Goal: Task Accomplishment & Management: Manage account settings

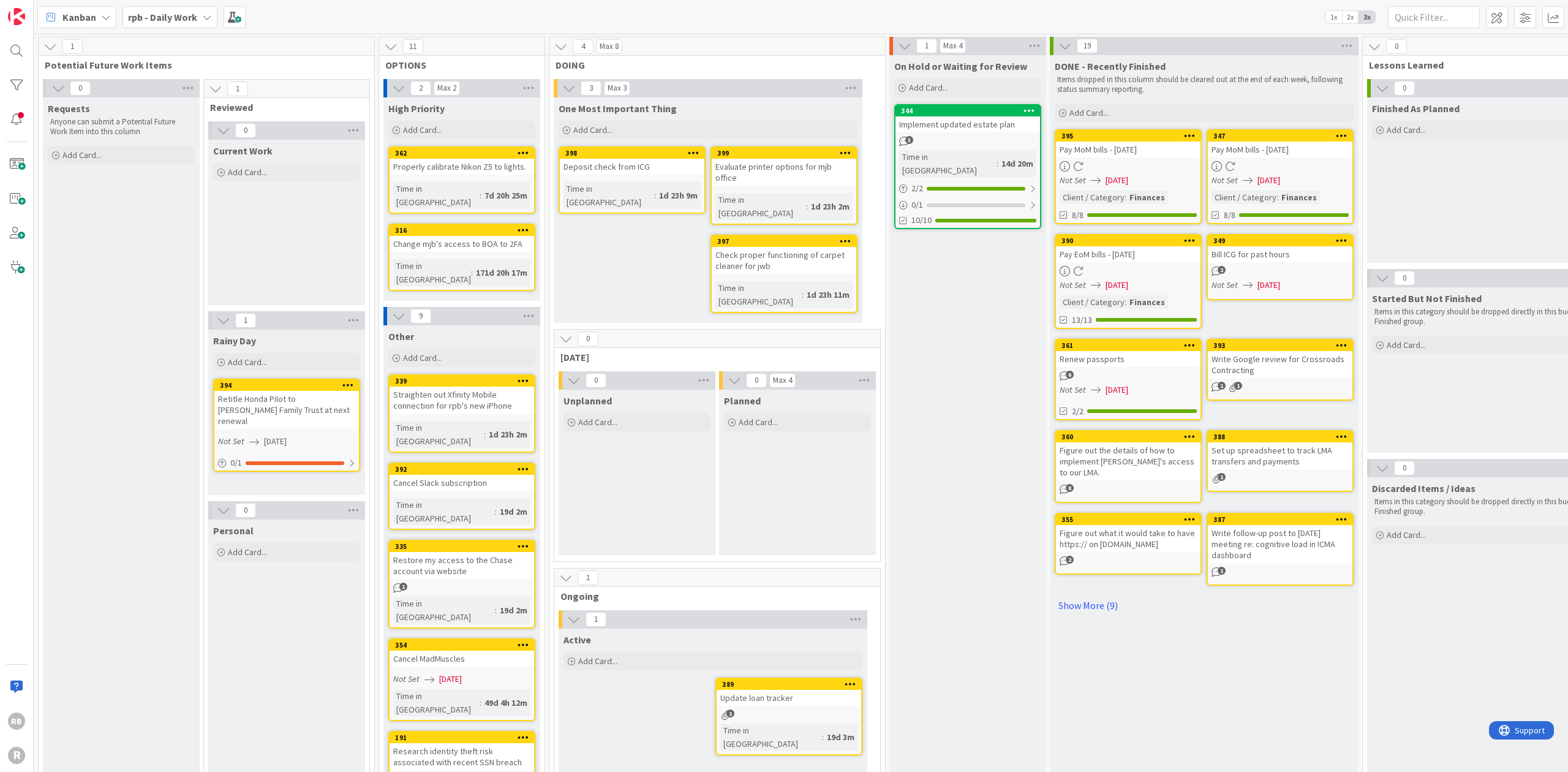
click at [757, 172] on div "Evaluate printer options for mjb office" at bounding box center [784, 172] width 145 height 27
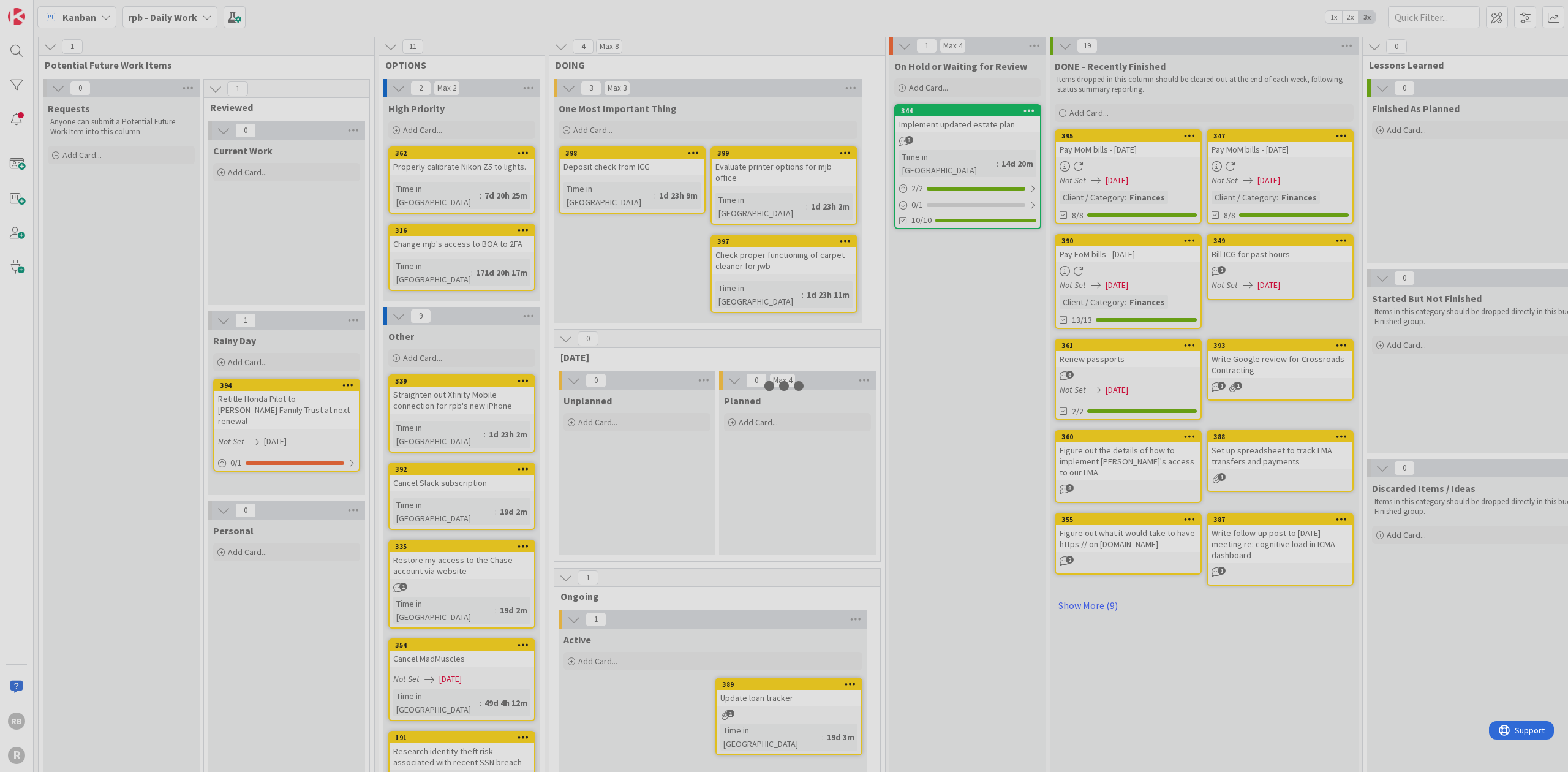
click at [757, 172] on div at bounding box center [784, 386] width 1568 height 772
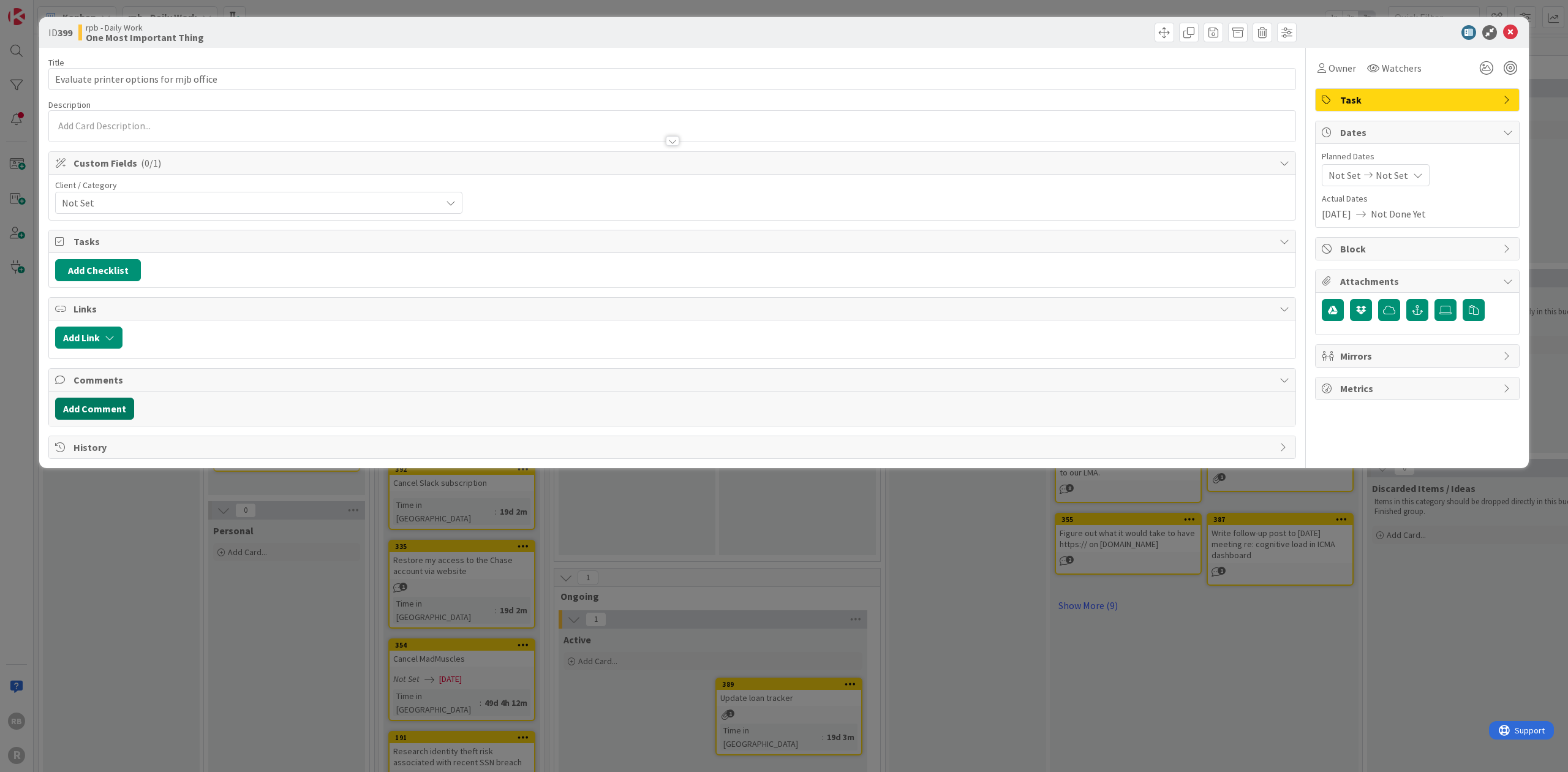
click at [98, 403] on button "Add Comment" at bounding box center [95, 409] width 79 height 22
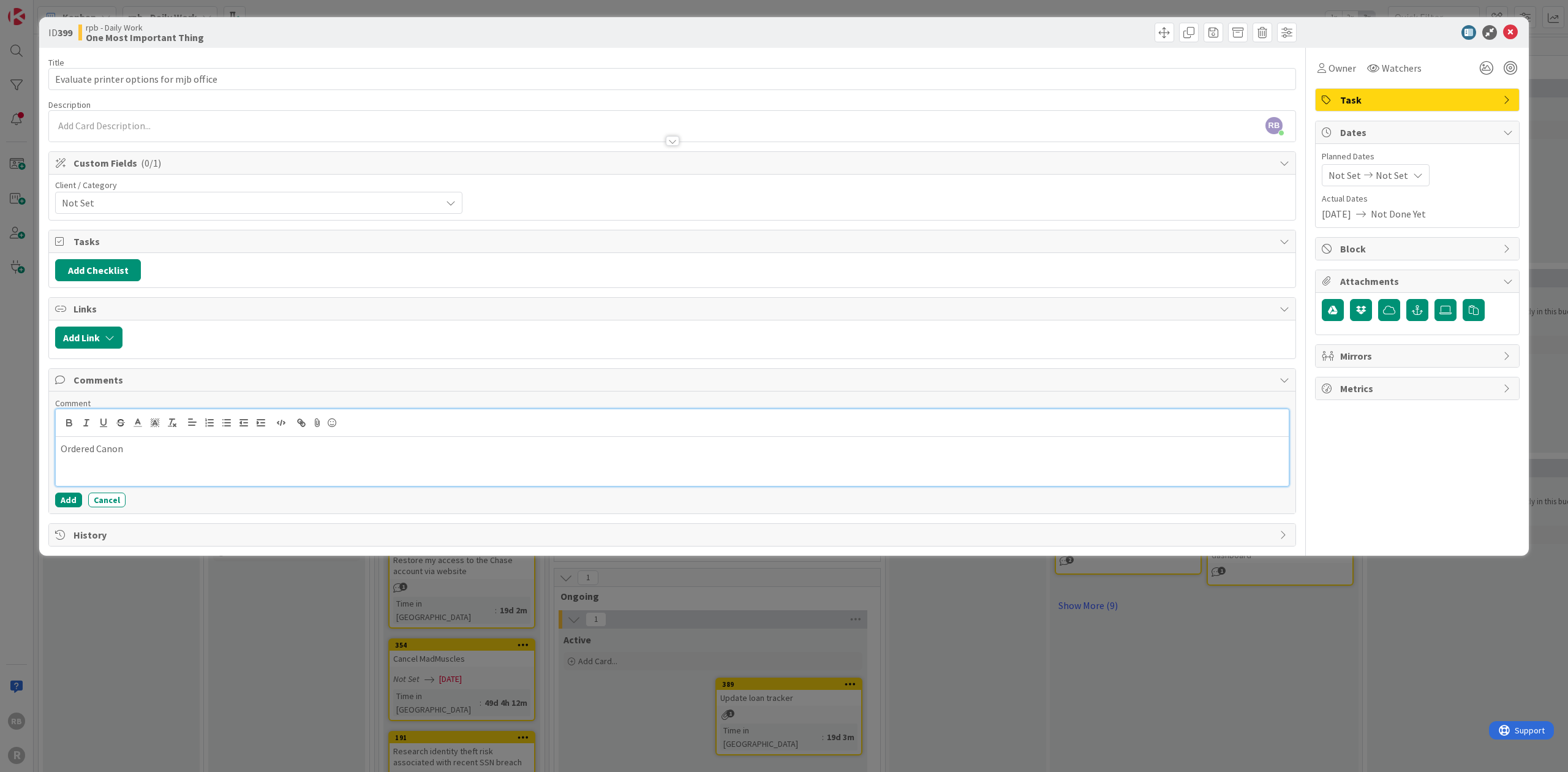
drag, startPoint x: 97, startPoint y: 440, endPoint x: 148, endPoint y: 441, distance: 51.0
click at [148, 441] on p "Ordered Canon" at bounding box center [672, 448] width 1223 height 14
click at [326, 445] on p "Ordered Canon Maxify GX5120 Wireless Color Printer from Staples. Staples cancel…" at bounding box center [672, 448] width 1223 height 14
click at [488, 443] on p "Ordered Canon Maxify GX5120 Wireless Color Printer from Staples, on [DATE]. Sta…" at bounding box center [672, 448] width 1223 height 14
click at [794, 445] on p "Ordered Canon Maxify GX5120 Wireless Color Printer from Staples, on [DATE]. Sta…" at bounding box center [672, 448] width 1223 height 14
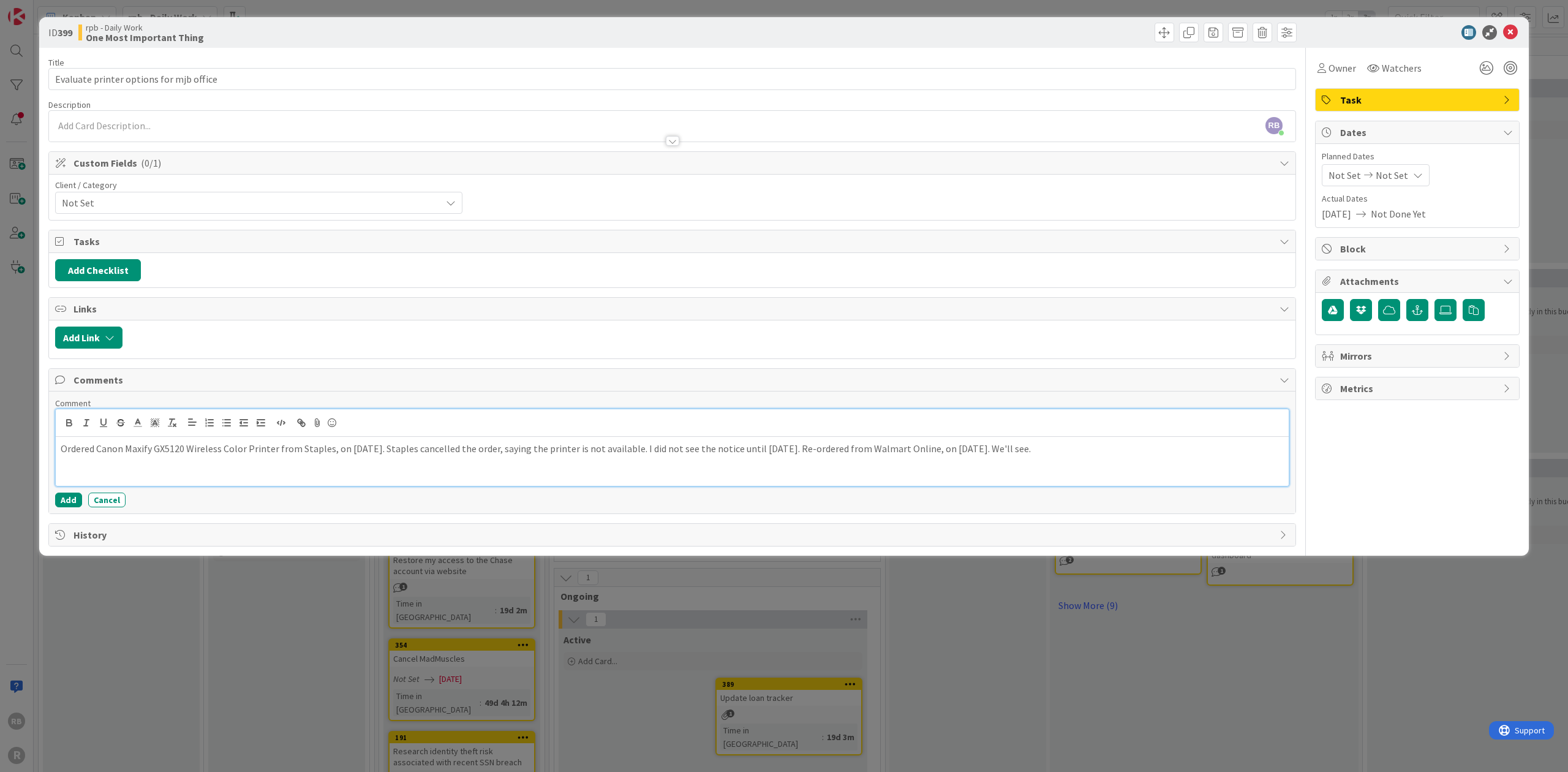
click at [794, 443] on p "Ordered Canon Maxify GX5120 Wireless Color Printer from Staples, on [DATE]. Sta…" at bounding box center [672, 448] width 1223 height 14
click at [72, 492] on button "Add" at bounding box center [68, 499] width 27 height 15
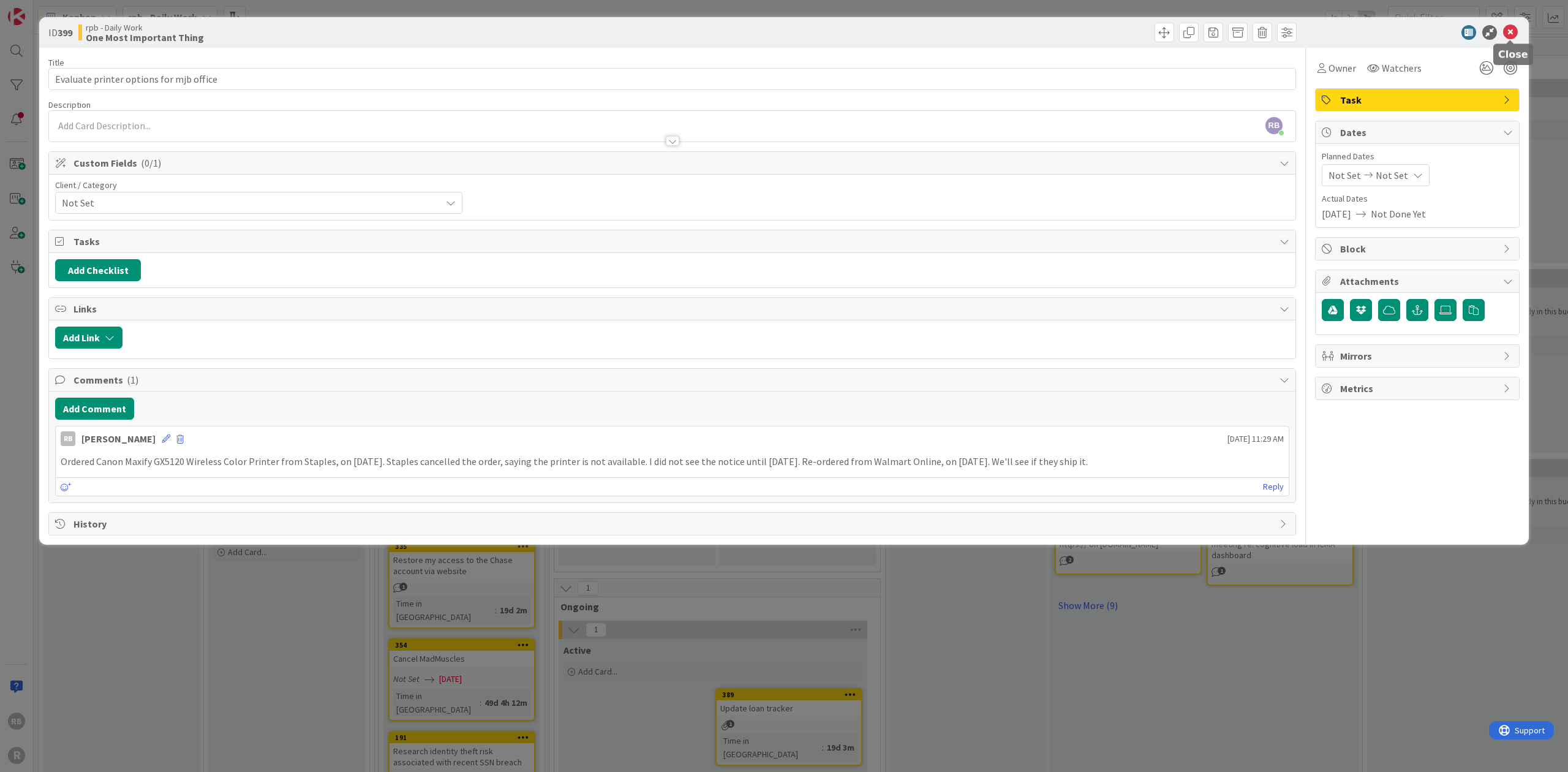
click at [794, 31] on icon at bounding box center [1510, 33] width 15 height 15
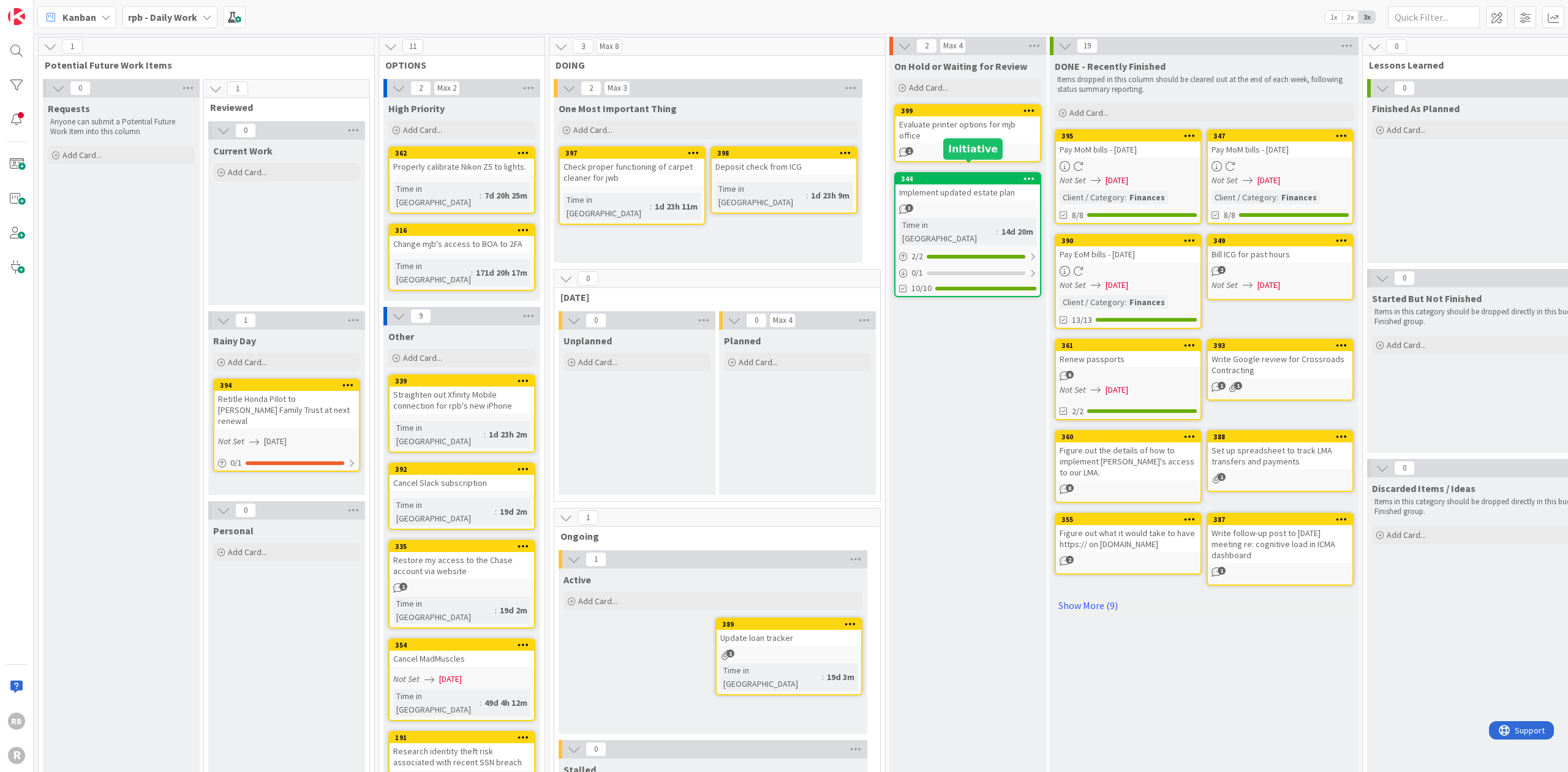
click at [794, 174] on div "344" at bounding box center [970, 179] width 139 height 9
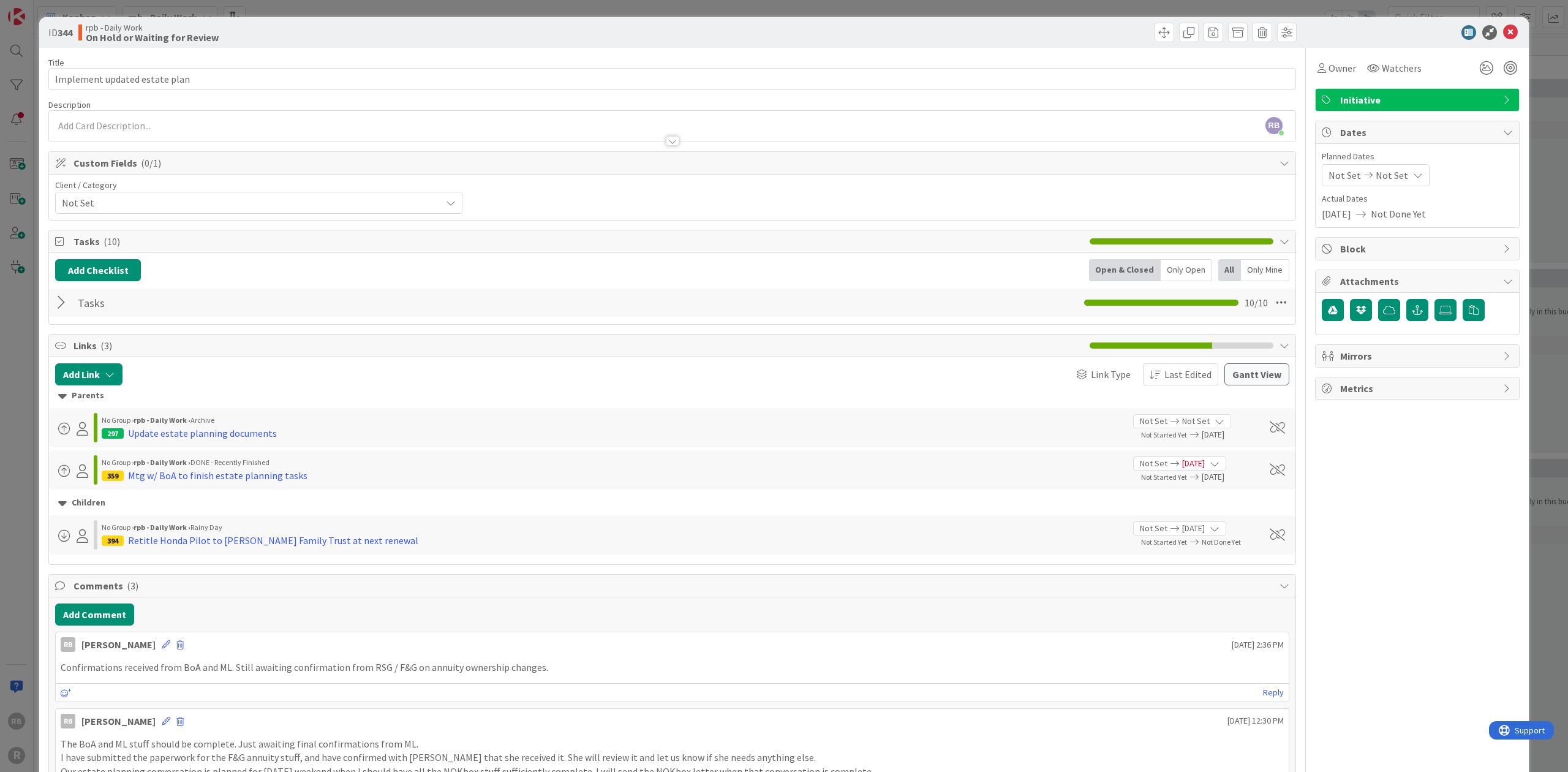
click at [60, 299] on div at bounding box center [63, 302] width 16 height 22
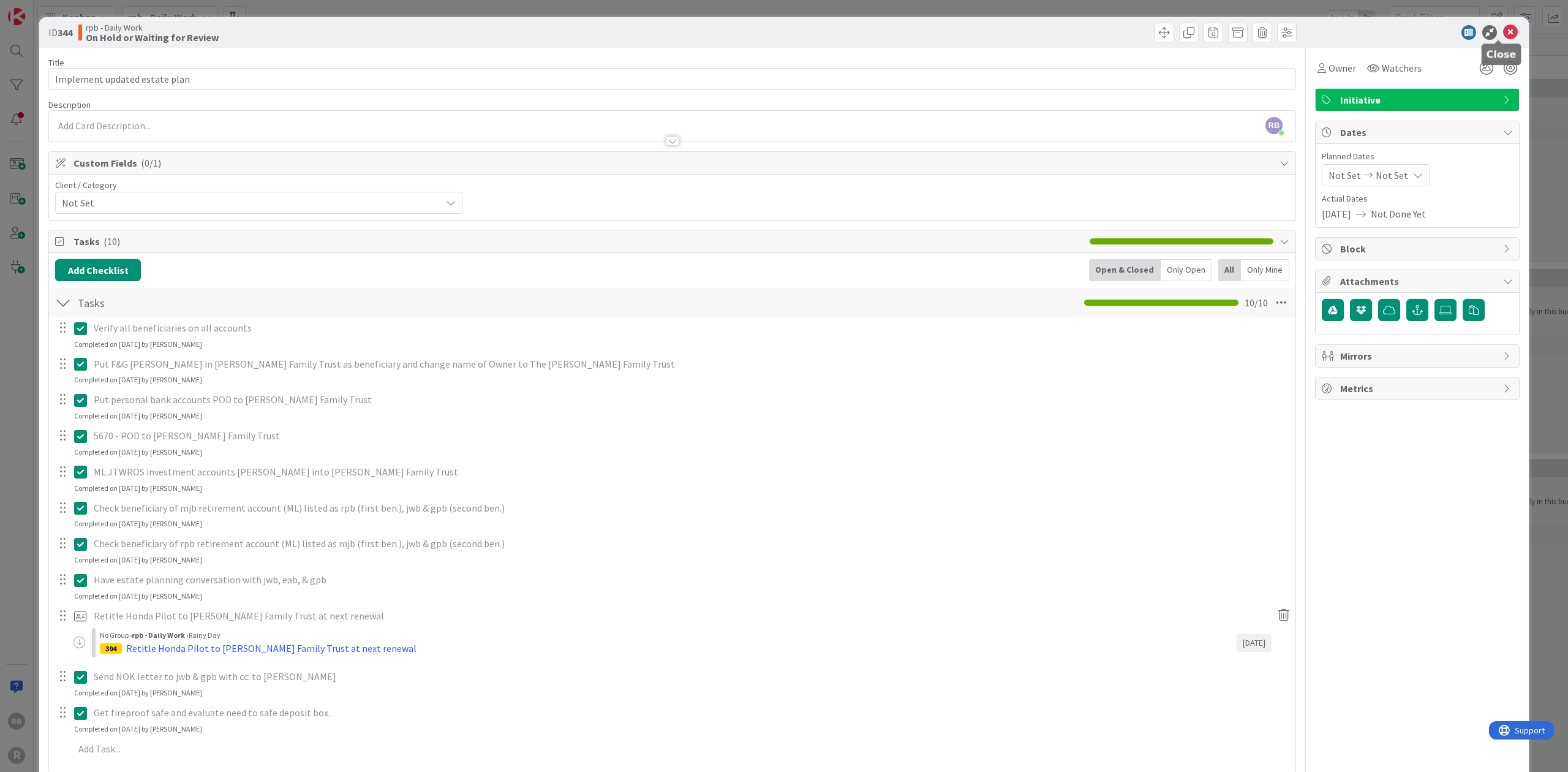
click at [794, 31] on icon at bounding box center [1510, 33] width 15 height 15
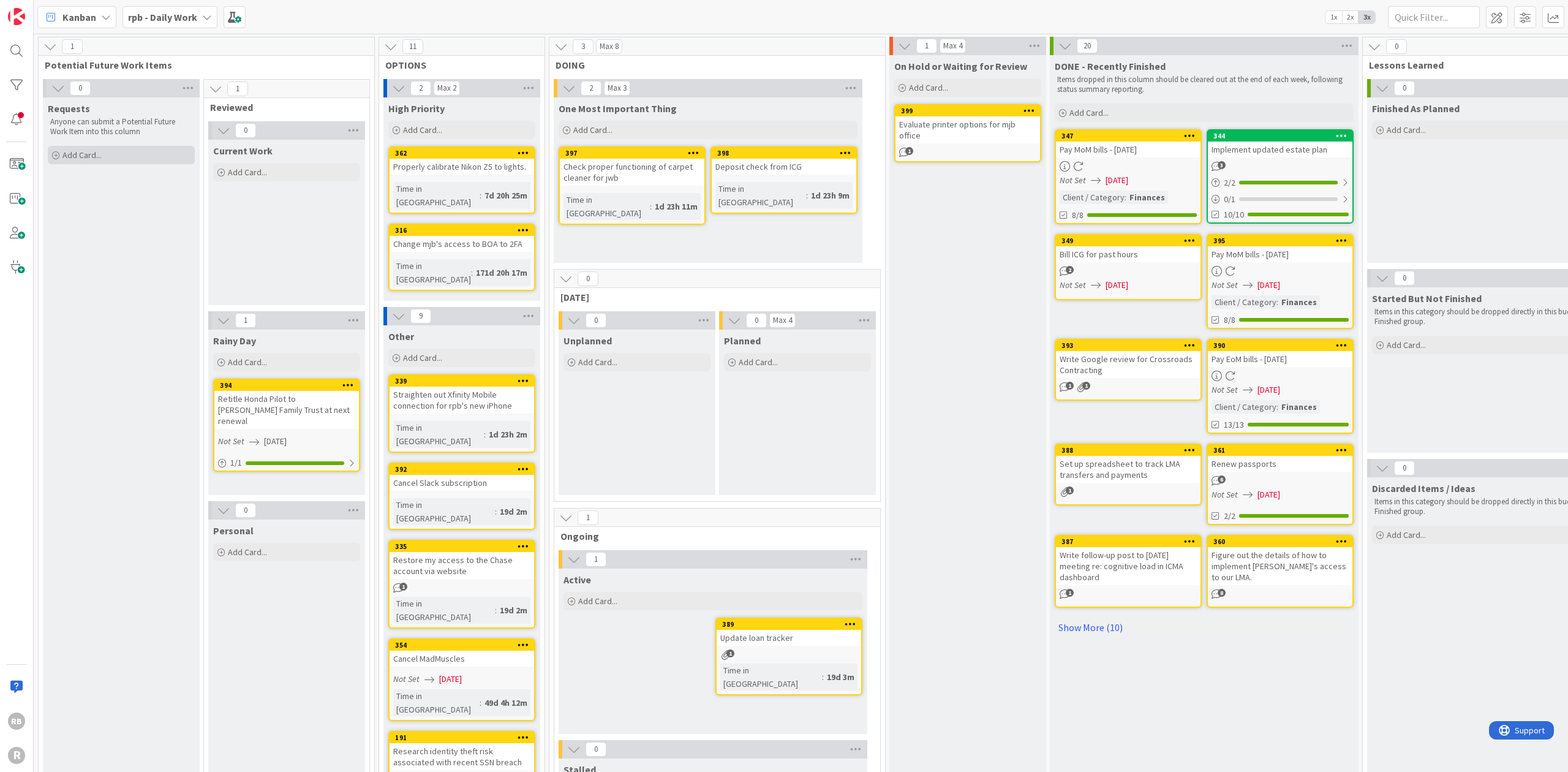
click at [77, 153] on span "Add Card..." at bounding box center [82, 155] width 39 height 11
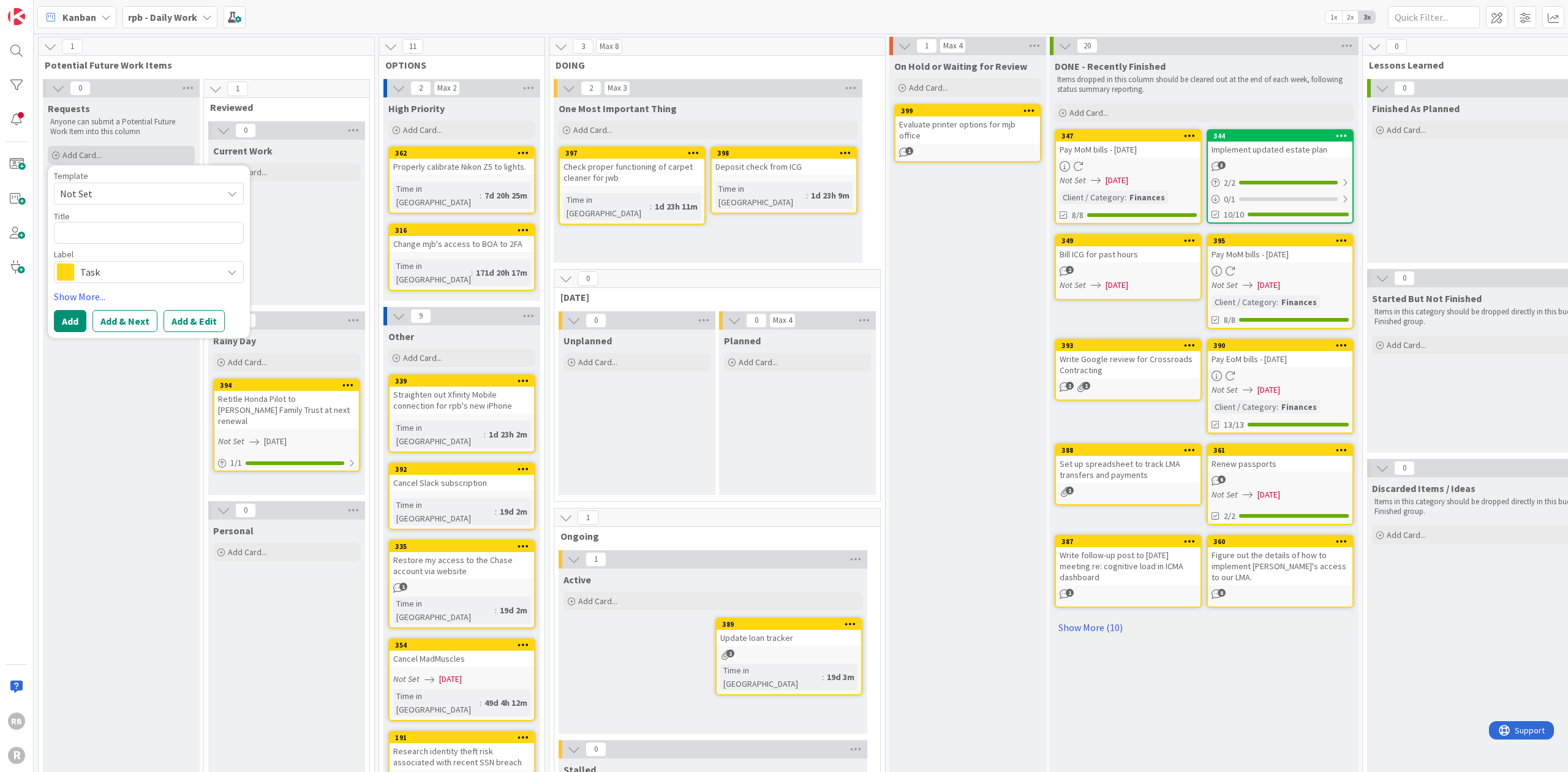
type textarea "x"
type textarea "R"
type textarea "x"
type textarea "Re"
type textarea "x"
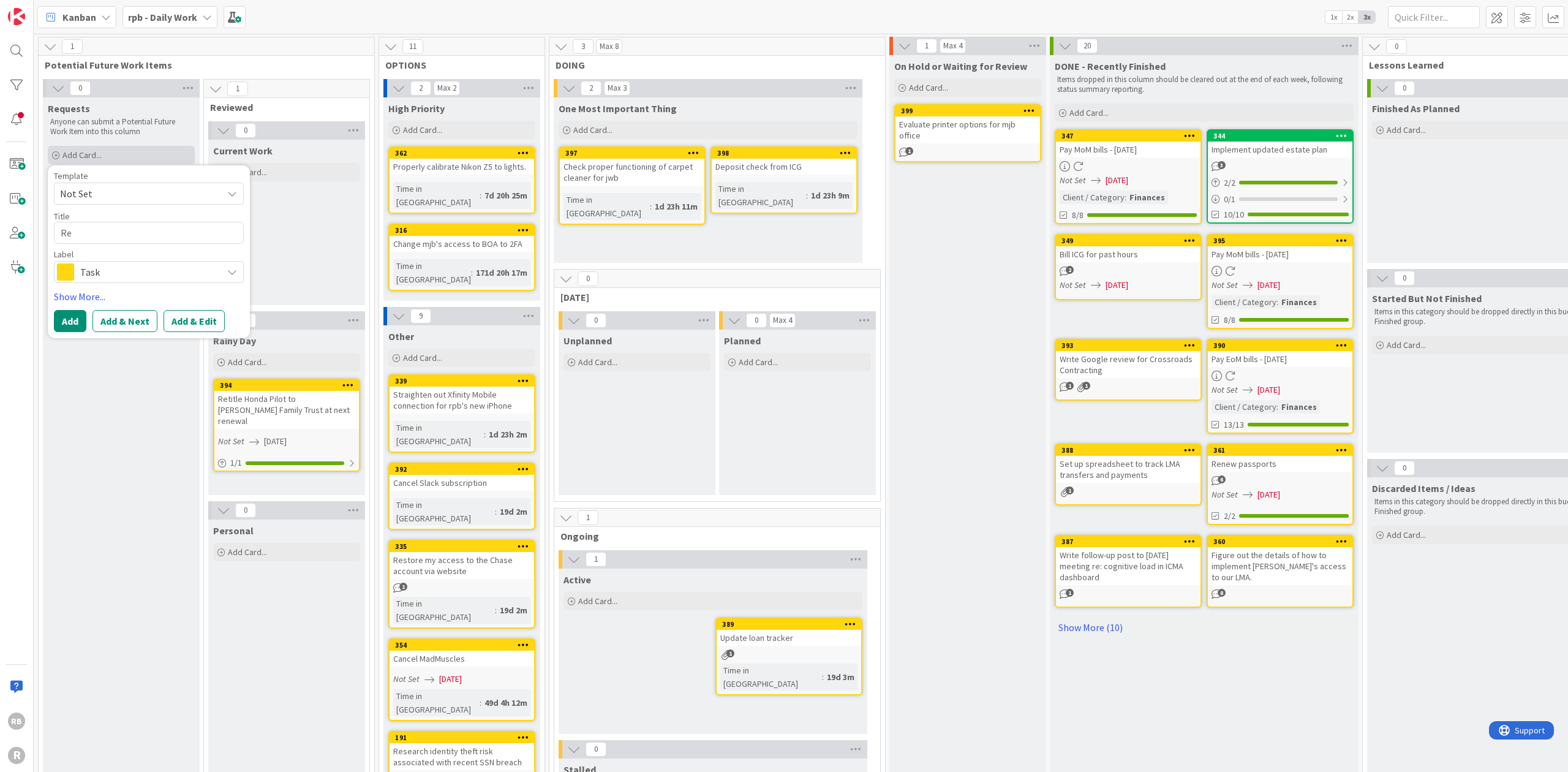
type textarea "Req"
type textarea "x"
type textarea "Requ"
type textarea "x"
type textarea "Reque"
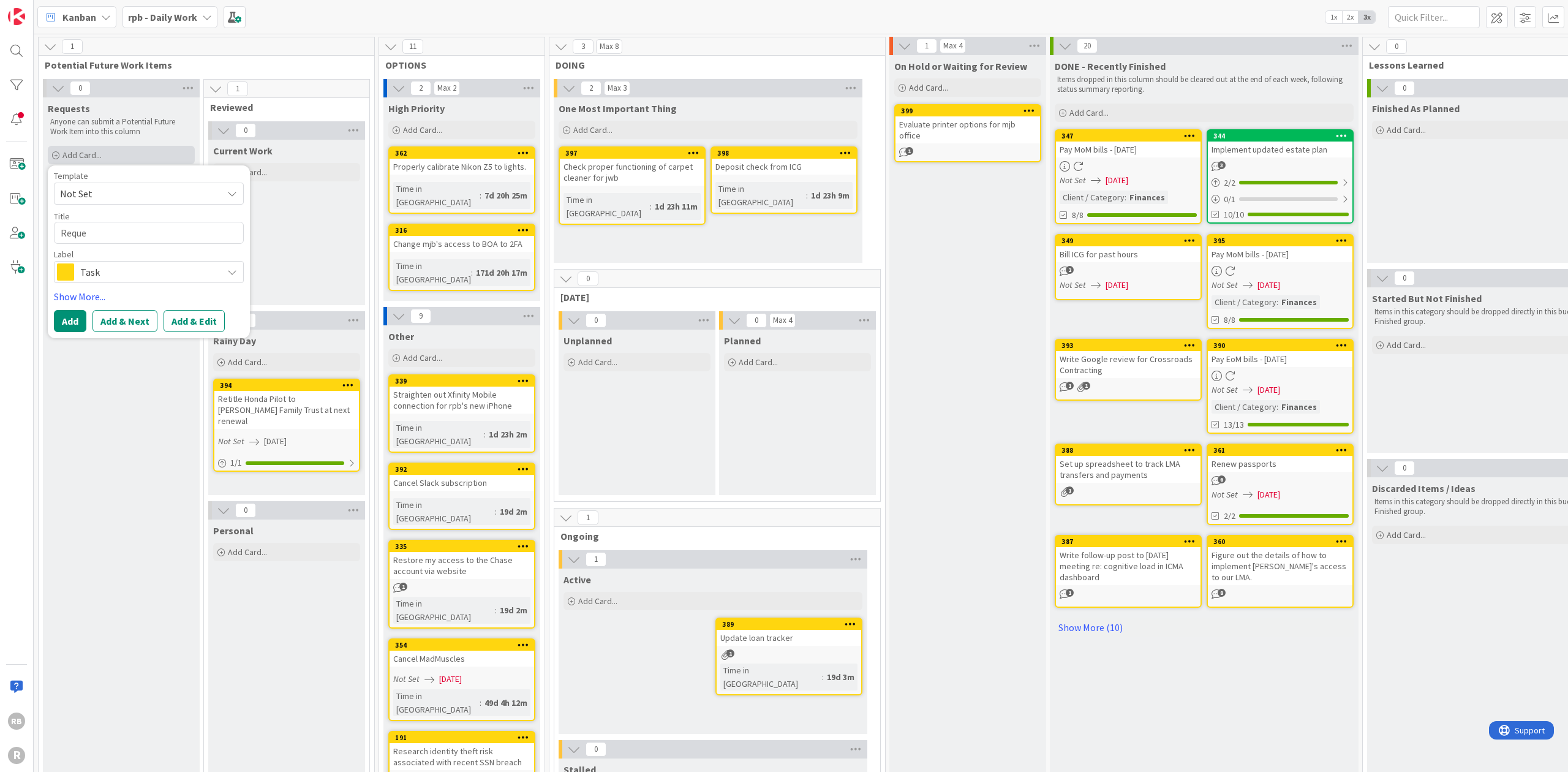
type textarea "x"
type textarea "Reques"
type textarea "x"
type textarea "Request"
type textarea "x"
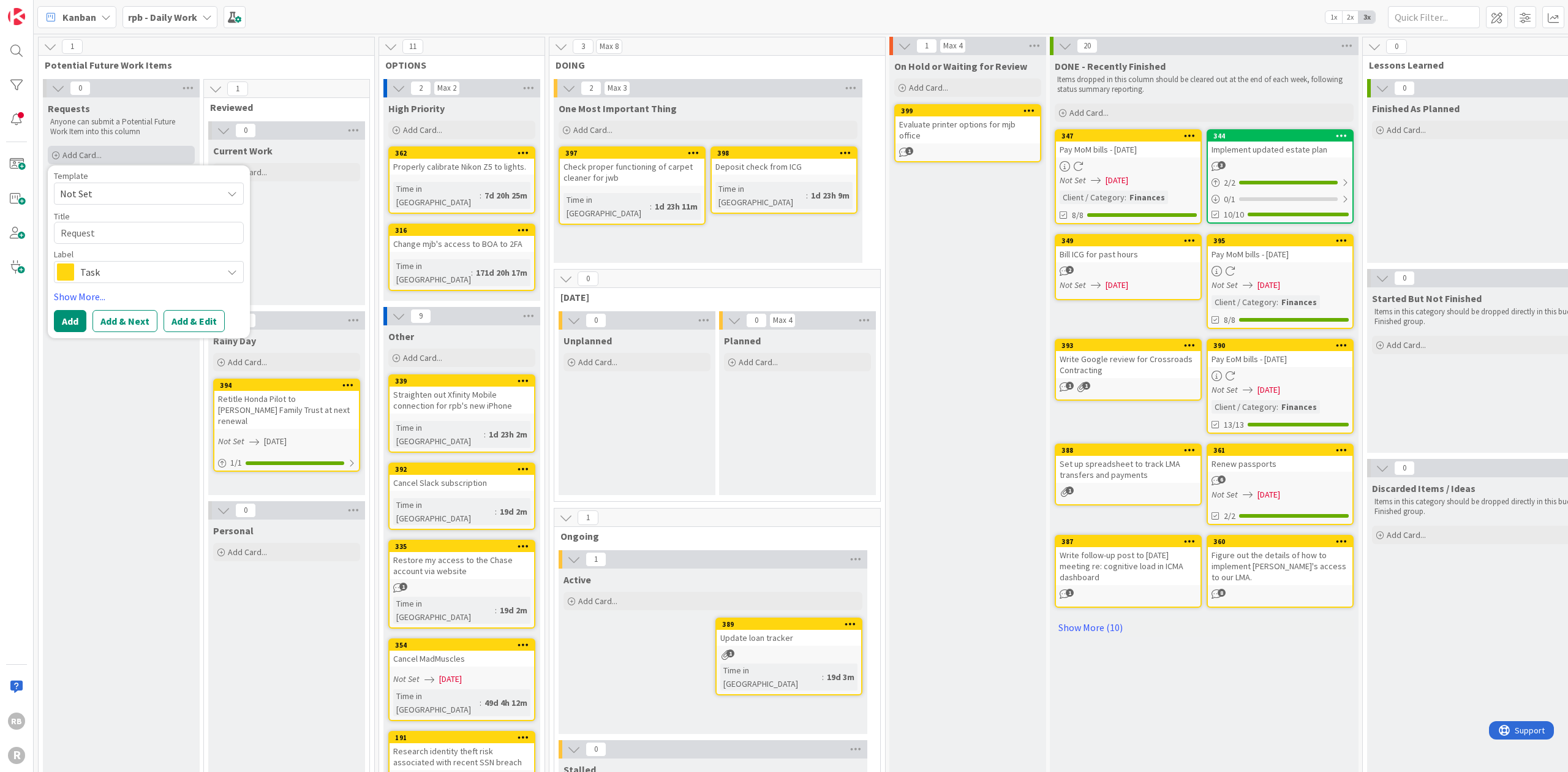
type textarea "Request"
type textarea "x"
type textarea "Request s"
type textarea "x"
type textarea "Request se"
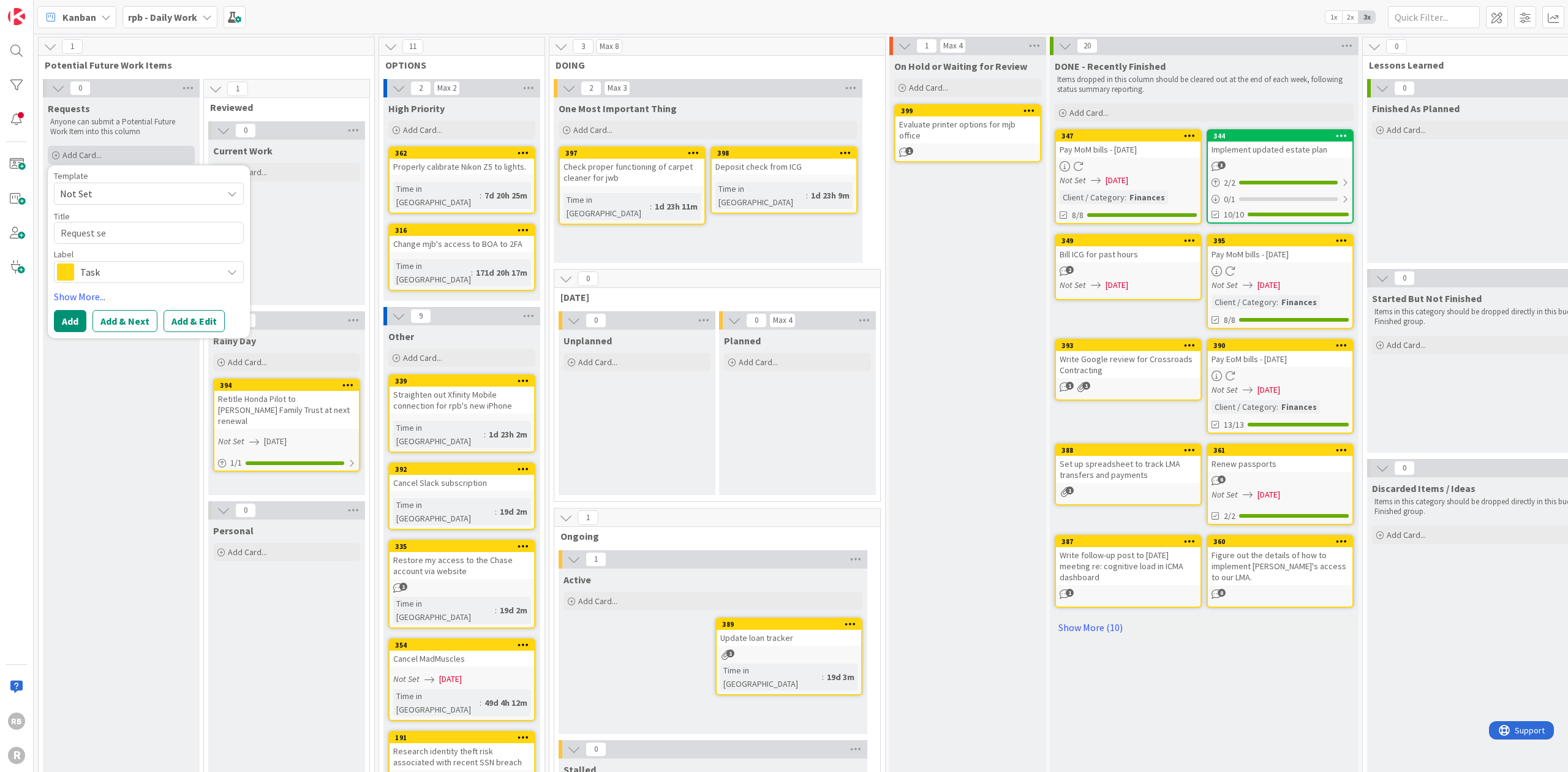
type textarea "x"
type textarea "Request ser"
type textarea "x"
type textarea "Request serv"
type textarea "x"
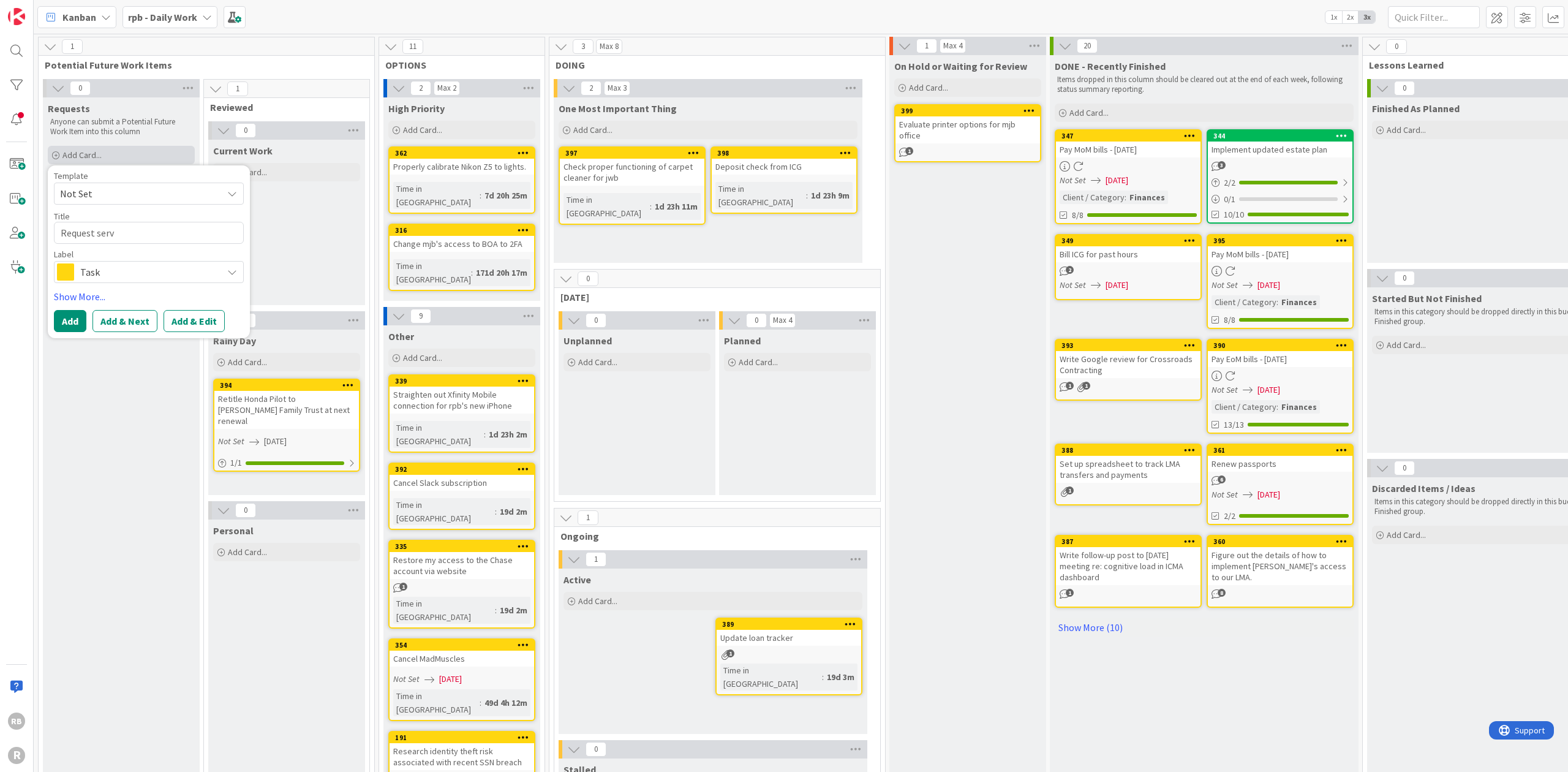
type textarea "Request servi"
type textarea "x"
type textarea "Request servic"
type textarea "x"
type textarea "Request service"
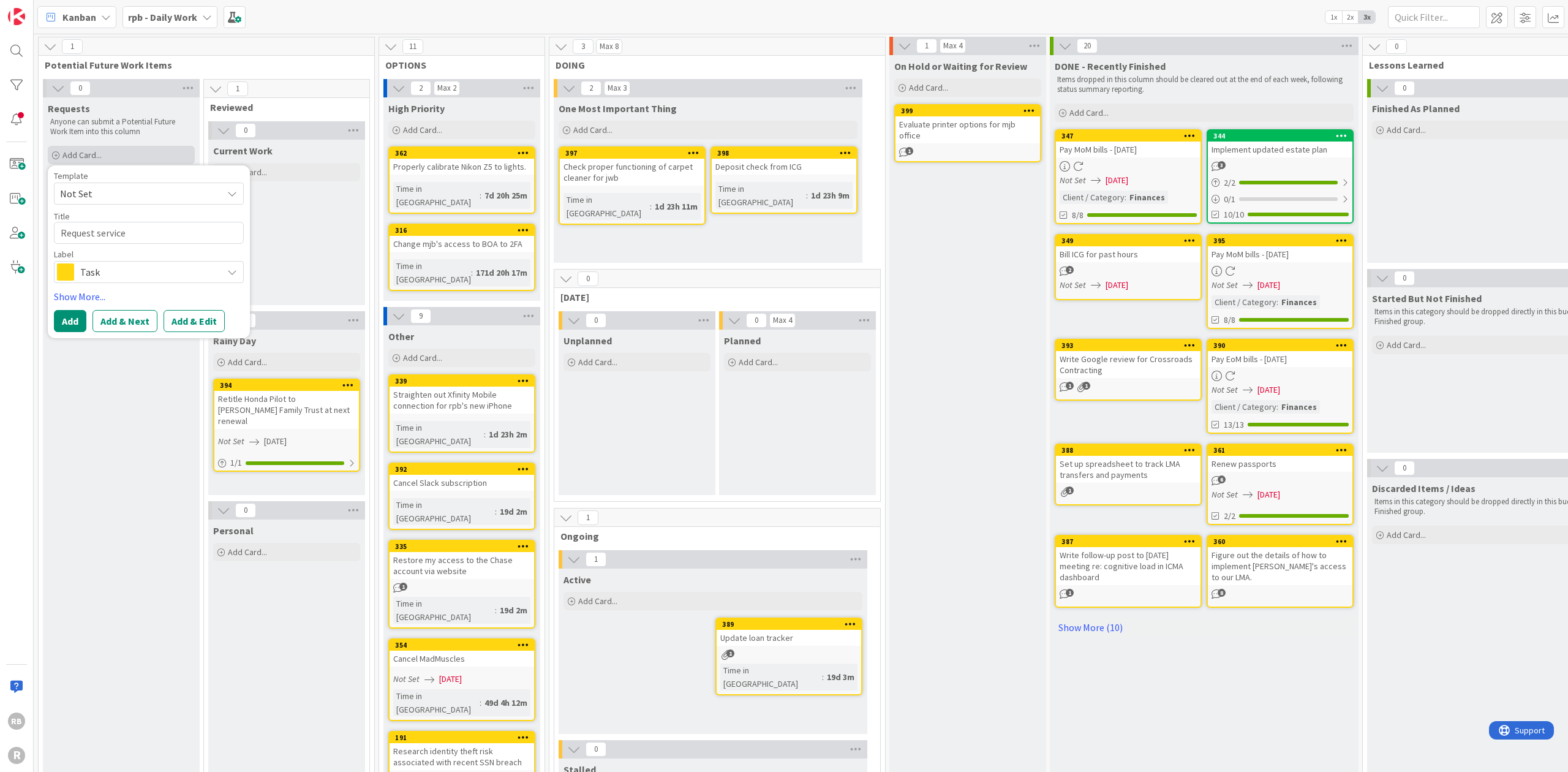
type textarea "x"
type textarea "Request service"
type textarea "x"
type textarea "Request service o"
type textarea "x"
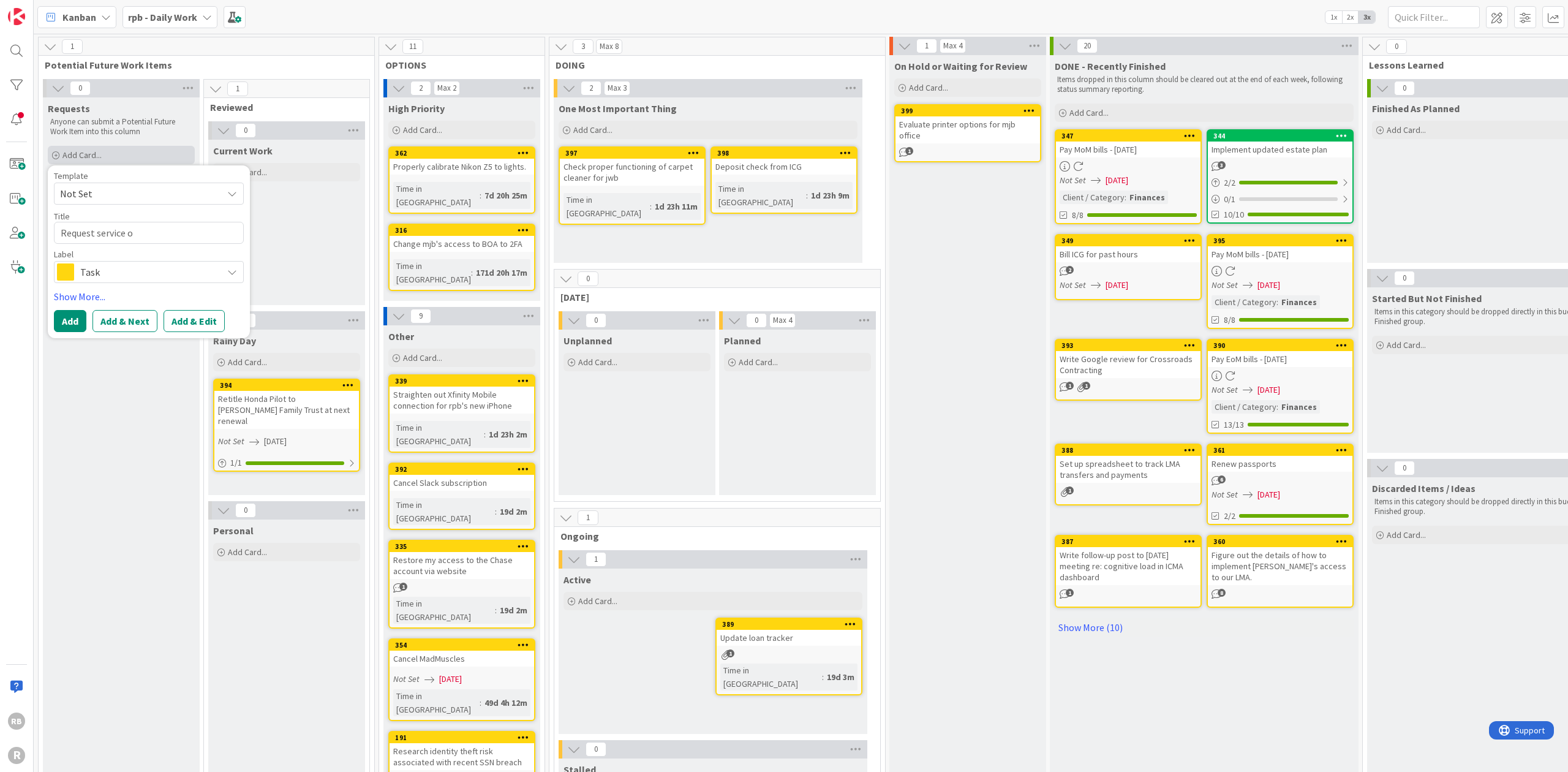
type textarea "Request service on"
type textarea "x"
type textarea "Request service on"
type textarea "x"
type textarea "Request service on e"
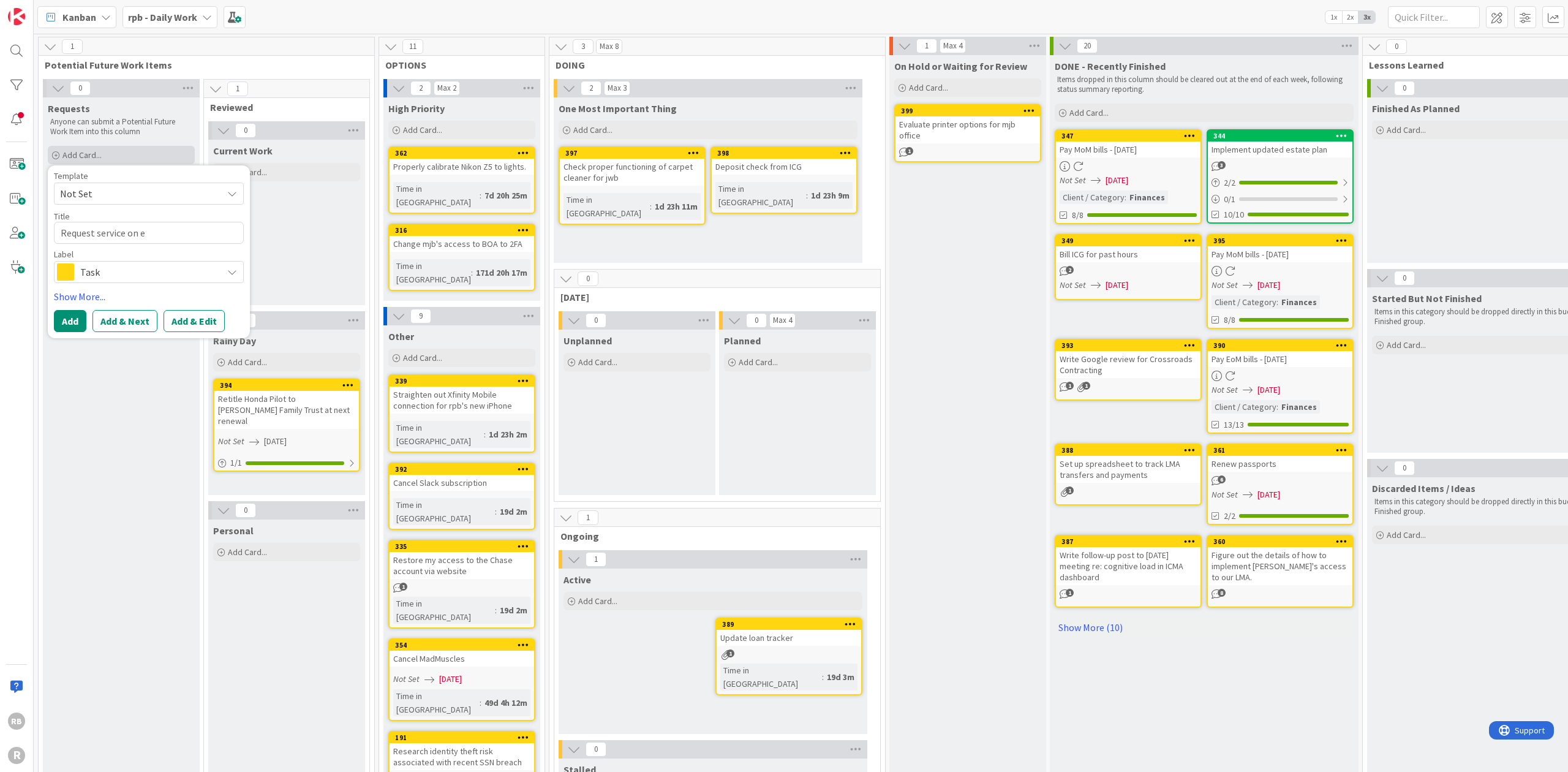
type textarea "x"
type textarea "Request service on el"
type textarea "x"
type textarea "Request service on ele"
type textarea "x"
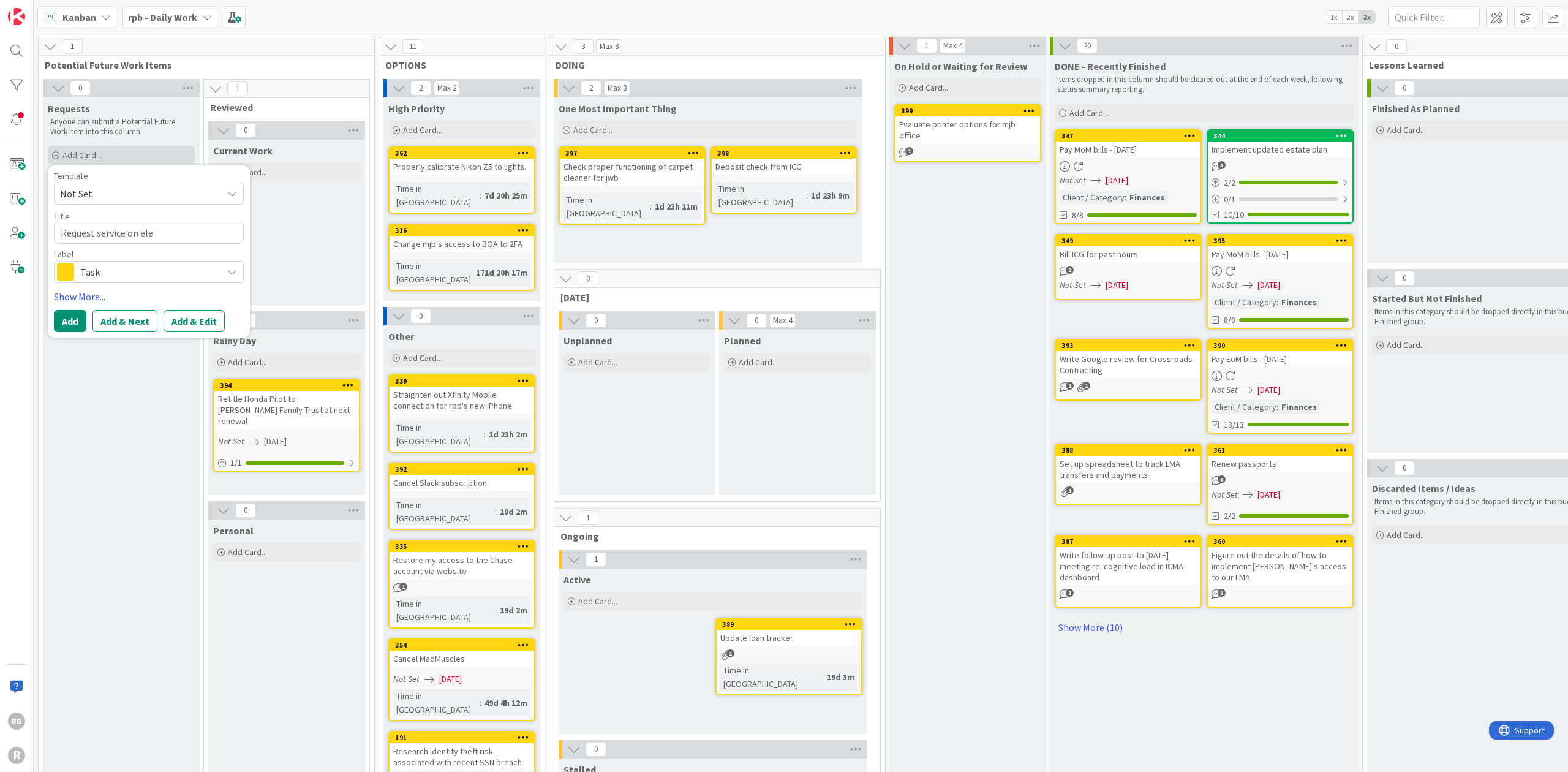
type textarea "Request service on elev"
type textarea "x"
type textarea "Request service on eleva"
type textarea "x"
type textarea "Request service on elevat"
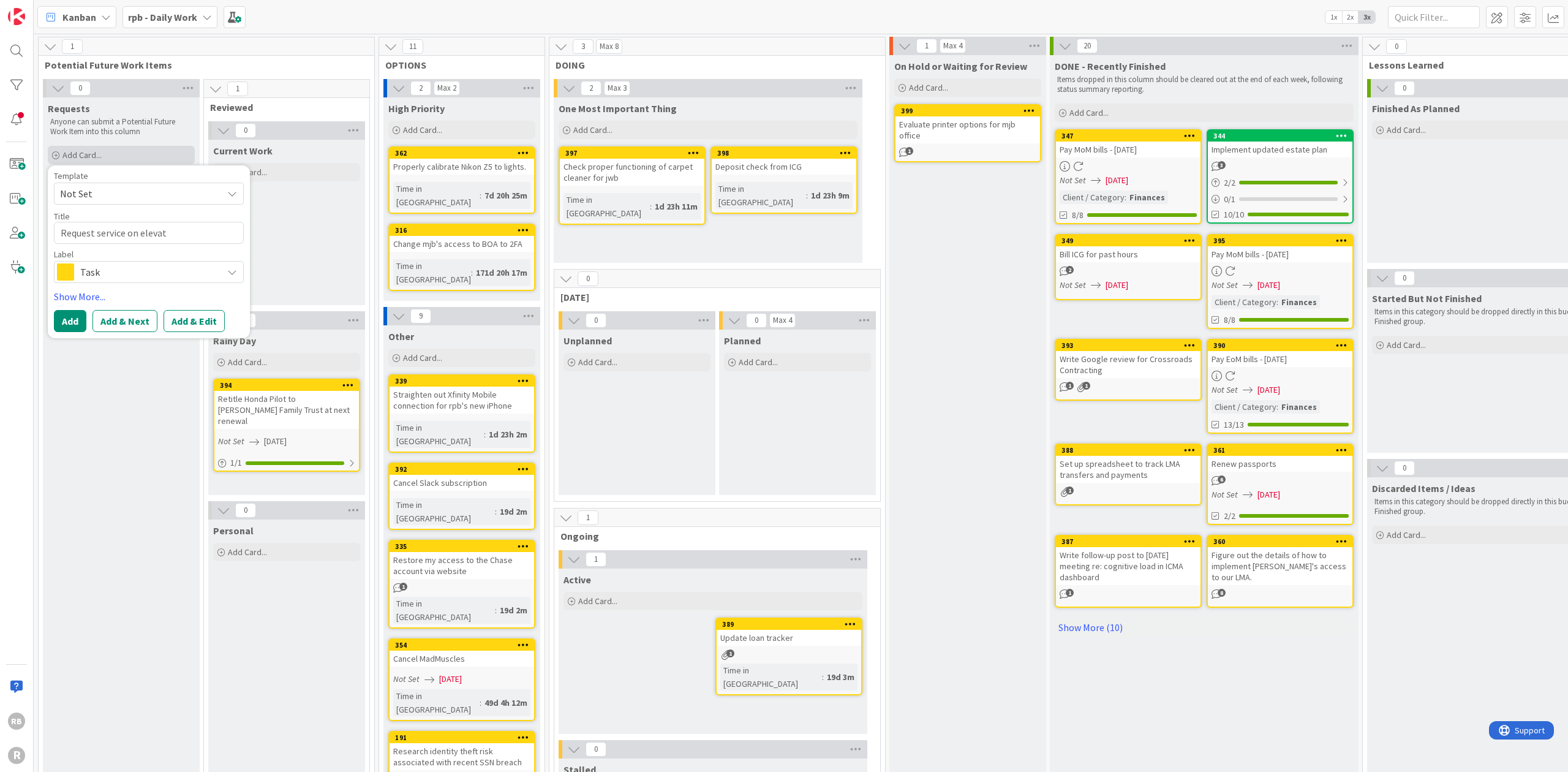
type textarea "x"
type textarea "Request service on elevato"
type textarea "x"
type textarea "Request service on elevator"
type textarea "x"
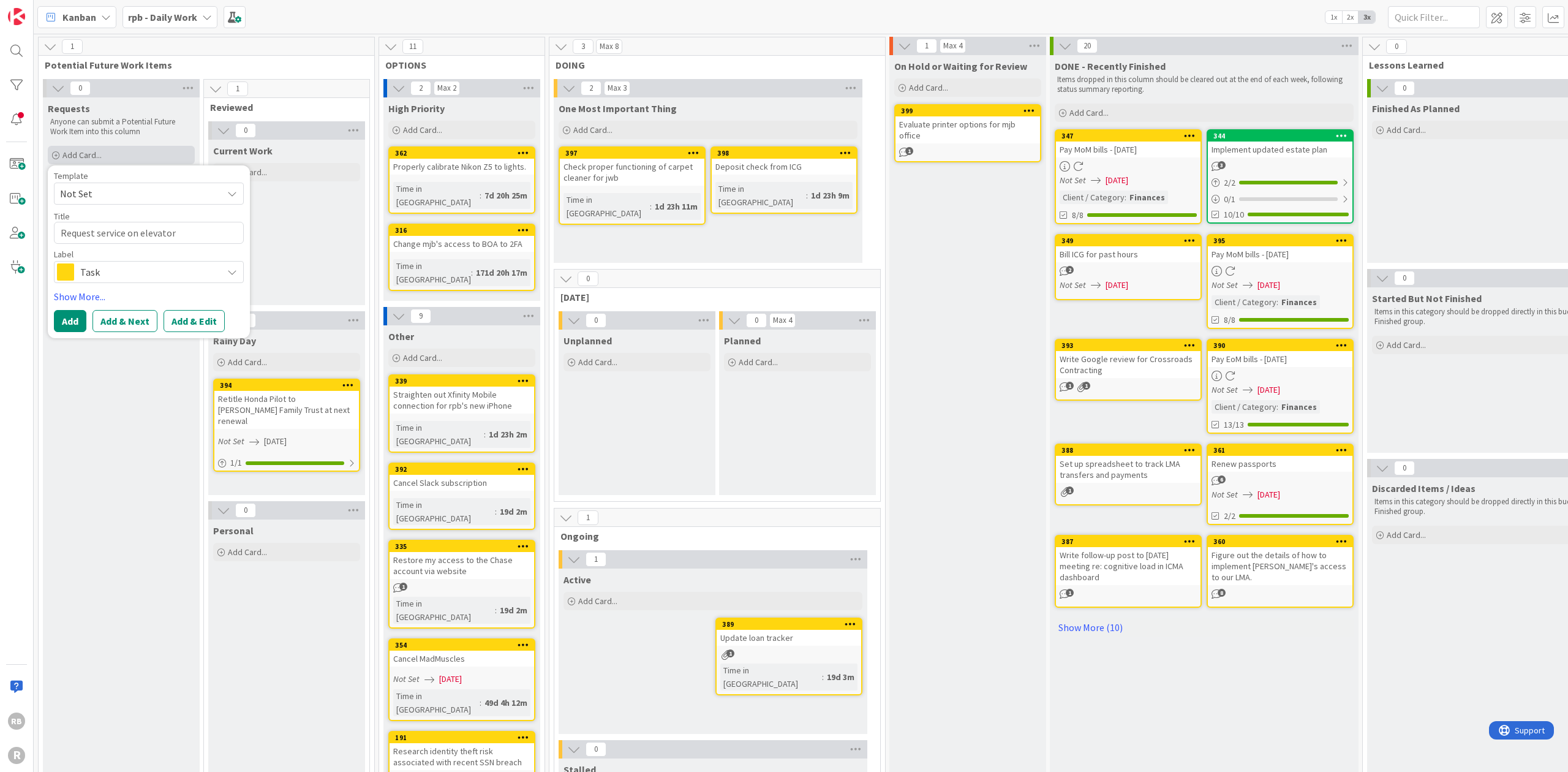
type textarea "Request service on elevator"
type textarea "x"
type textarea "Request service on elevator f"
type textarea "x"
type textarea "Request service on elevator fr"
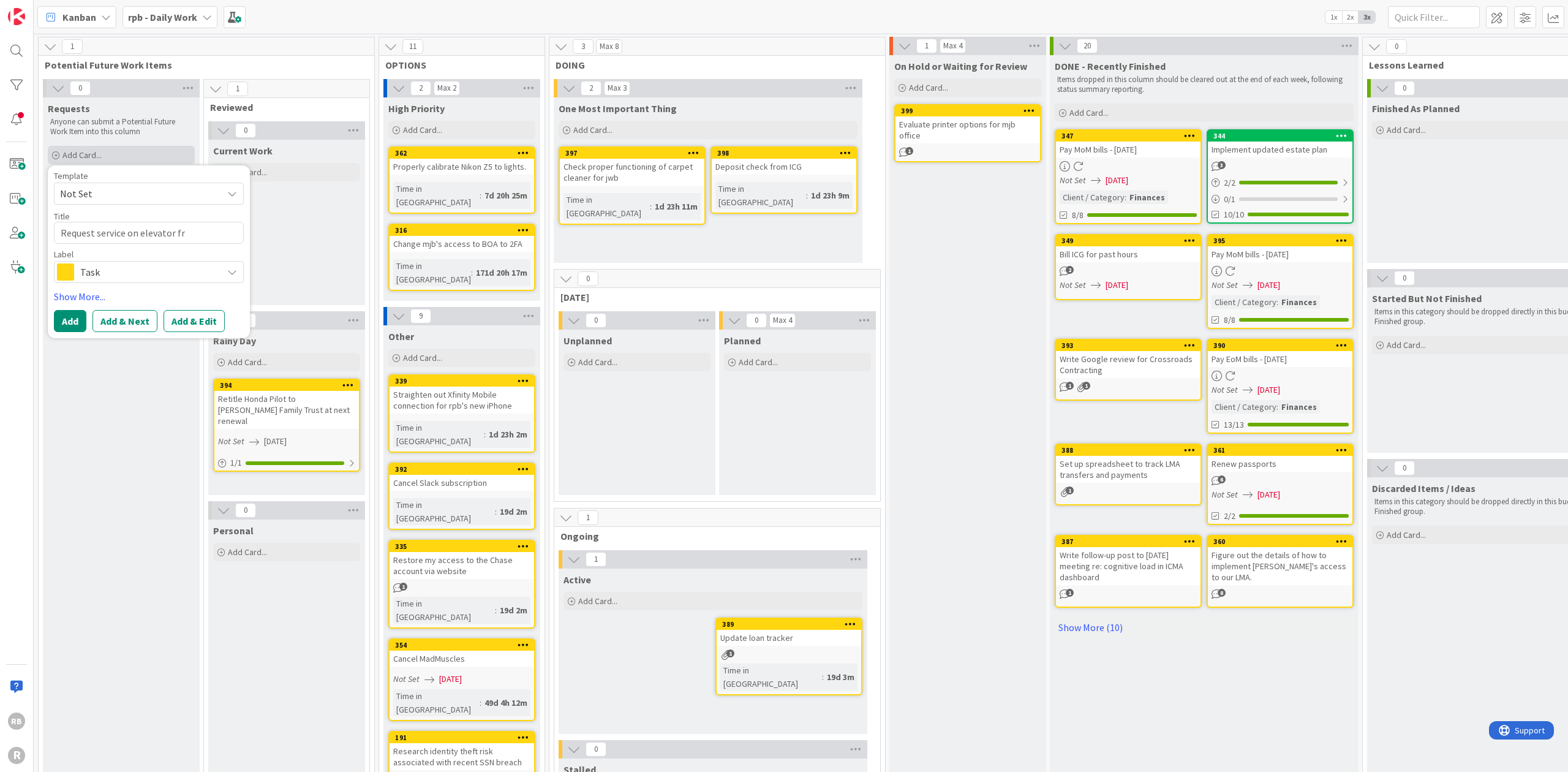
type textarea "x"
type textarea "Request service on elevator fro"
type textarea "x"
type textarea "Request service on elevator from"
type textarea "x"
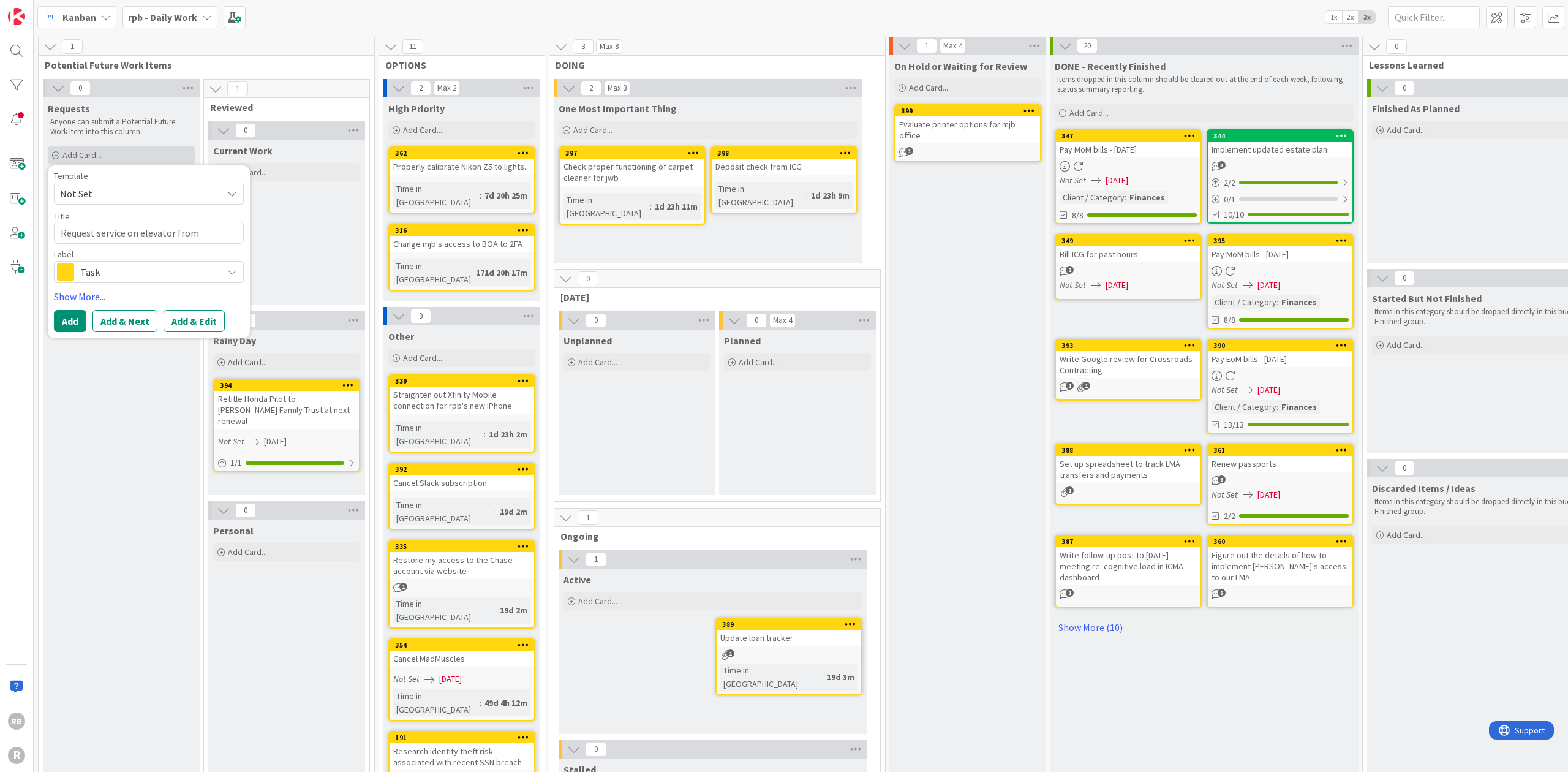
type textarea "Request service on elevator from"
type textarea "x"
type textarea "Request service on elevator from N"
type textarea "x"
type textarea "Request service on elevator from [GEOGRAPHIC_DATA]"
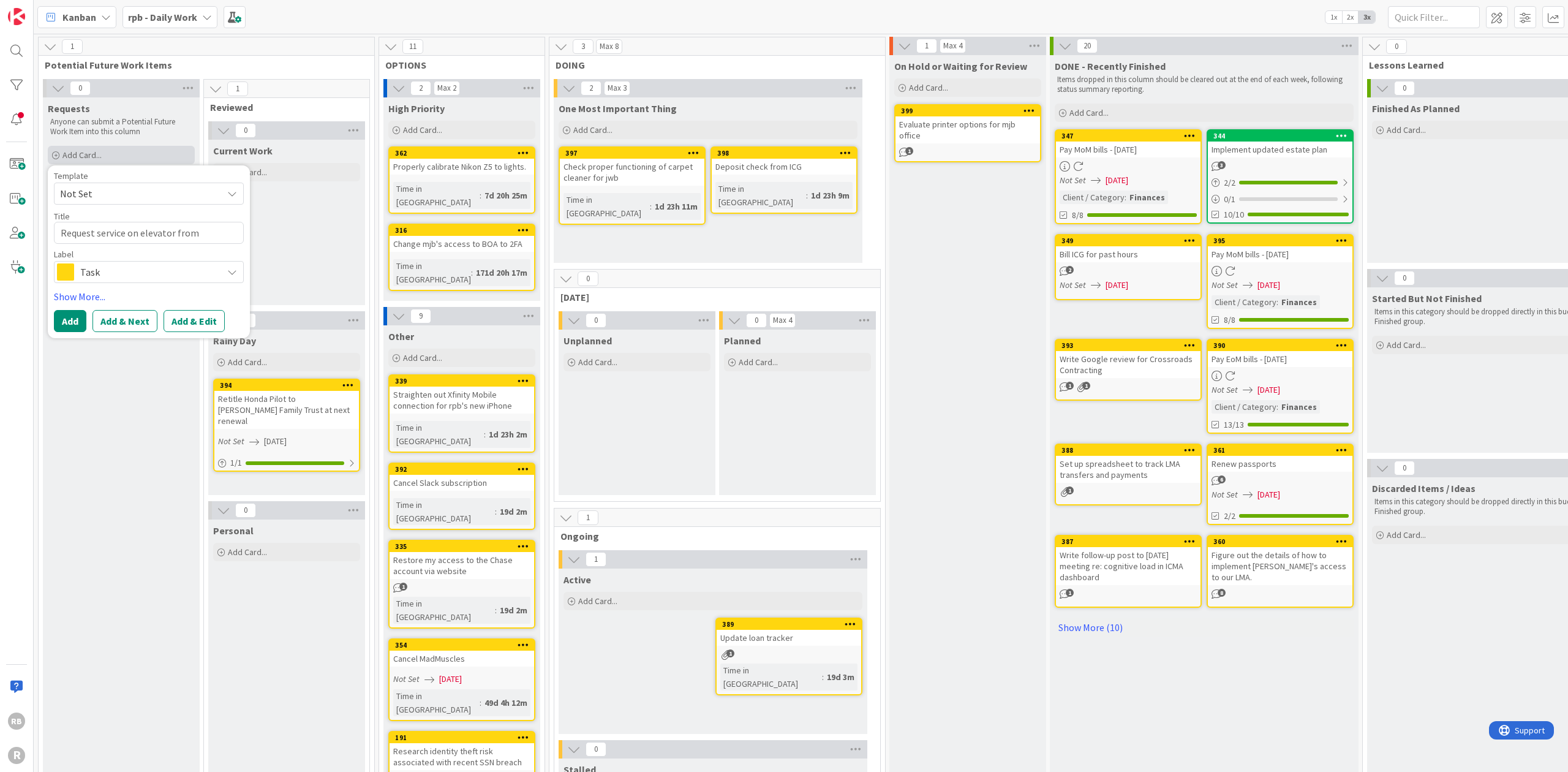
type textarea "x"
type textarea "Request service on elevator from NSM"
type textarea "x"
type textarea "Request service on elevator from NSM."
click at [75, 321] on button "Add" at bounding box center [70, 321] width 33 height 22
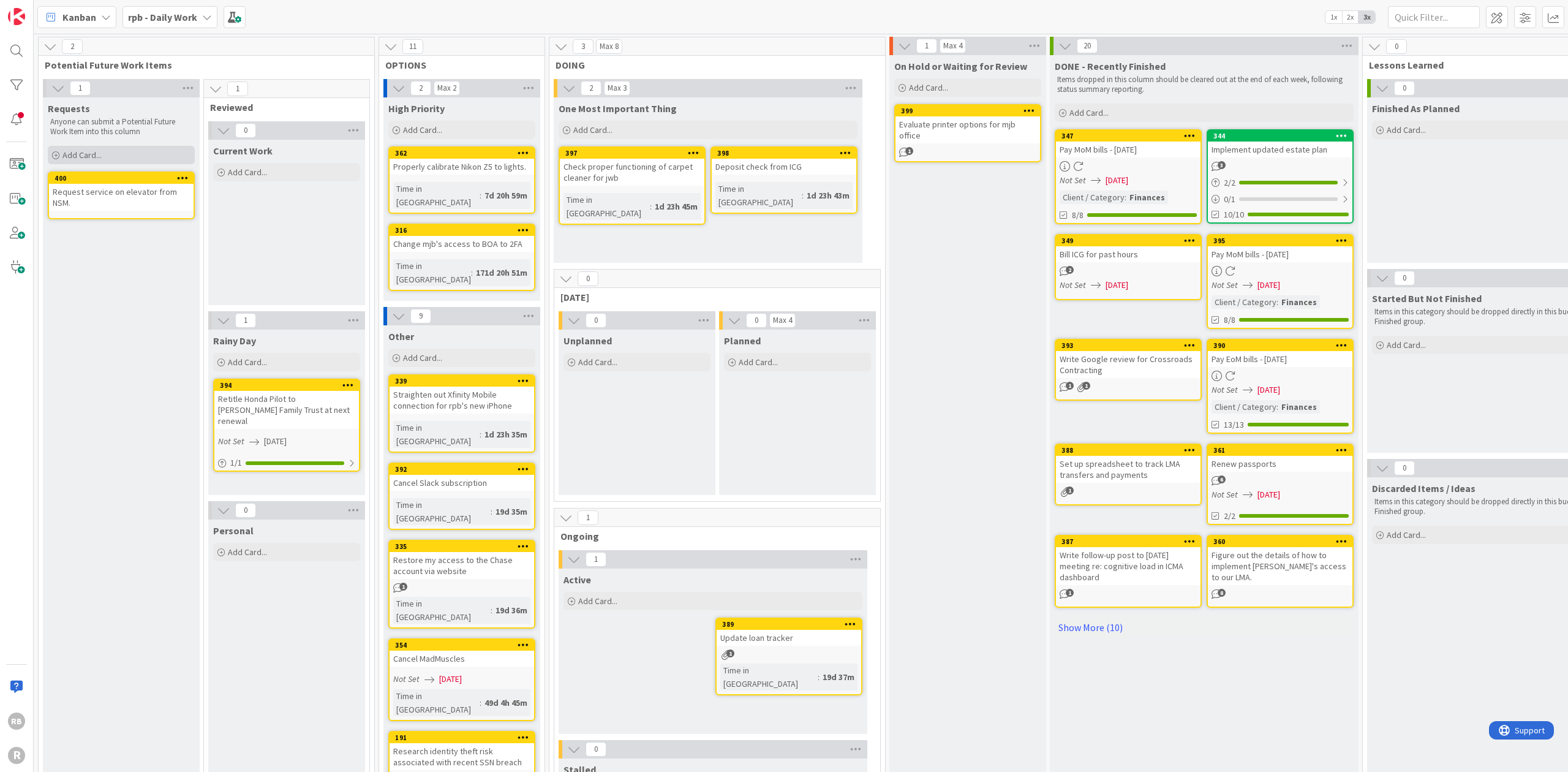
click at [83, 154] on span "Add Card..." at bounding box center [82, 155] width 39 height 11
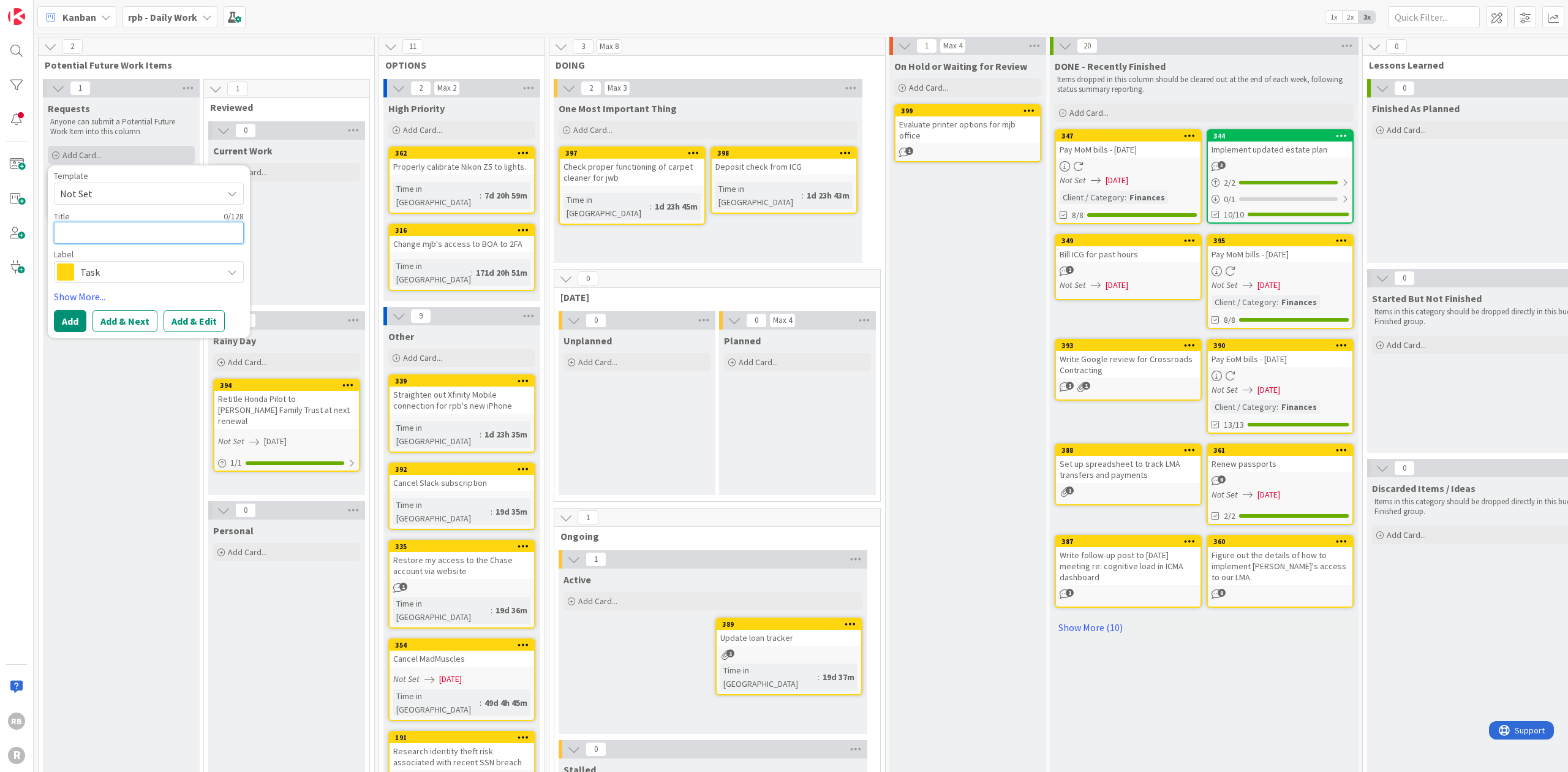
type textarea "x"
type textarea "R"
type textarea "x"
type textarea "Re"
type textarea "x"
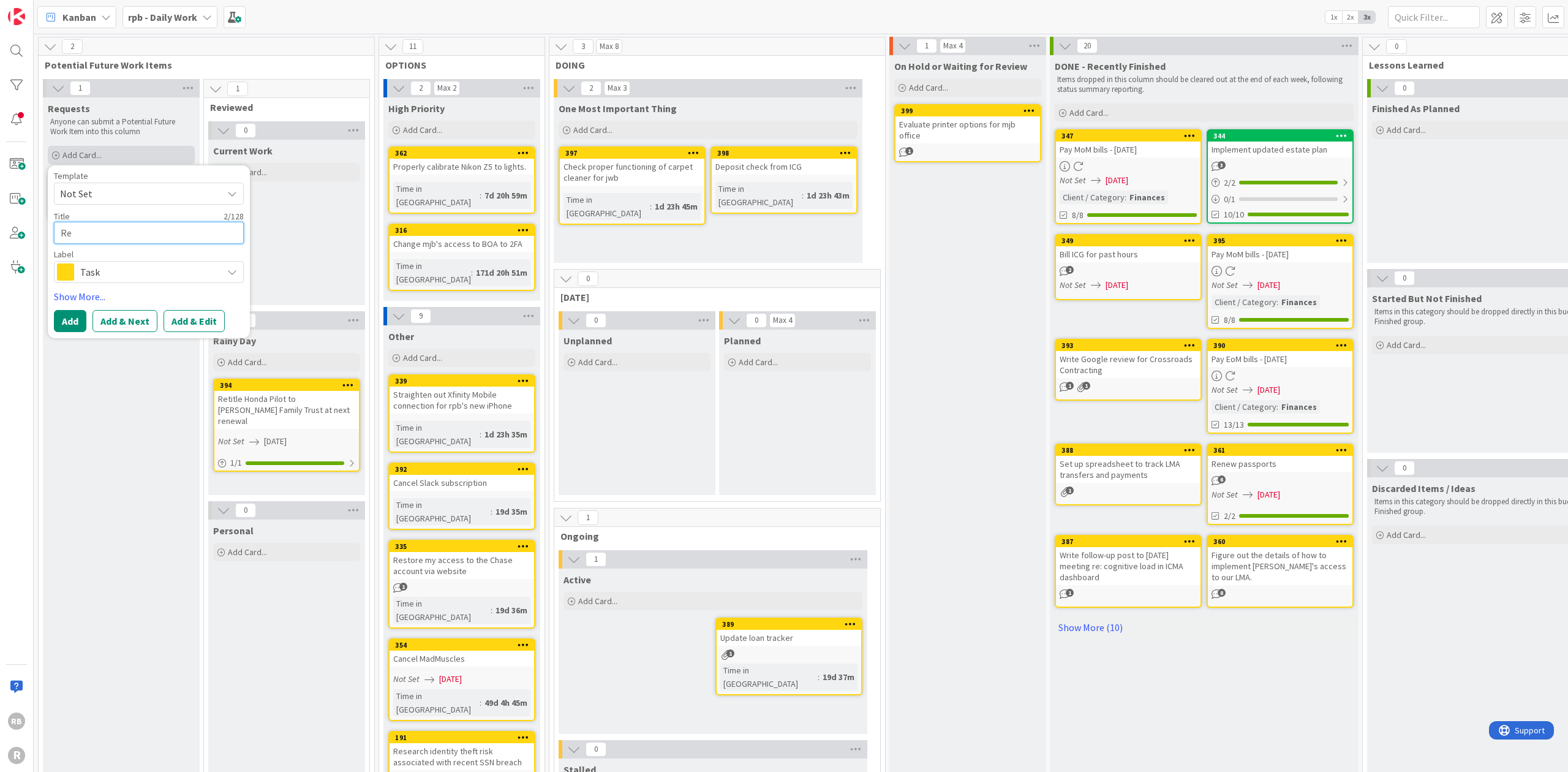
type textarea "Req"
type textarea "x"
type textarea "Requ"
type textarea "x"
type textarea "Reque"
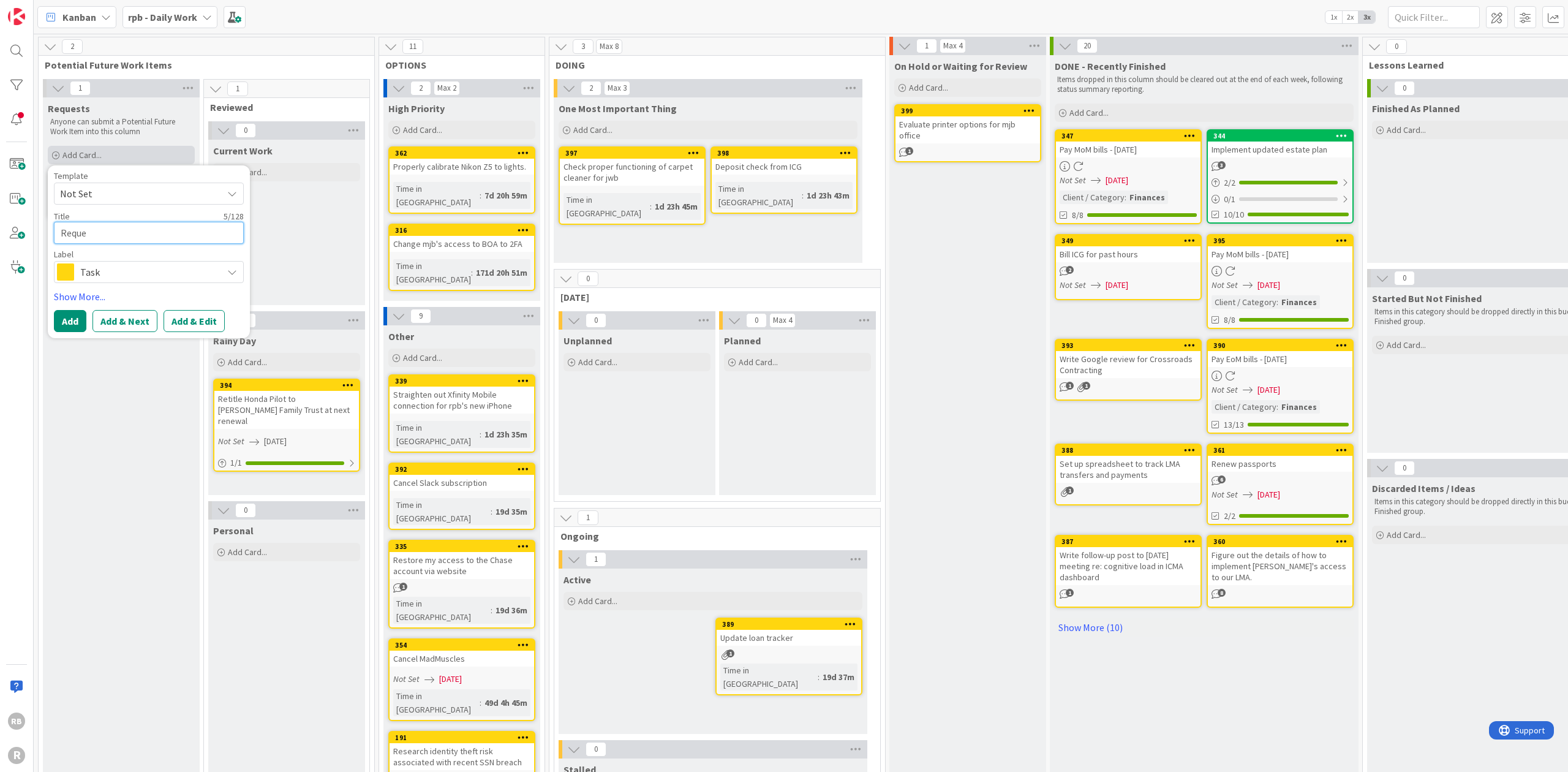
type textarea "x"
type textarea "Reques"
type textarea "x"
type textarea "Request"
type textarea "x"
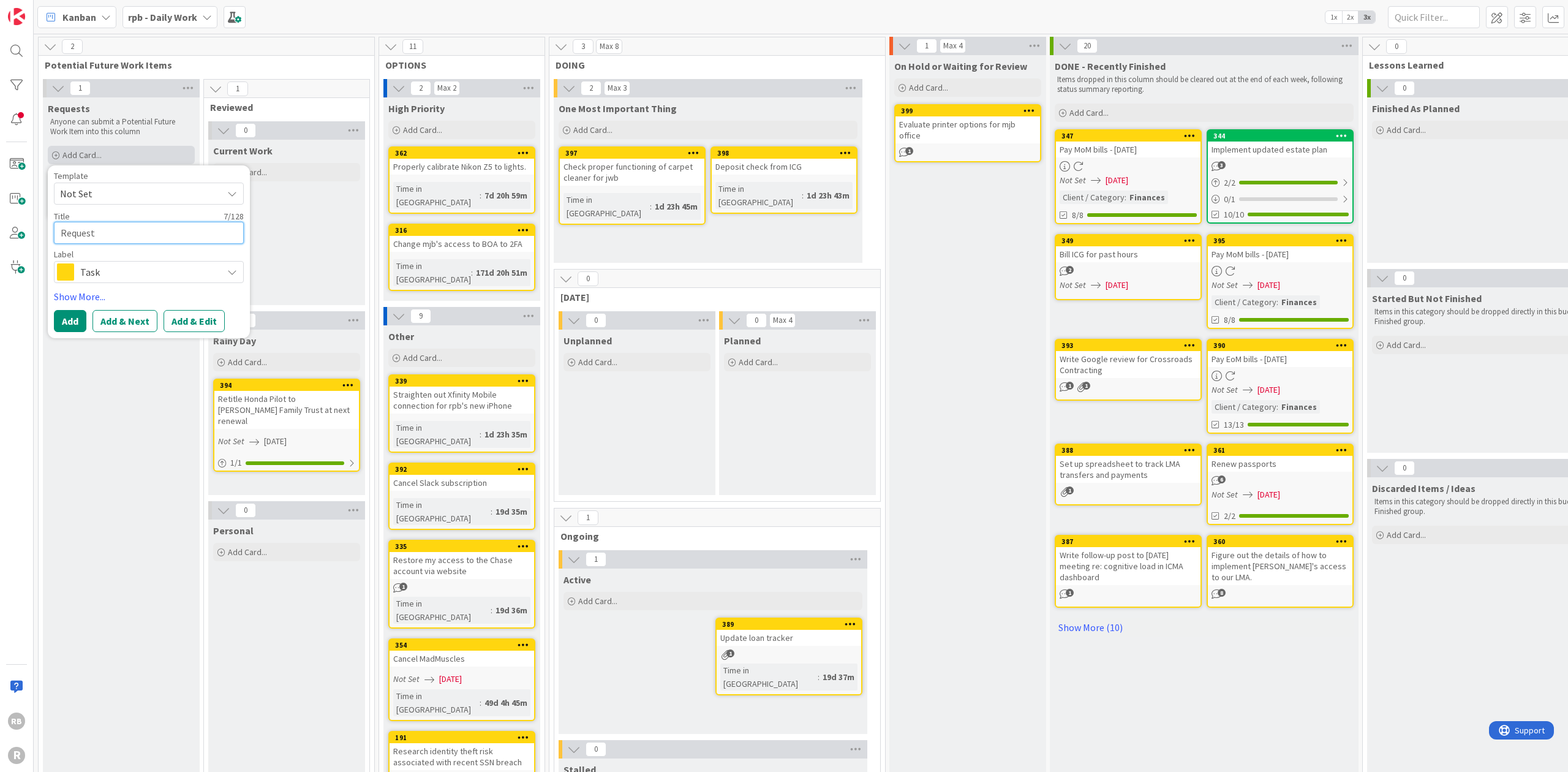
type textarea "Request"
type textarea "x"
type textarea "Request l"
type textarea "x"
type textarea "Request la"
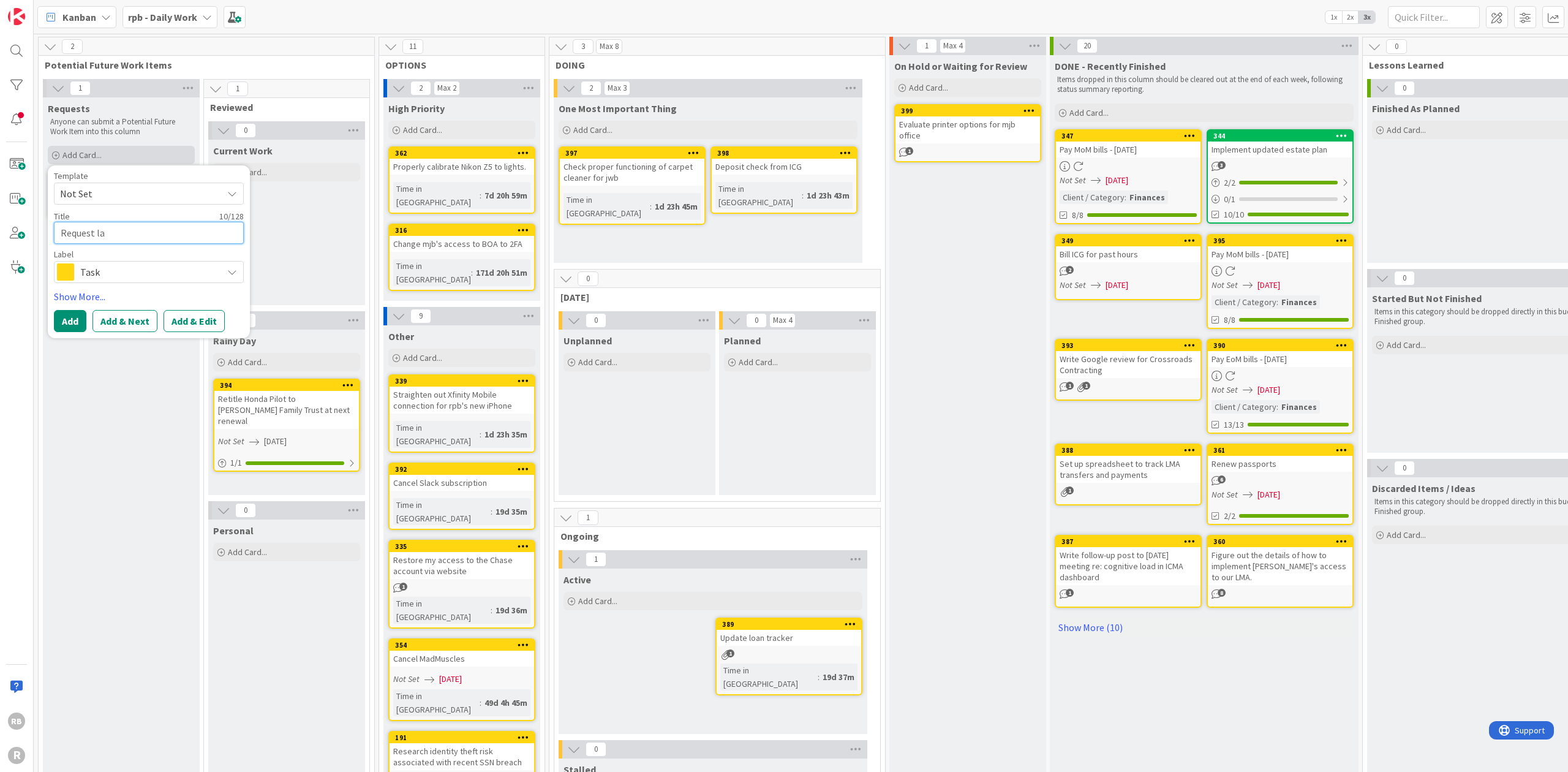
type textarea "x"
type textarea "Request lab"
type textarea "x"
type textarea "Request lab"
type textarea "x"
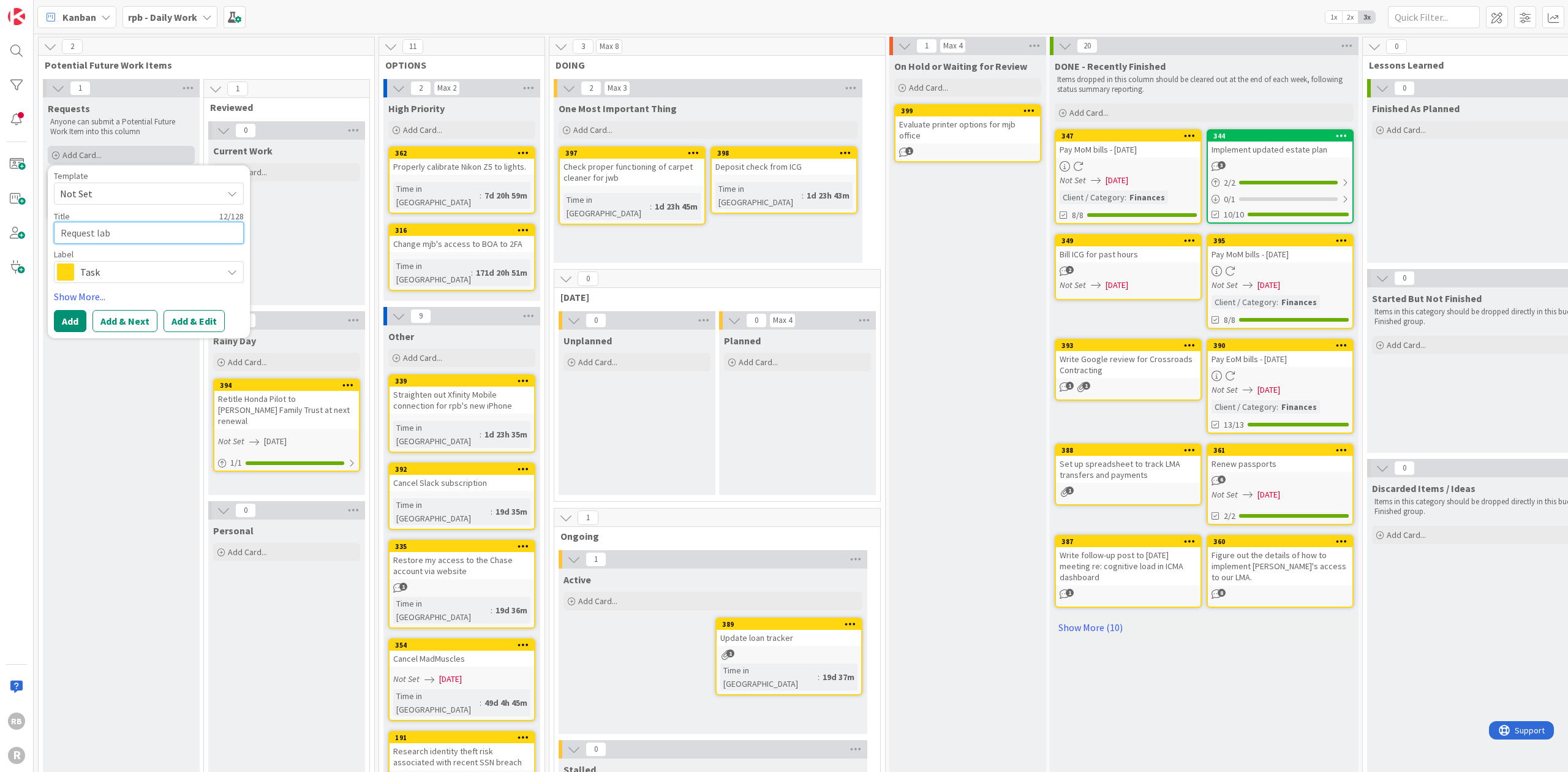
type textarea "Request lab o"
type textarea "x"
type textarea "Request lab or"
type textarea "x"
type textarea "Request lab ord"
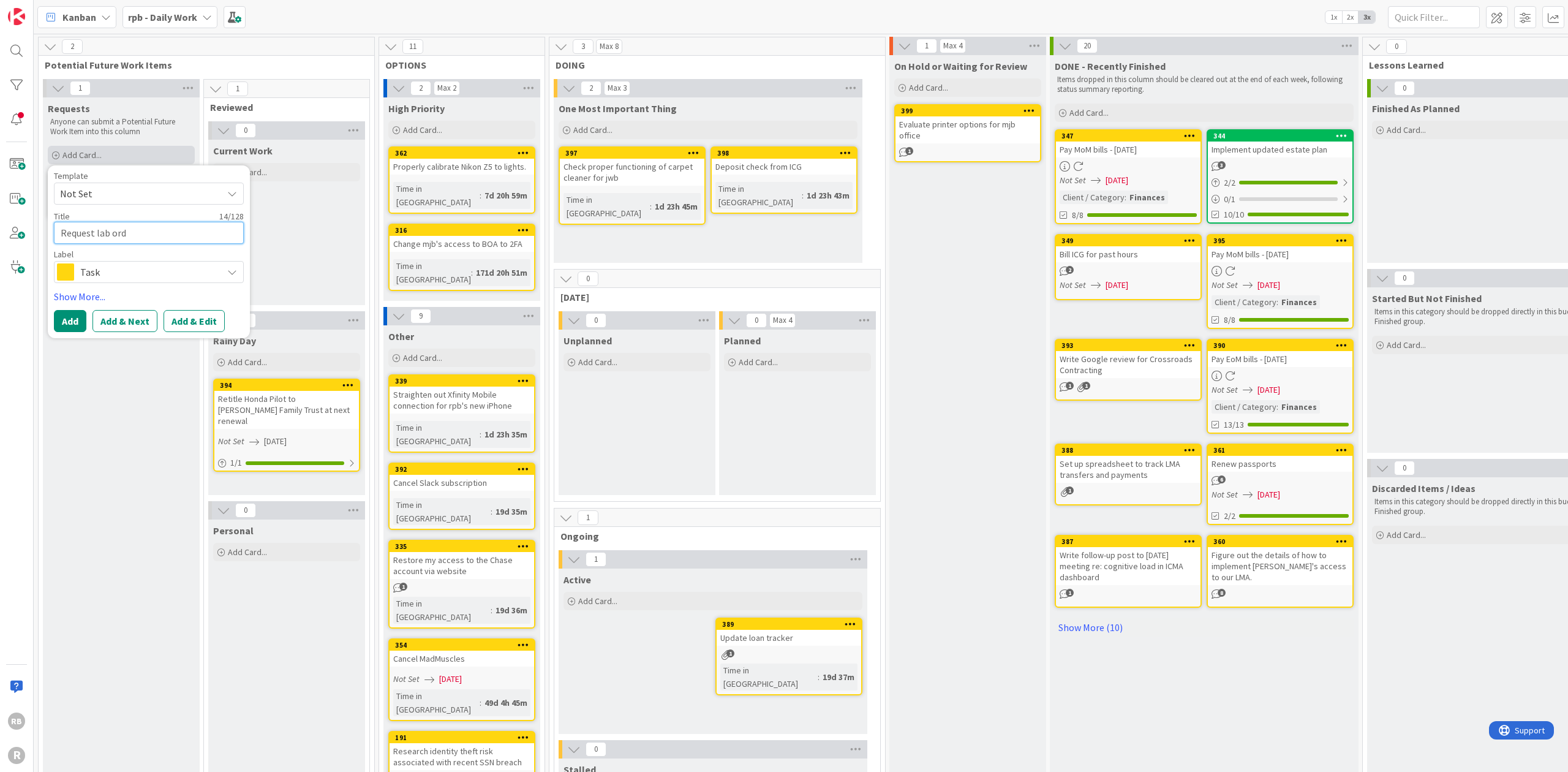
type textarea "x"
type textarea "Request lab orde"
type textarea "x"
type textarea "Request lab order"
type textarea "x"
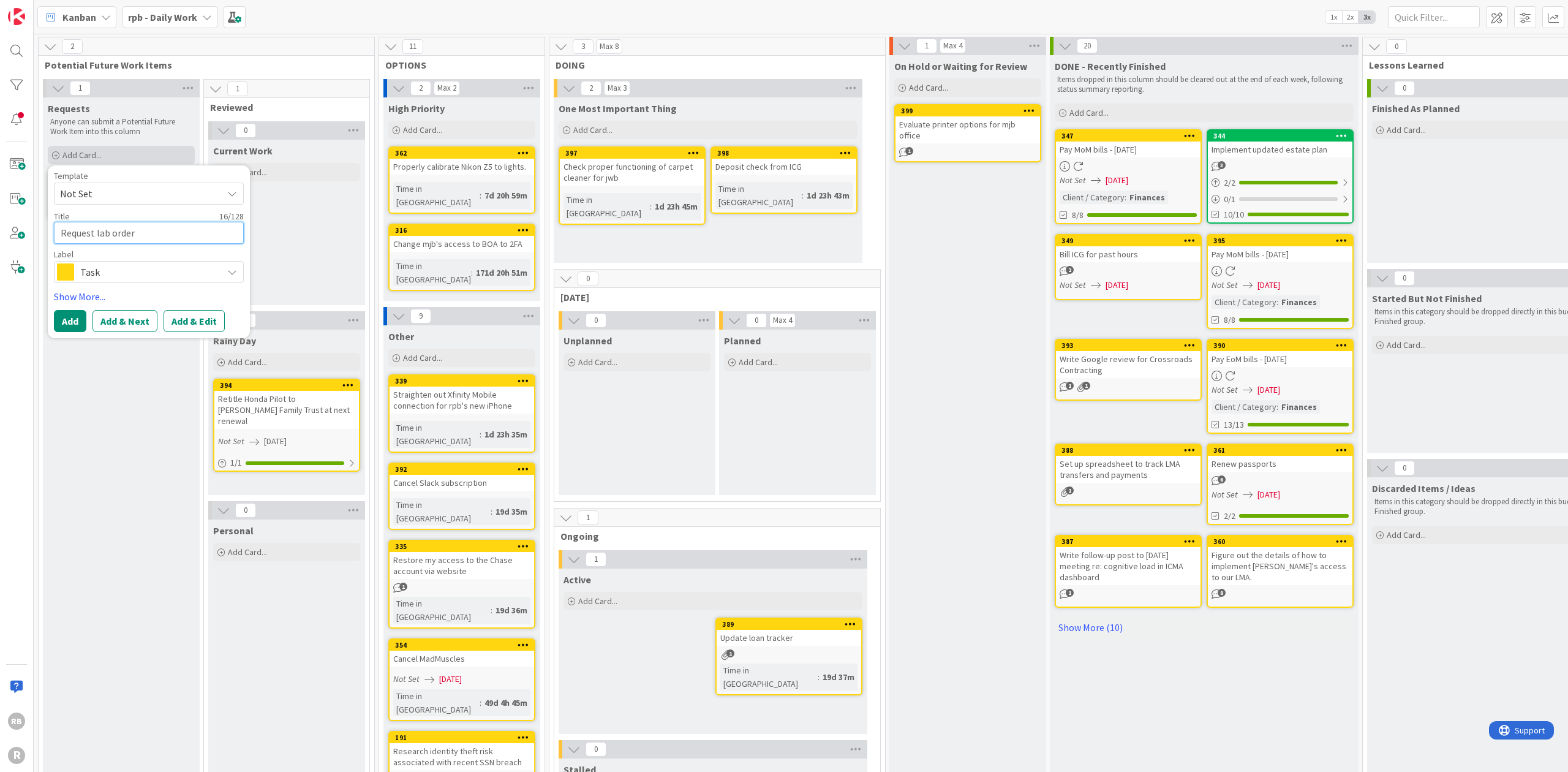
type textarea "Request lab order"
type textarea "x"
type textarea "Request lab order p"
type textarea "x"
type textarea "Request lab order pr"
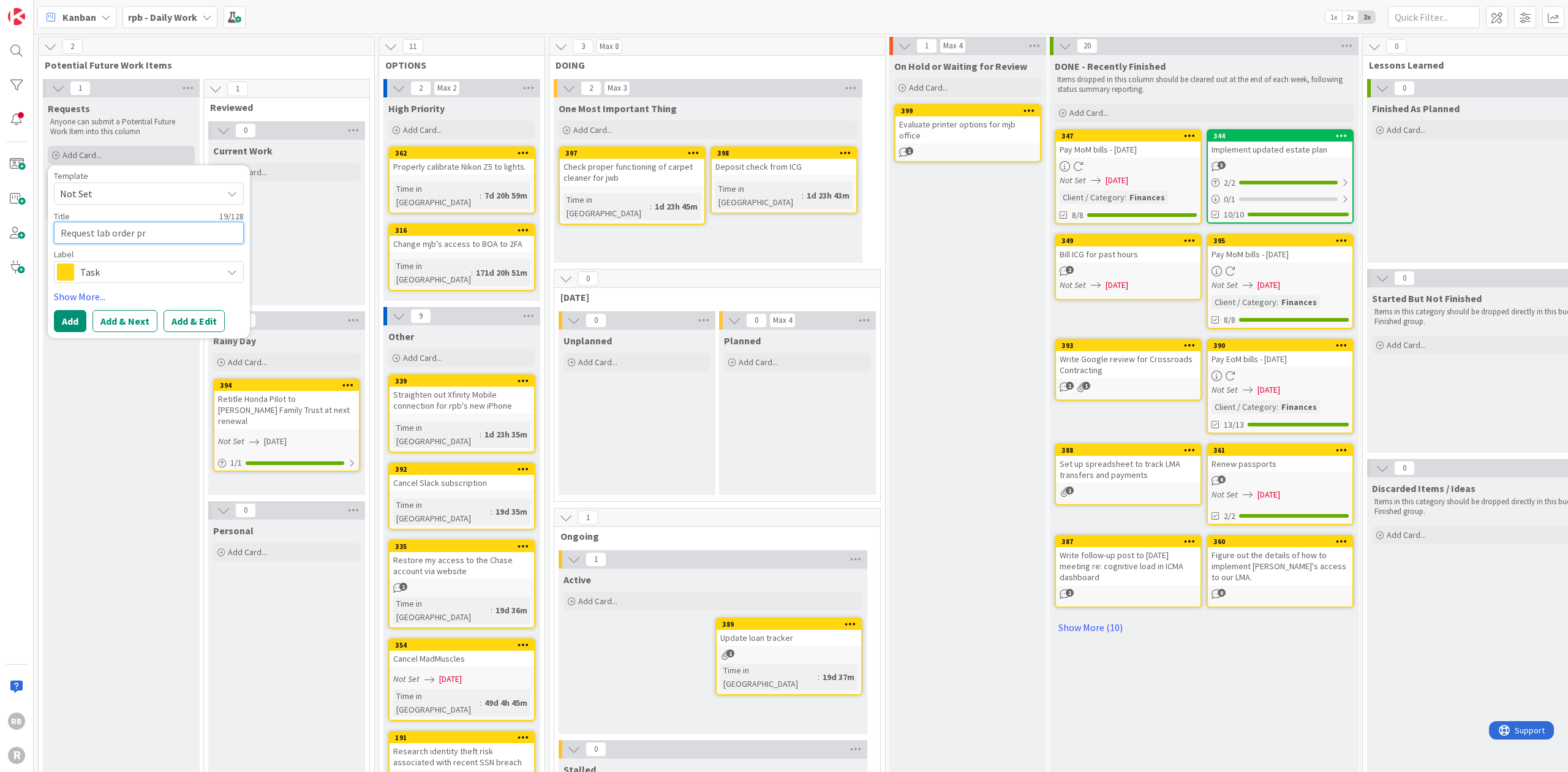
type textarea "x"
type textarea "Request lab order pri"
type textarea "x"
type textarea "Request lab order prio"
type textarea "x"
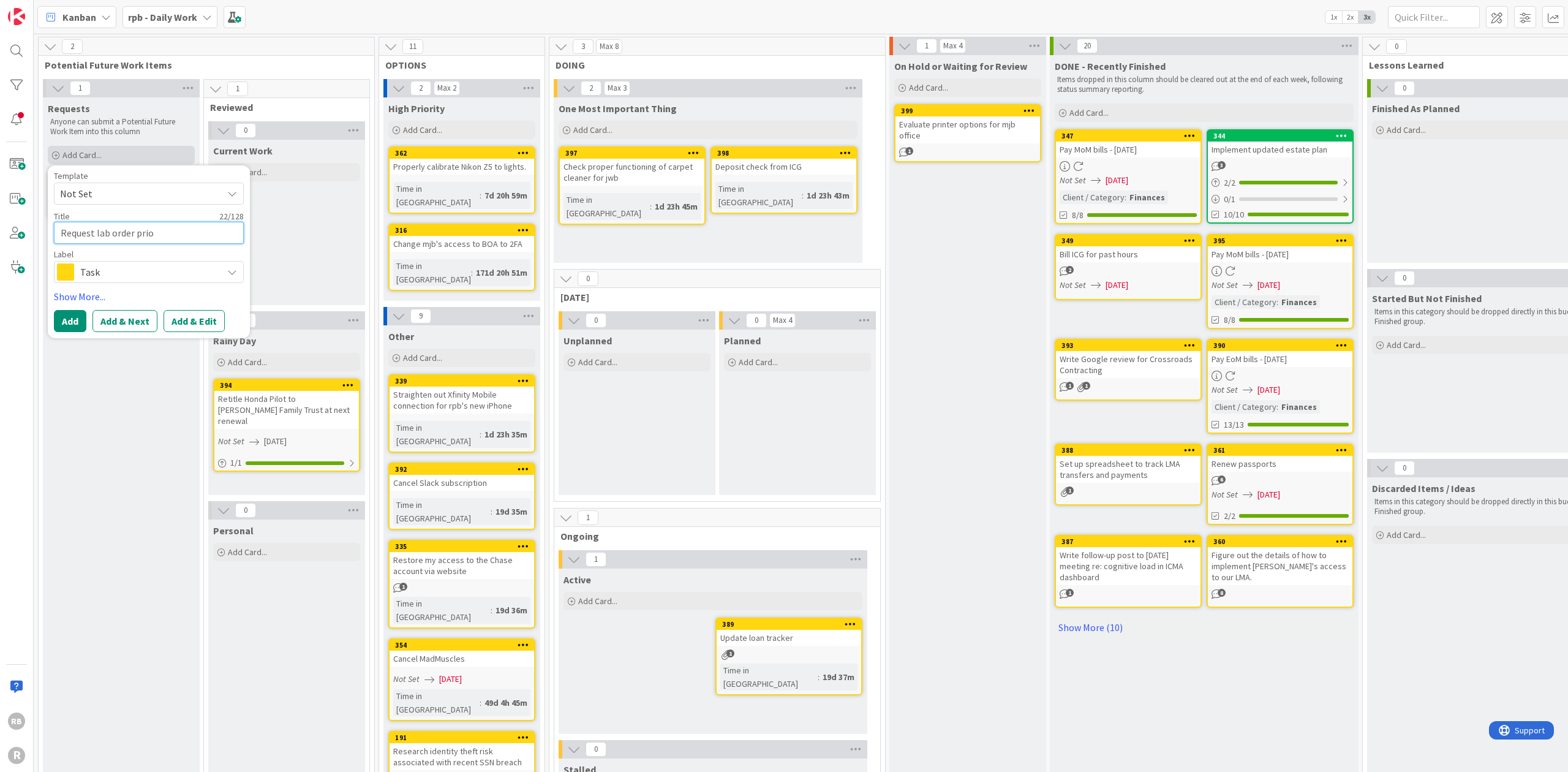
type textarea "Request lab order prior"
type textarea "x"
type textarea "Request lab order prior"
type textarea "x"
type textarea "Request lab order prior t"
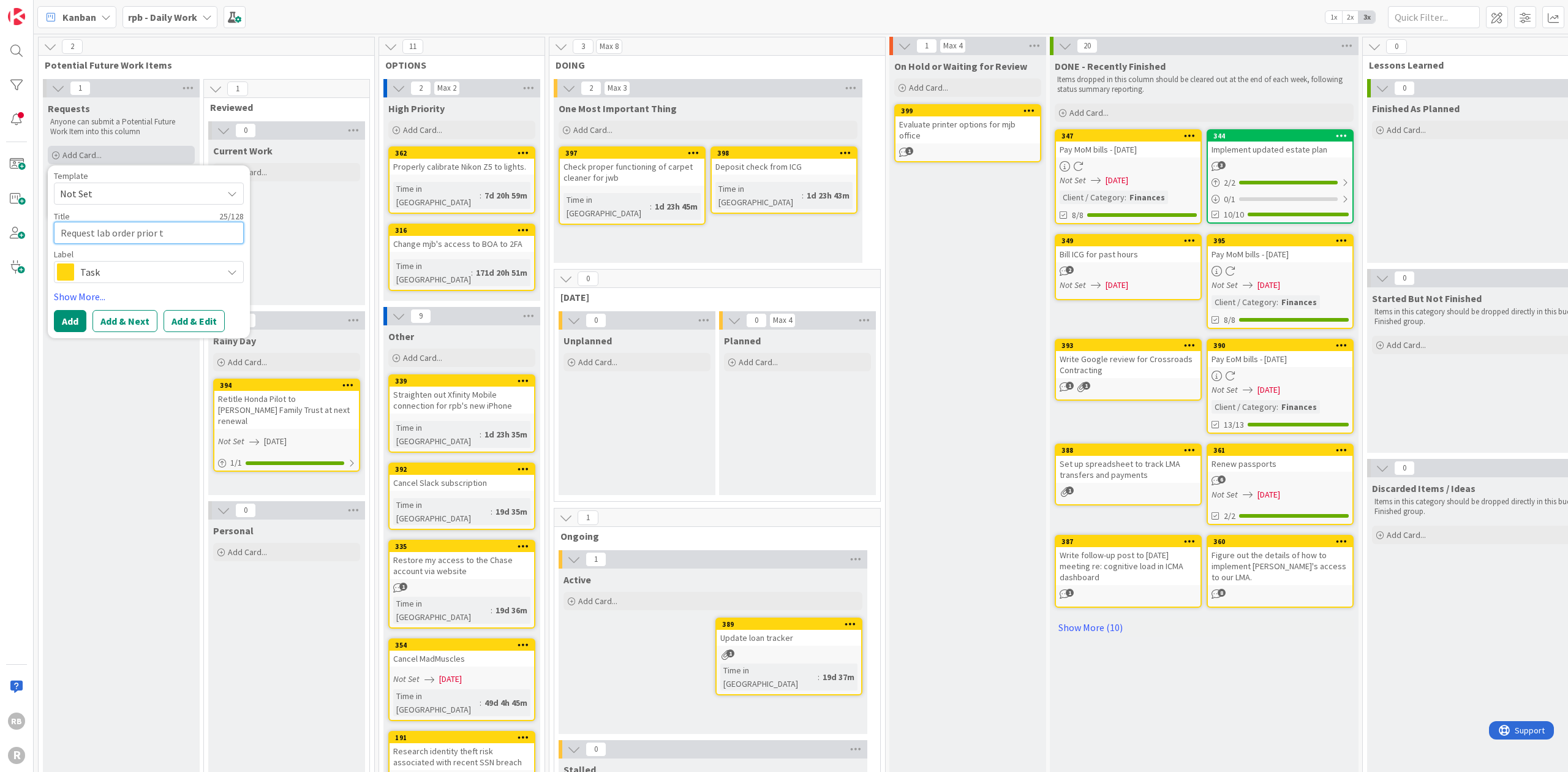
type textarea "x"
type textarea "Request lab order prior to"
type textarea "x"
type textarea "Request lab order prior to a"
type textarea "x"
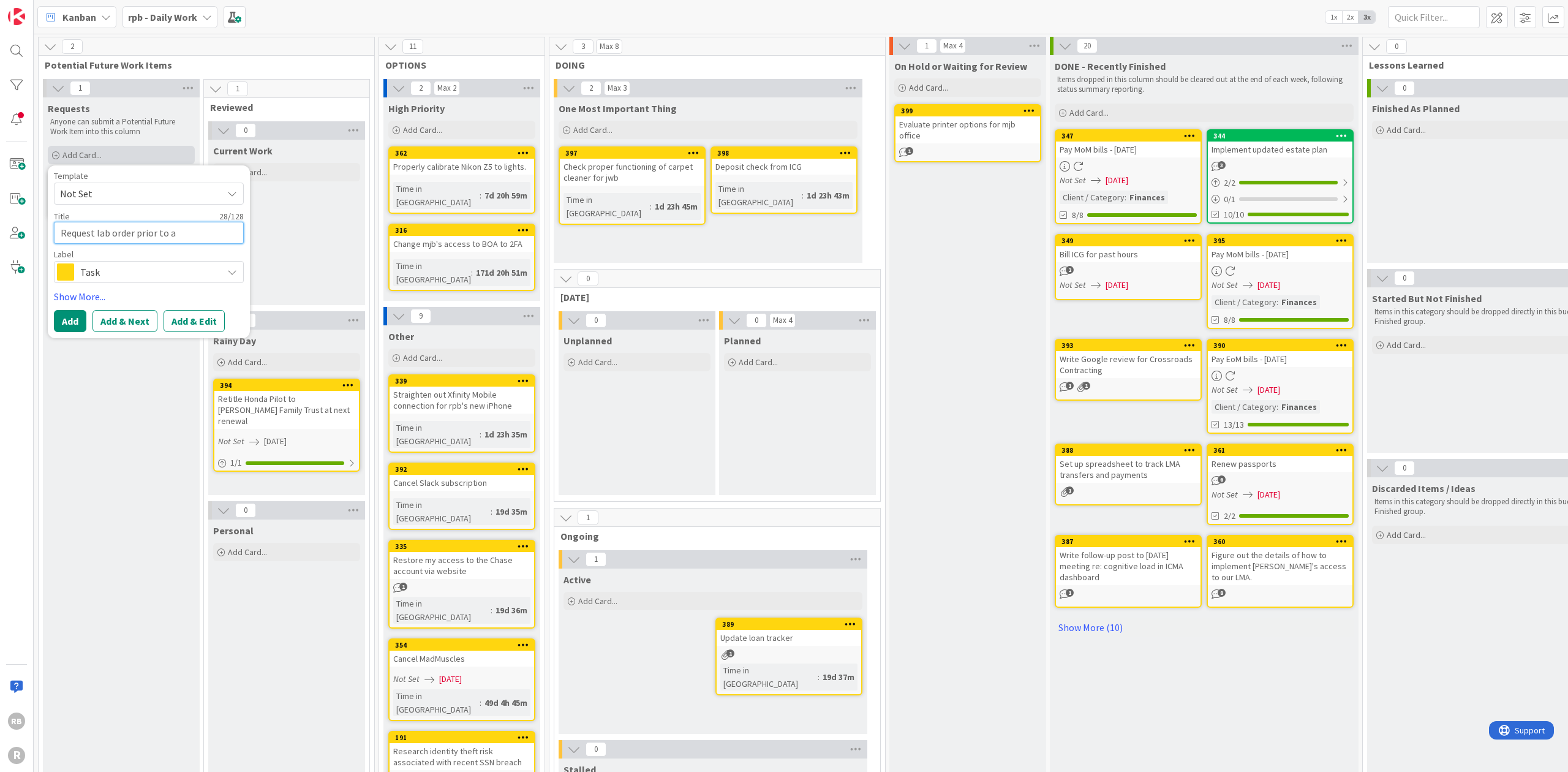
type textarea "Request lab order prior to ap"
type textarea "x"
type textarea "Request lab order prior to app"
type textarea "x"
type textarea "Request lab order prior to appt"
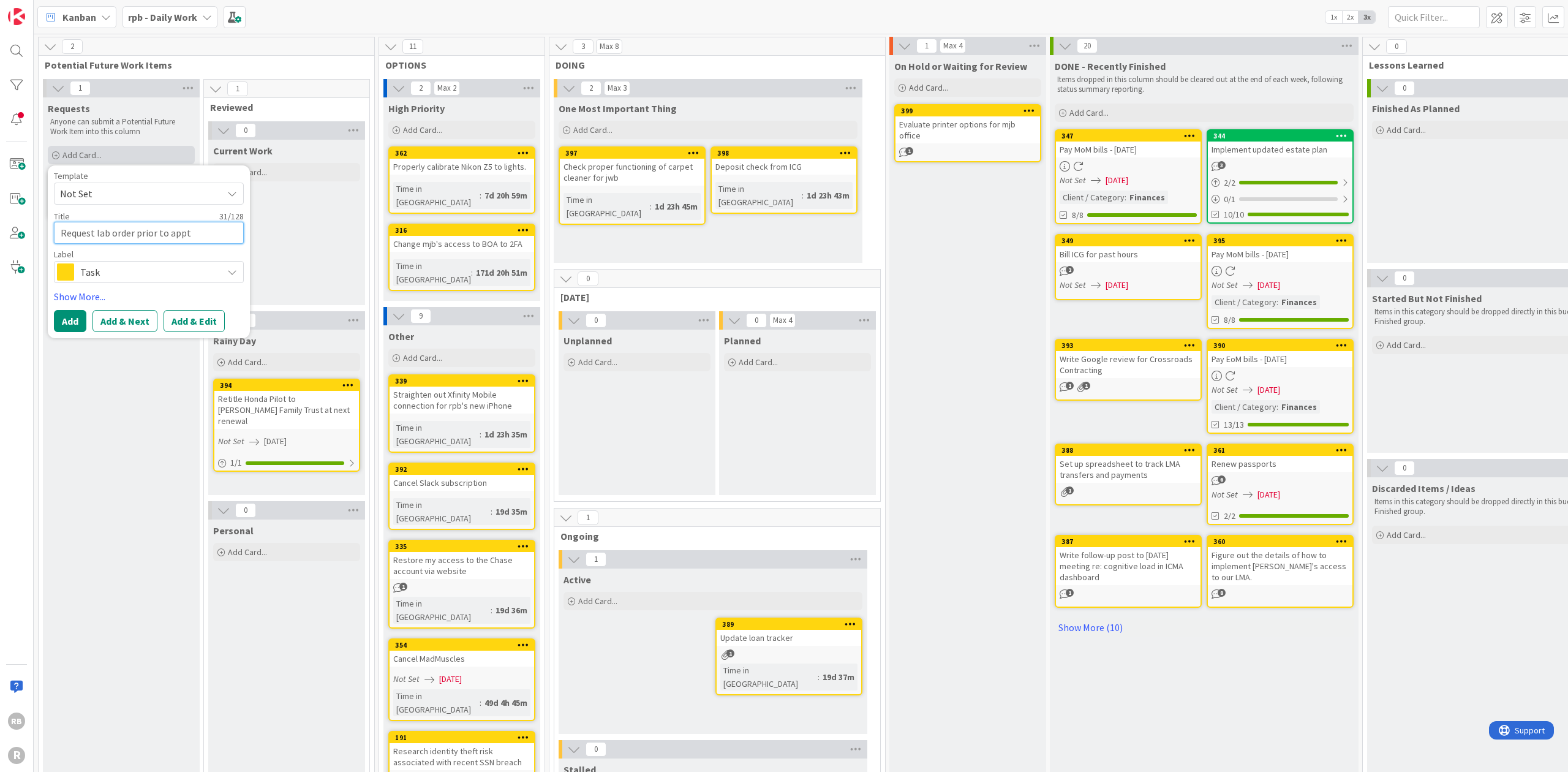
type textarea "x"
type textarea "Request lab order prior to apptm"
type textarea "x"
type textarea "Request lab order prior to apptmt"
type textarea "x"
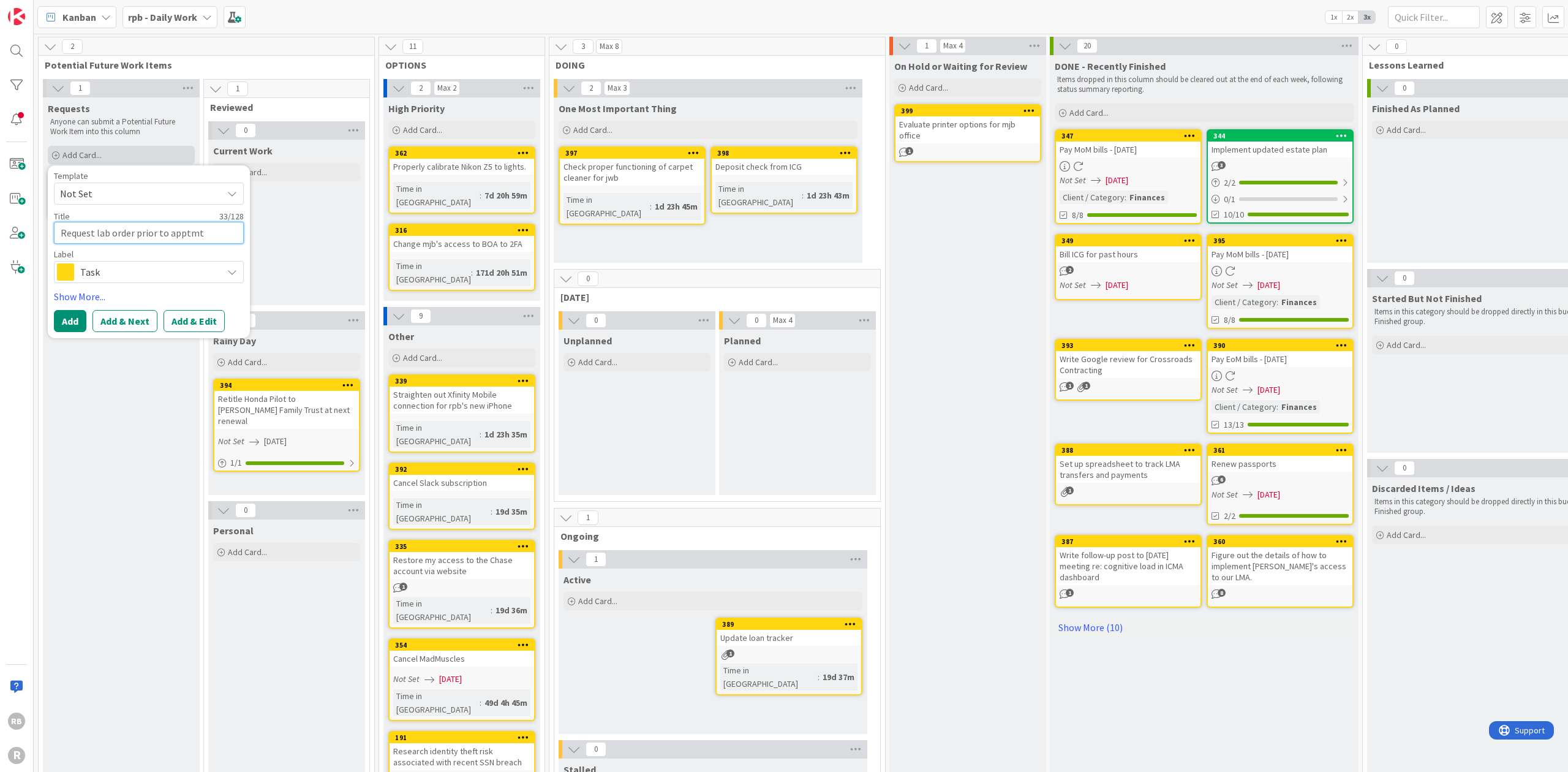
type textarea "Request lab order prior to apptmt"
type textarea "x"
type textarea "Request lab order prior to apptmt w"
type textarea "x"
type textarea "Request lab order prior to apptmt wi"
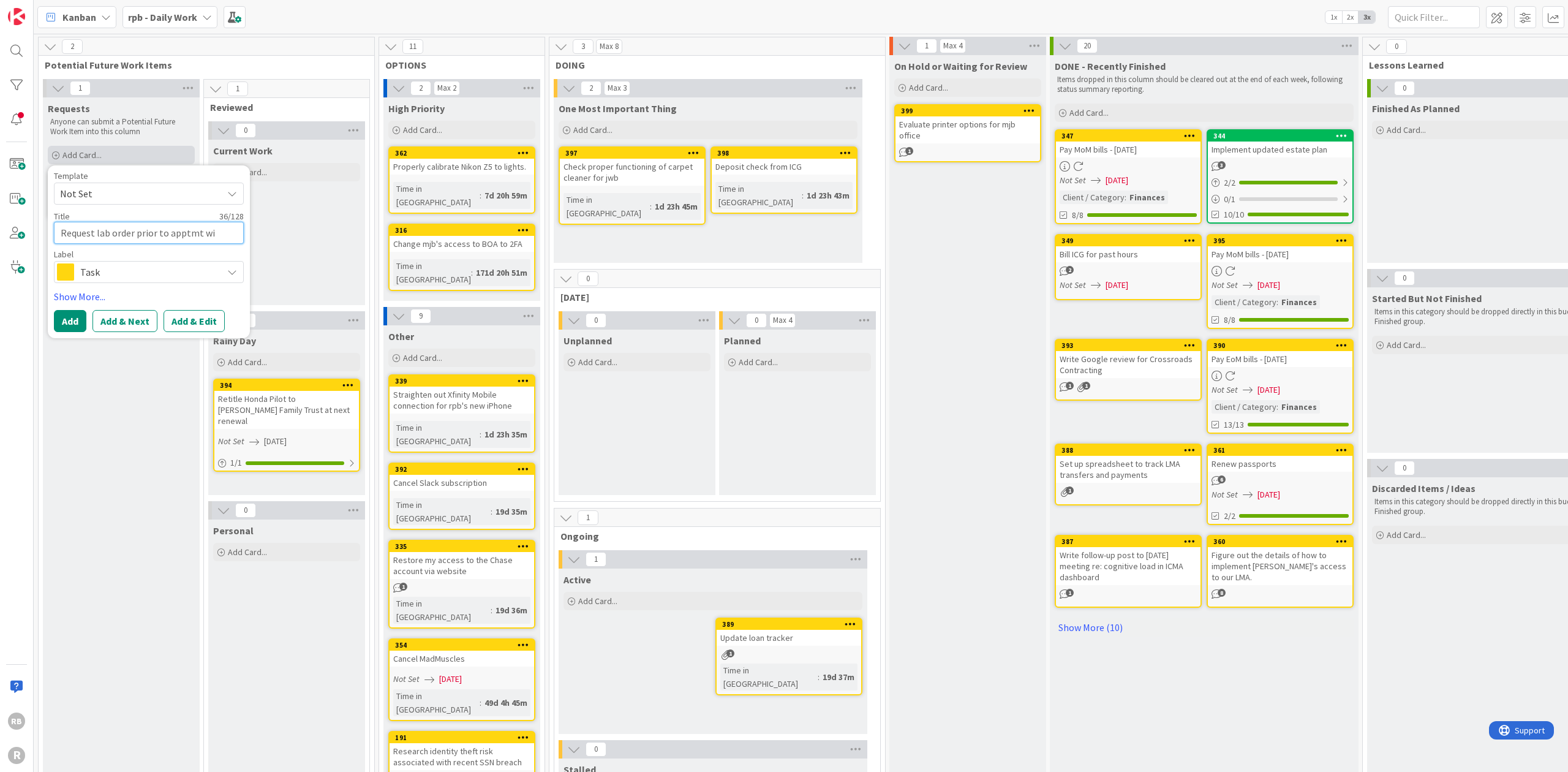
type textarea "x"
type textarea "Request lab order prior to apptmt wit"
type textarea "x"
type textarea "Request lab order prior to apptmt with"
type textarea "x"
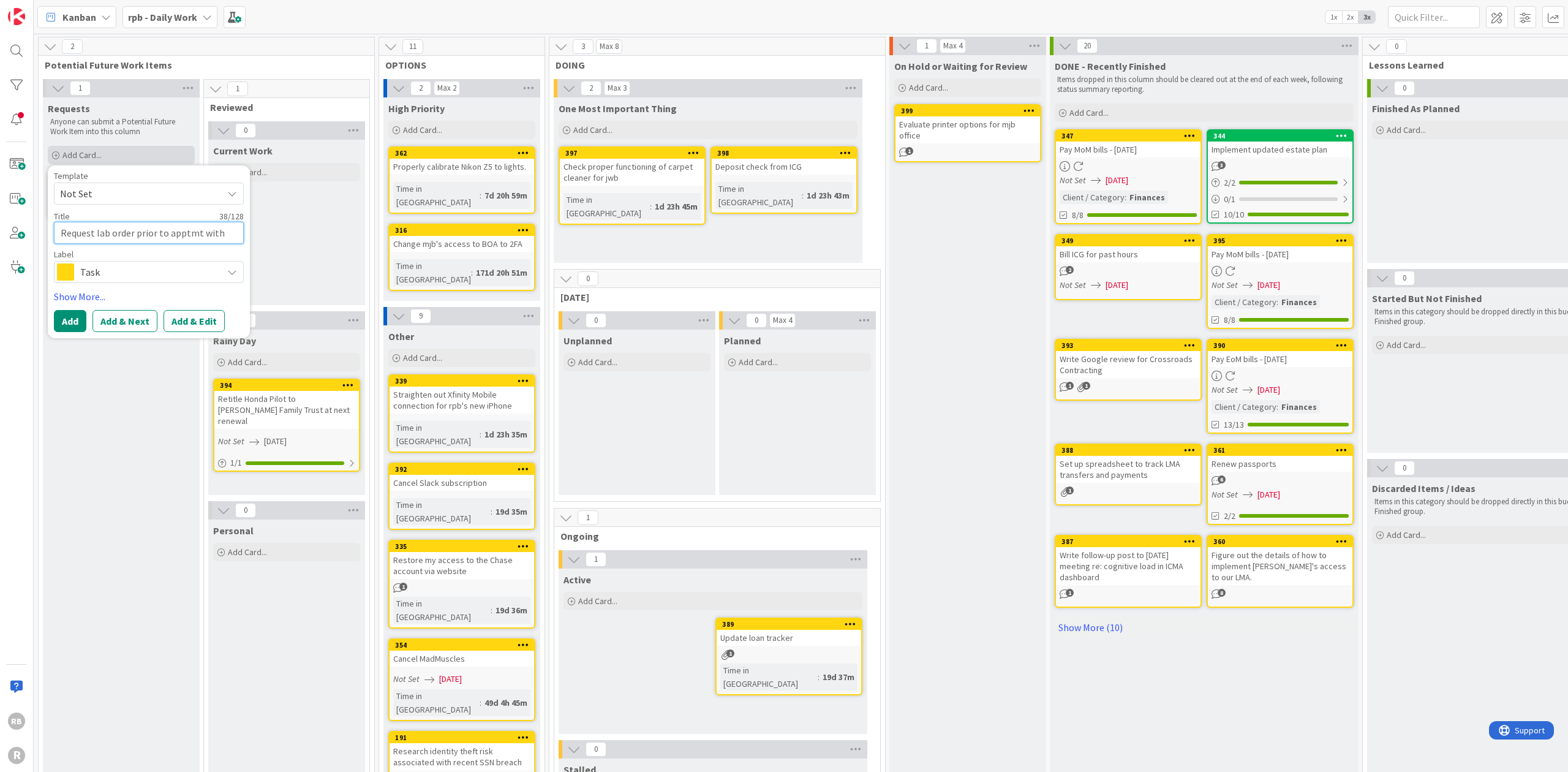
type textarea "Request lab order prior to apptmt with"
type textarea "x"
type textarea "Request lab order prior to apptmt with D"
type textarea "x"
type textarea "Request lab order prior to apptmt with Dr"
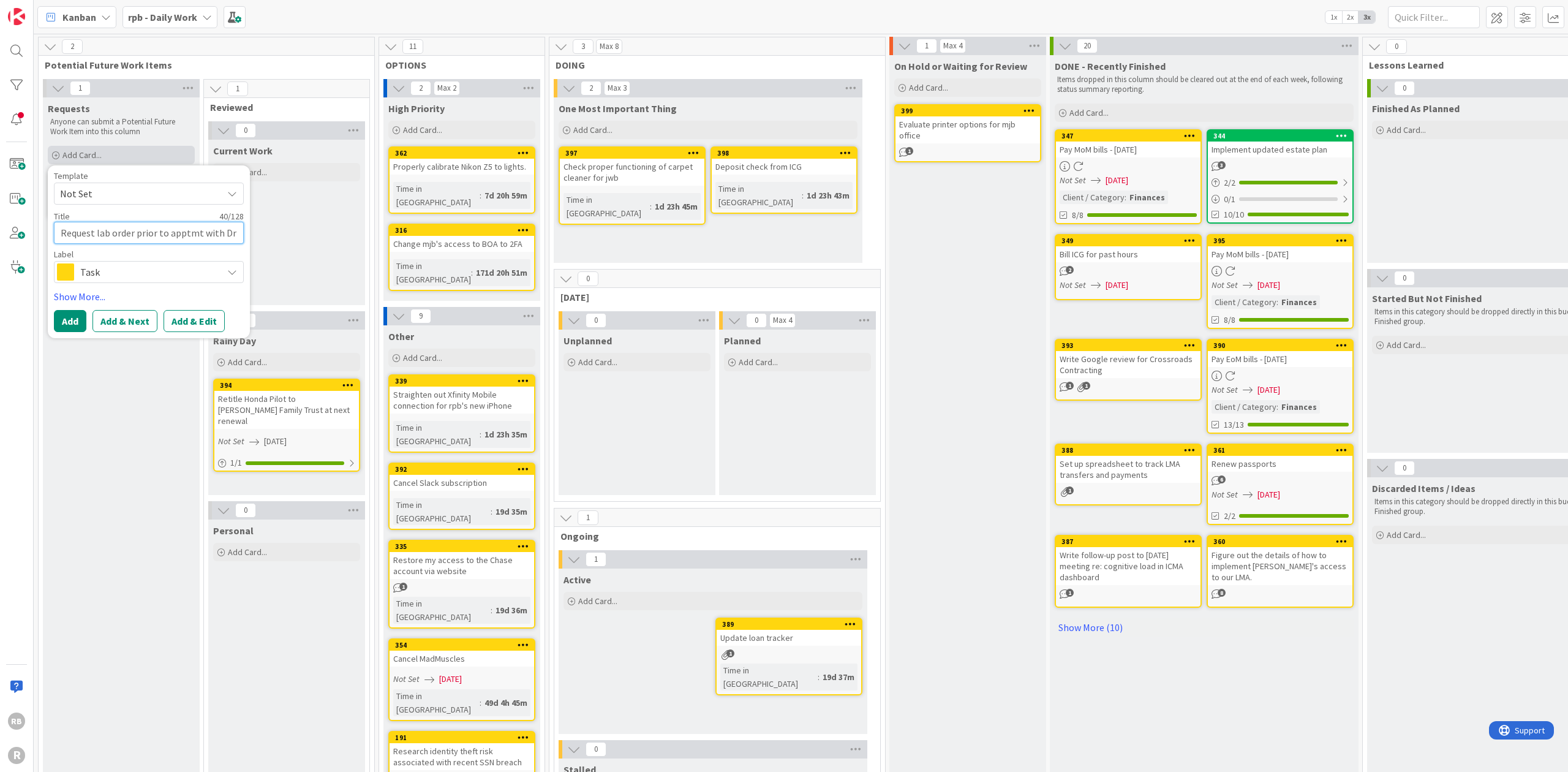
type textarea "x"
type textarea "Request lab order prior to apptmt with Dr."
type textarea "x"
type textarea "Request lab order prior to apptmt with Dr."
type textarea "x"
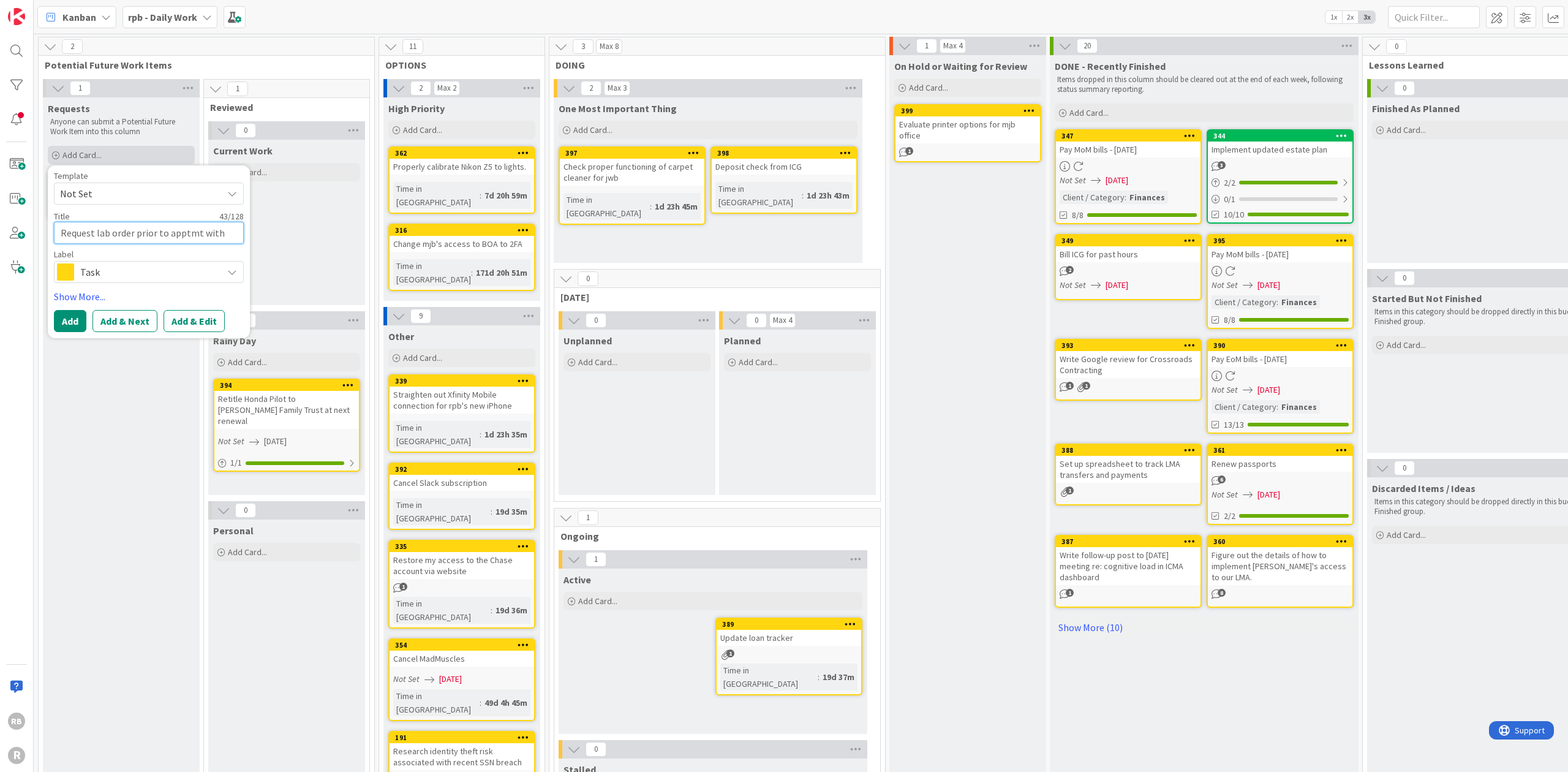
type textarea "Request lab order prior to apptmt with Dr. R"
type textarea "x"
type textarea "Request lab order prior to apptmt with Dr. Ro"
type textarea "x"
type textarea "Request lab order prior to apptmt with Dr. Ror"
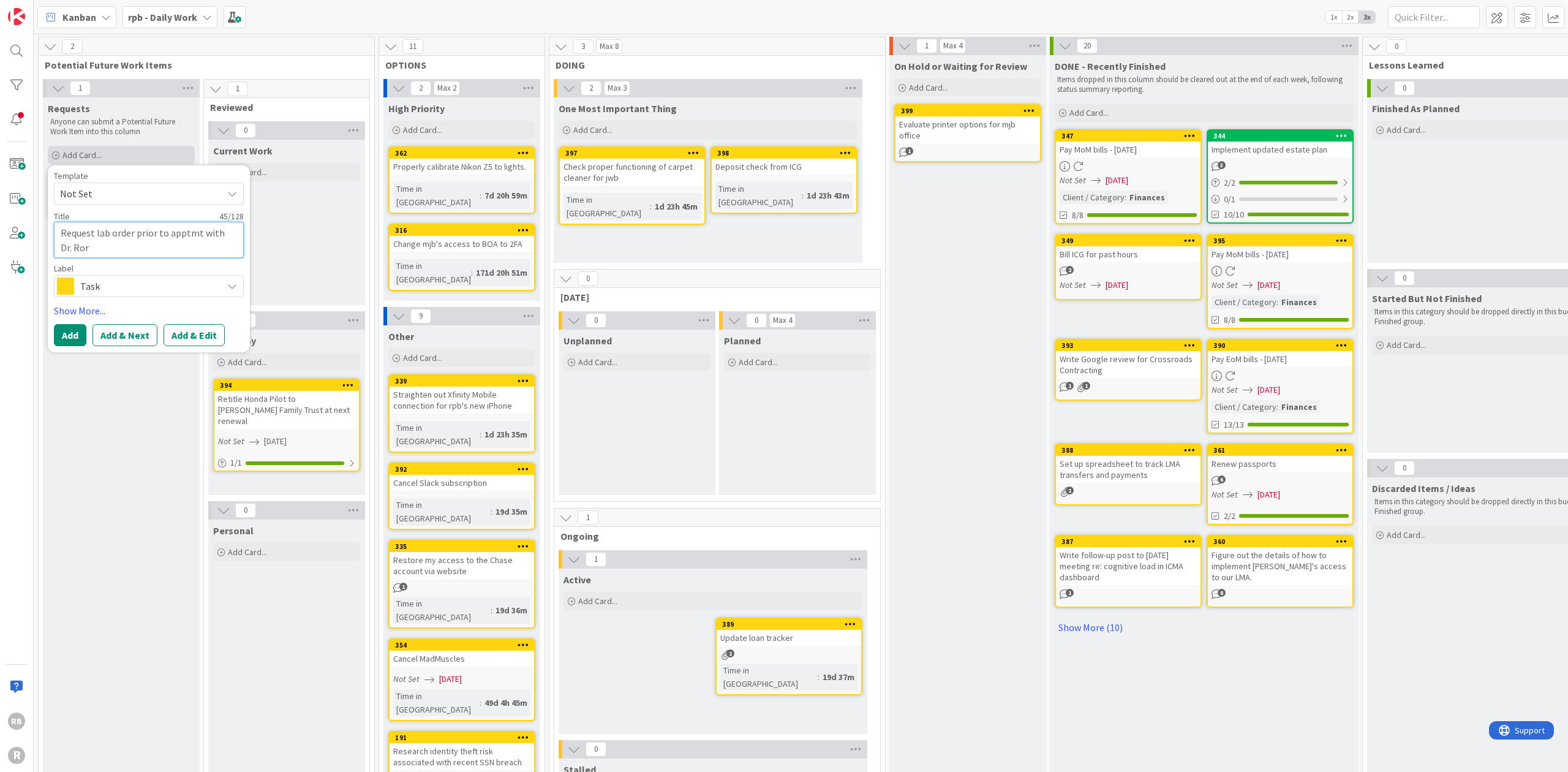
type textarea "x"
type textarea "Request lab order prior to apptmt with [PERSON_NAME]"
type textarea "x"
type textarea "Request lab order prior to apptmt with [PERSON_NAME]."
click at [71, 329] on button "Add" at bounding box center [70, 335] width 33 height 22
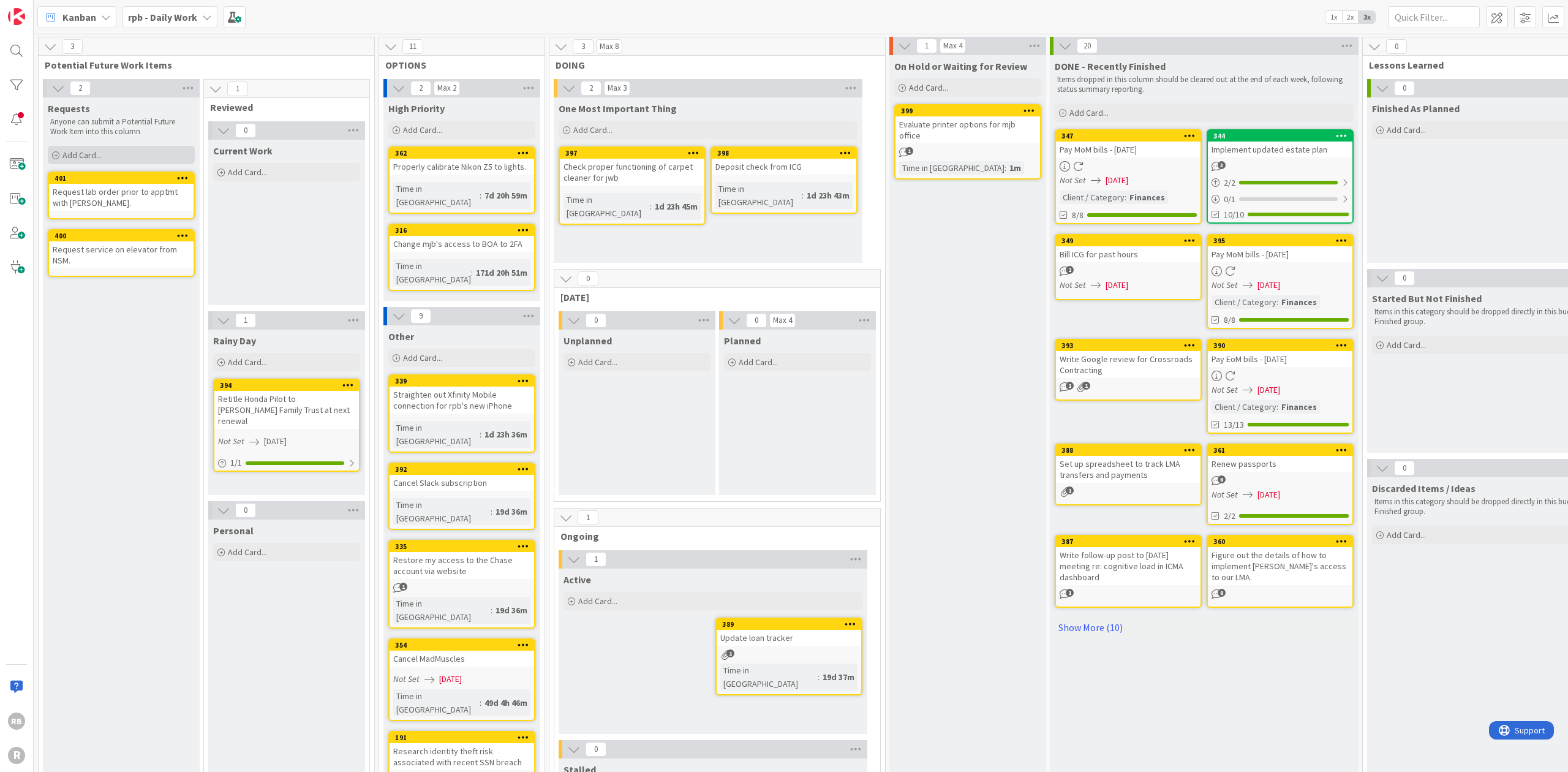
click at [127, 152] on div "Add Card..." at bounding box center [121, 155] width 147 height 18
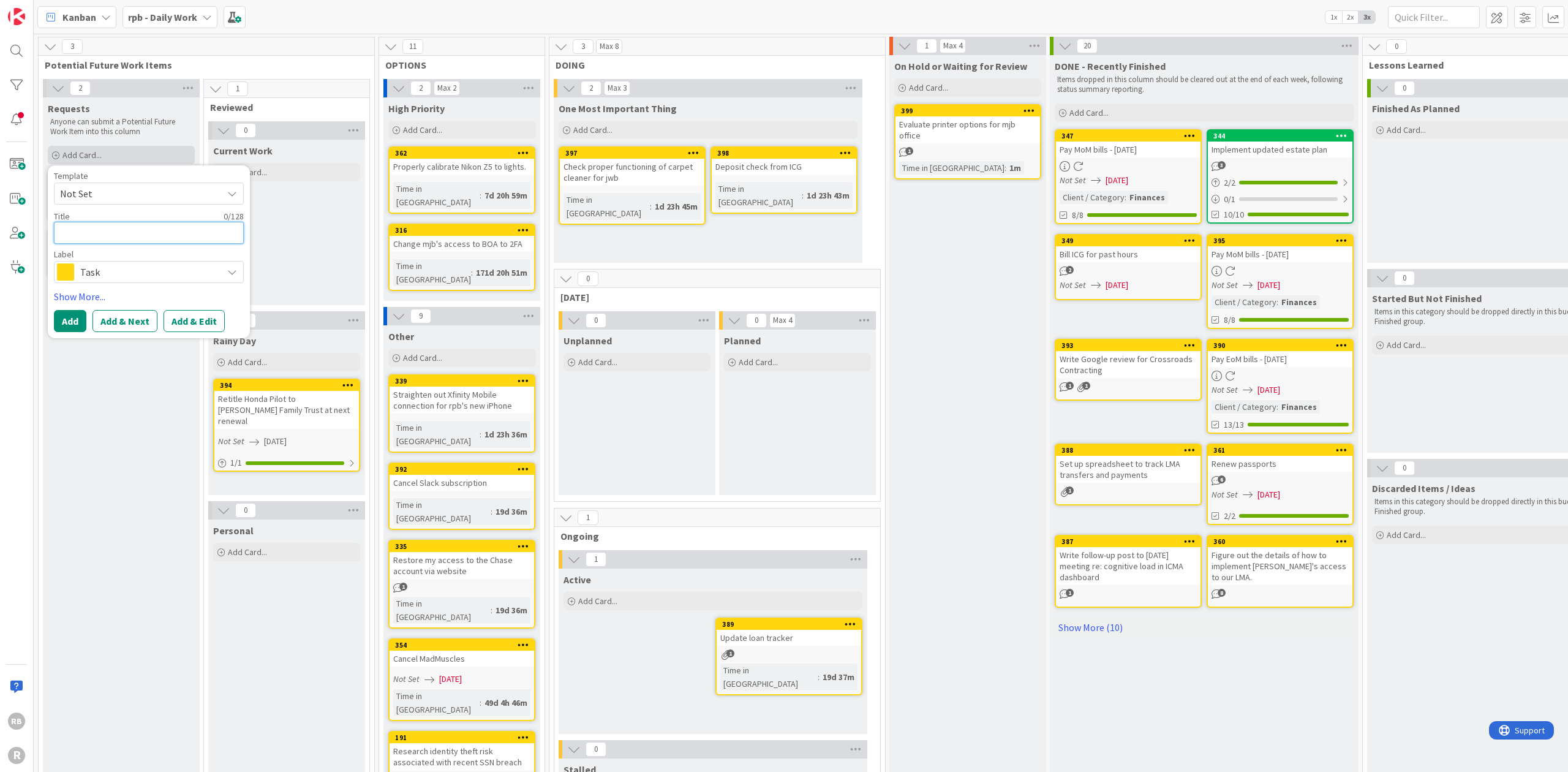
type textarea "x"
type textarea "R"
type textarea "x"
type textarea "Re"
type textarea "x"
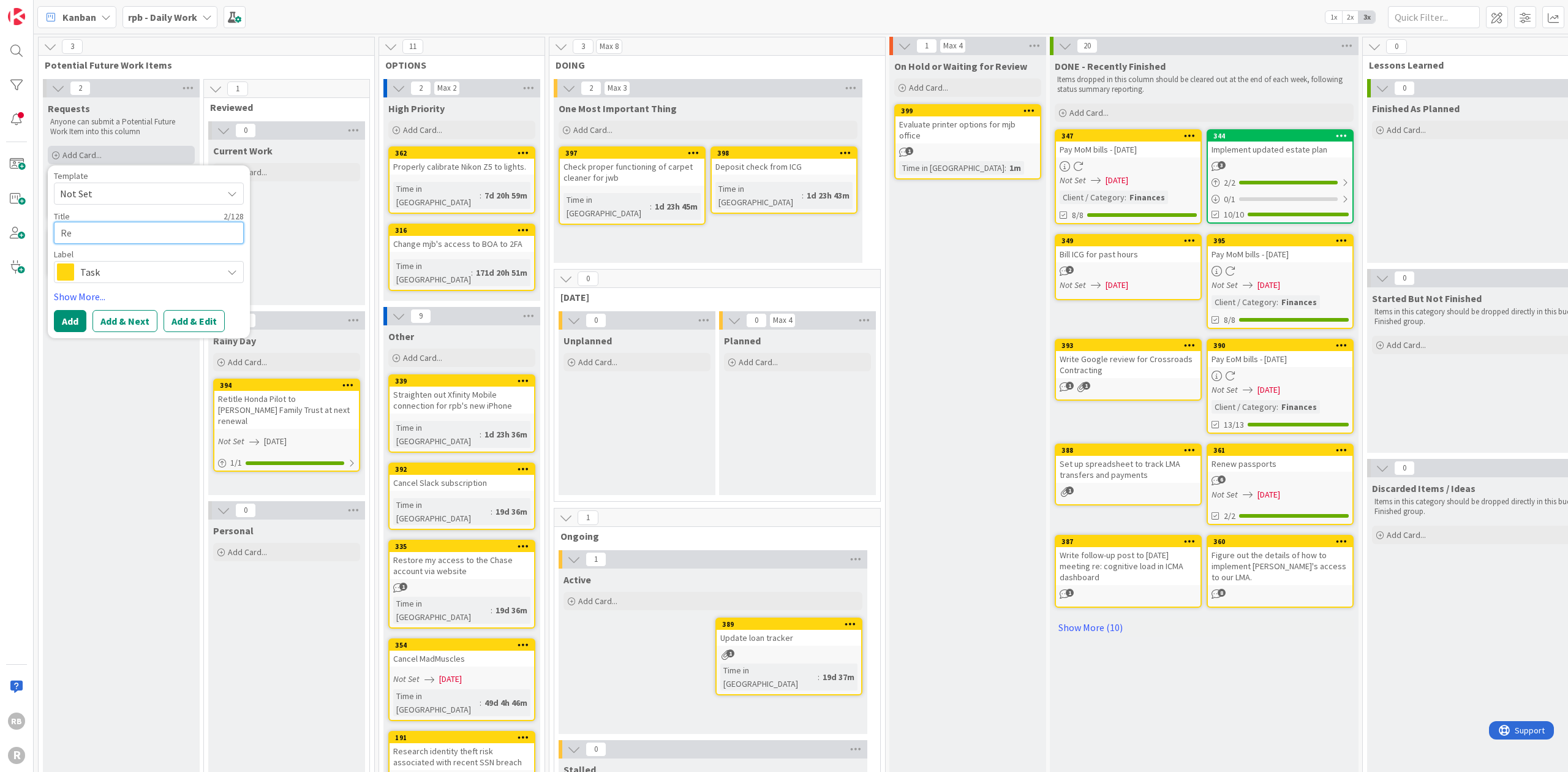
type textarea "Req"
type textarea "x"
type textarea "Requ"
type textarea "x"
type textarea "Reque"
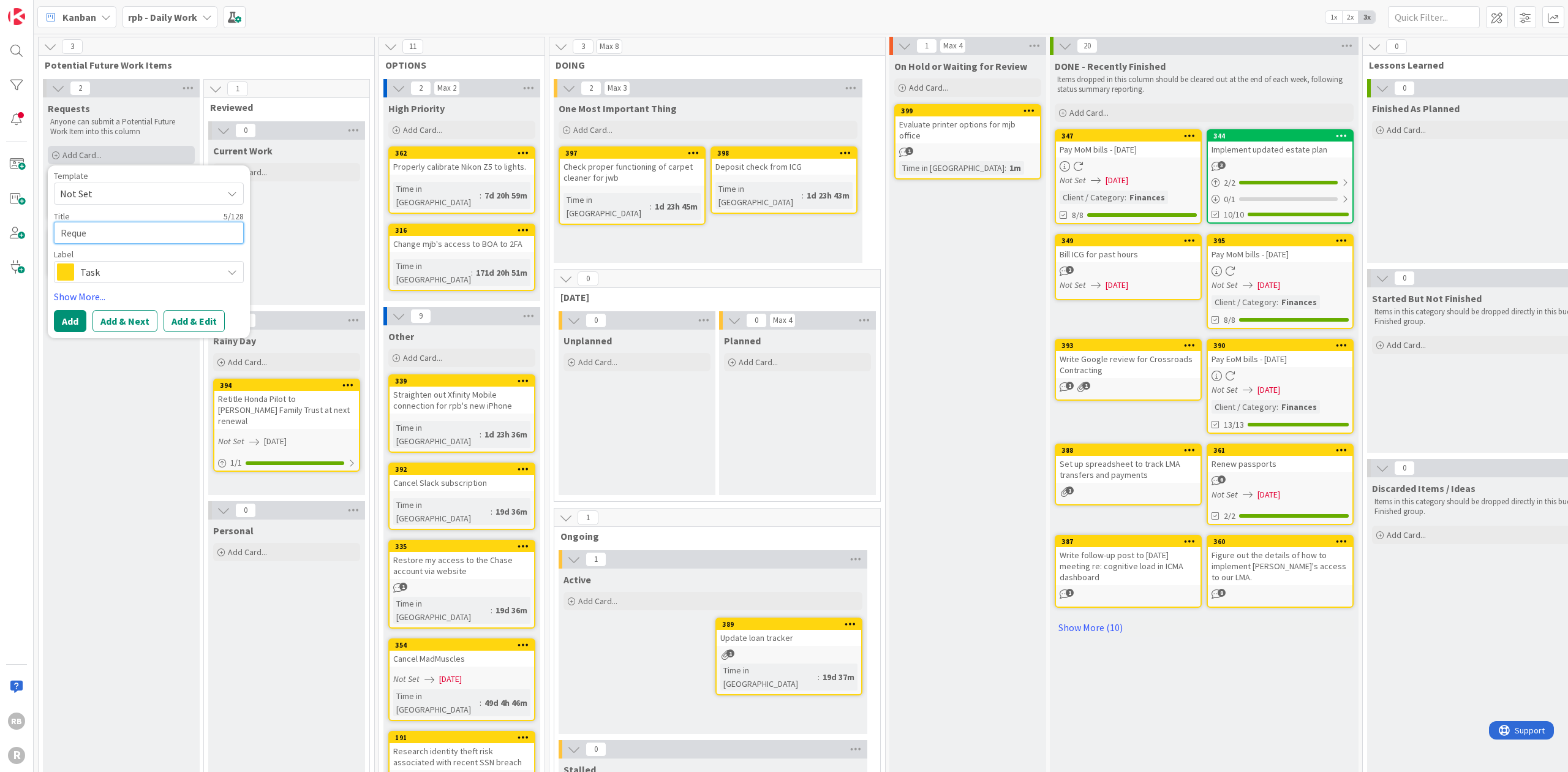
type textarea "x"
type textarea "Reques"
type textarea "x"
type textarea "Request"
type textarea "x"
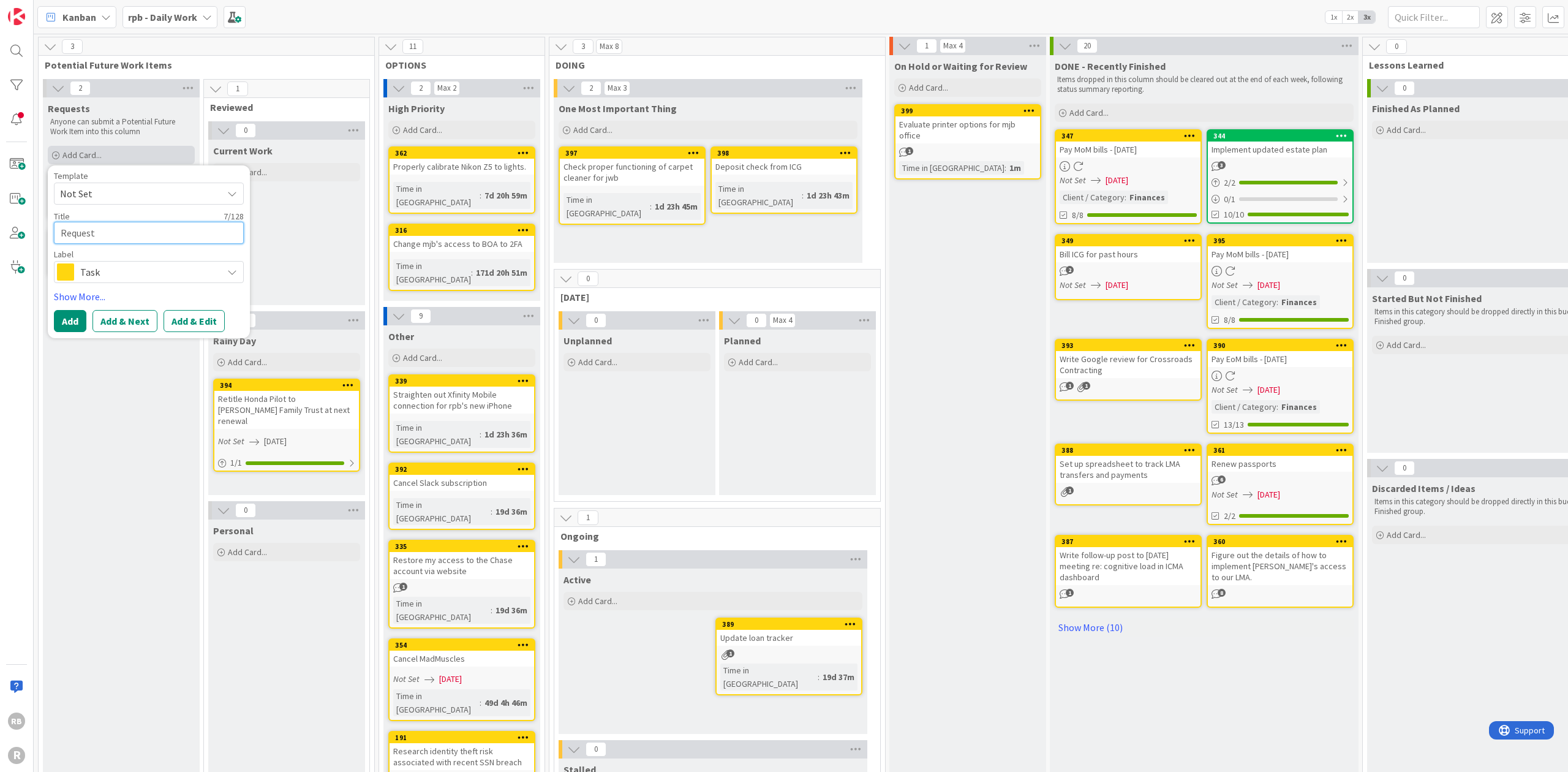
type textarea "Request"
type textarea "x"
type textarea "Request r"
type textarea "x"
type textarea "Request re"
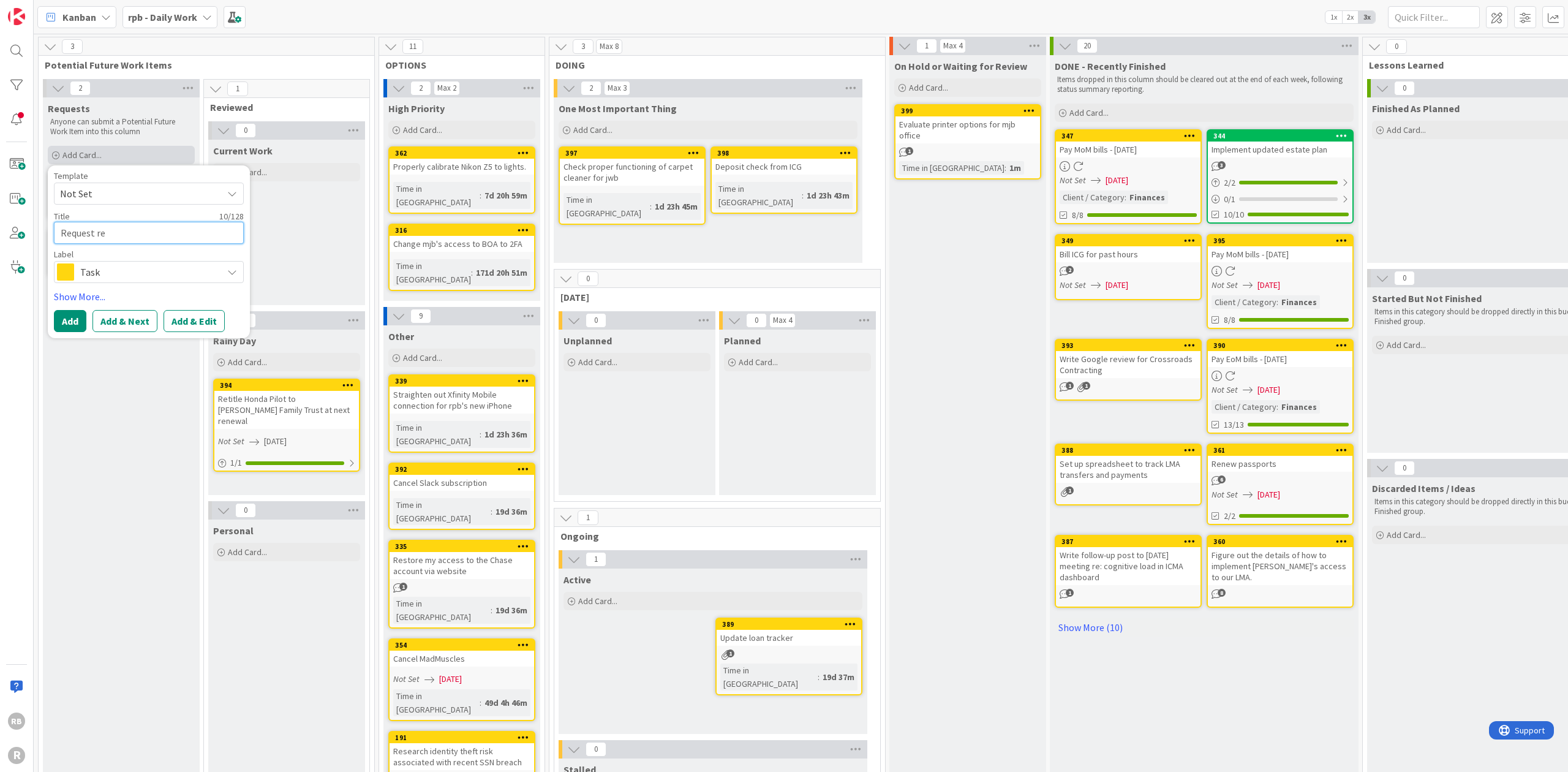
type textarea "x"
type textarea "Request ref"
type textarea "x"
type textarea "Request refe"
type textarea "x"
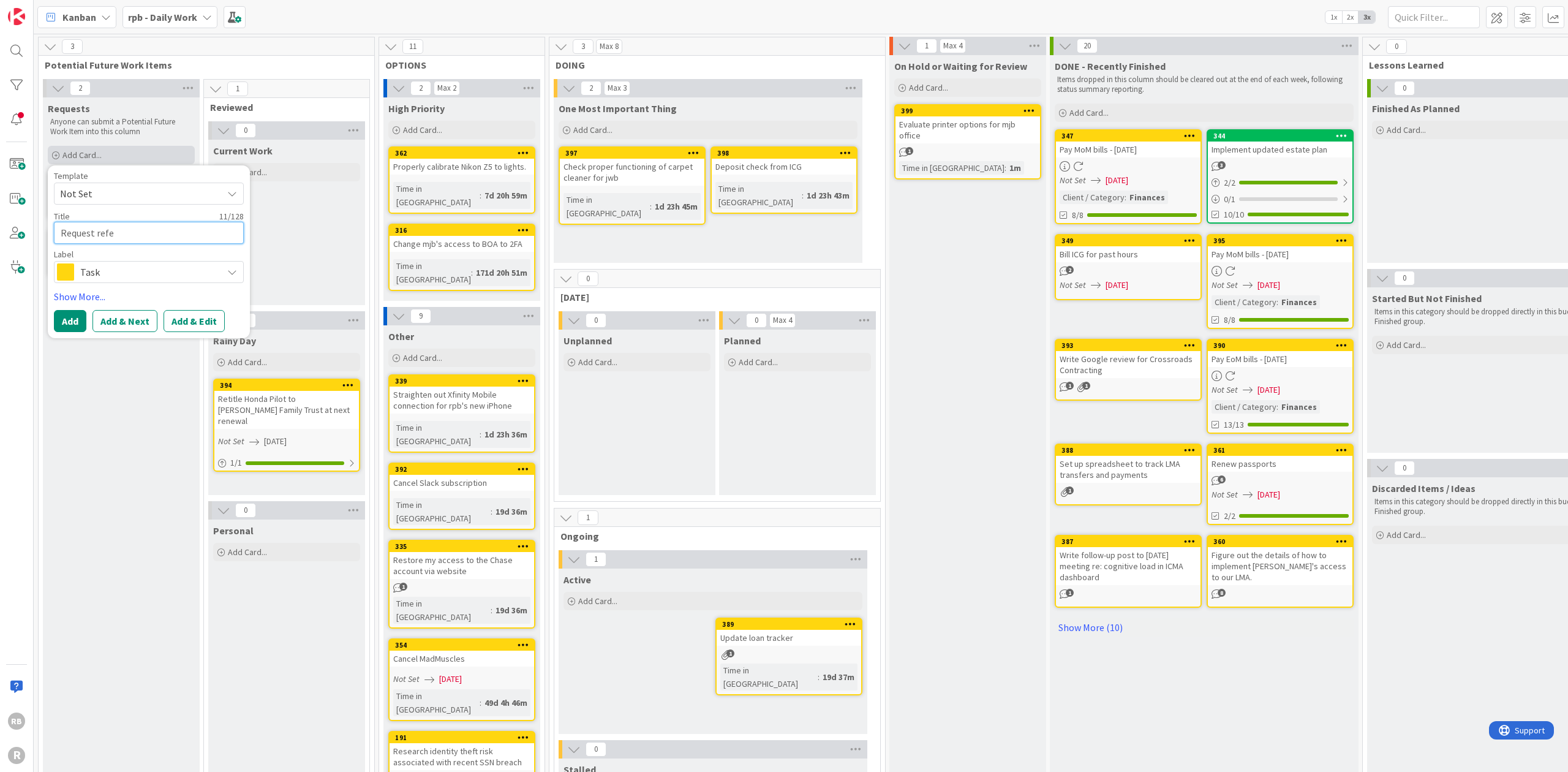
type textarea "Request refer"
type textarea "x"
type textarea "Request referr"
type textarea "x"
click at [191, 229] on textarea "Request referral for [MEDICAL_DATA] from [PERSON_NAME]" at bounding box center [148, 240] width 190 height 36
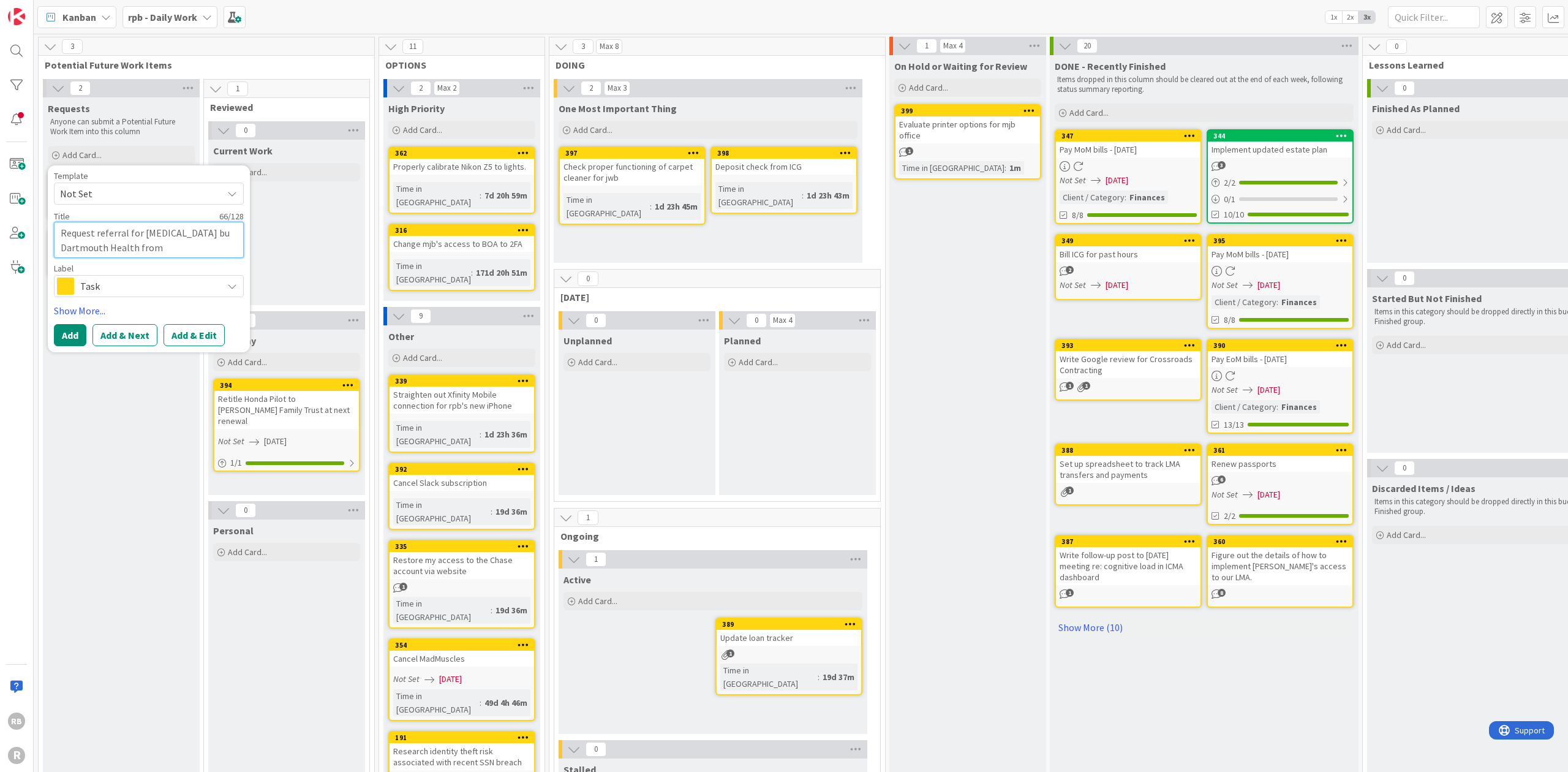
click at [208, 229] on textarea "Request referral for [MEDICAL_DATA] bu Dartmouth Health from [PERSON_NAME]" at bounding box center [148, 240] width 190 height 36
click at [70, 332] on button "Add" at bounding box center [70, 335] width 33 height 22
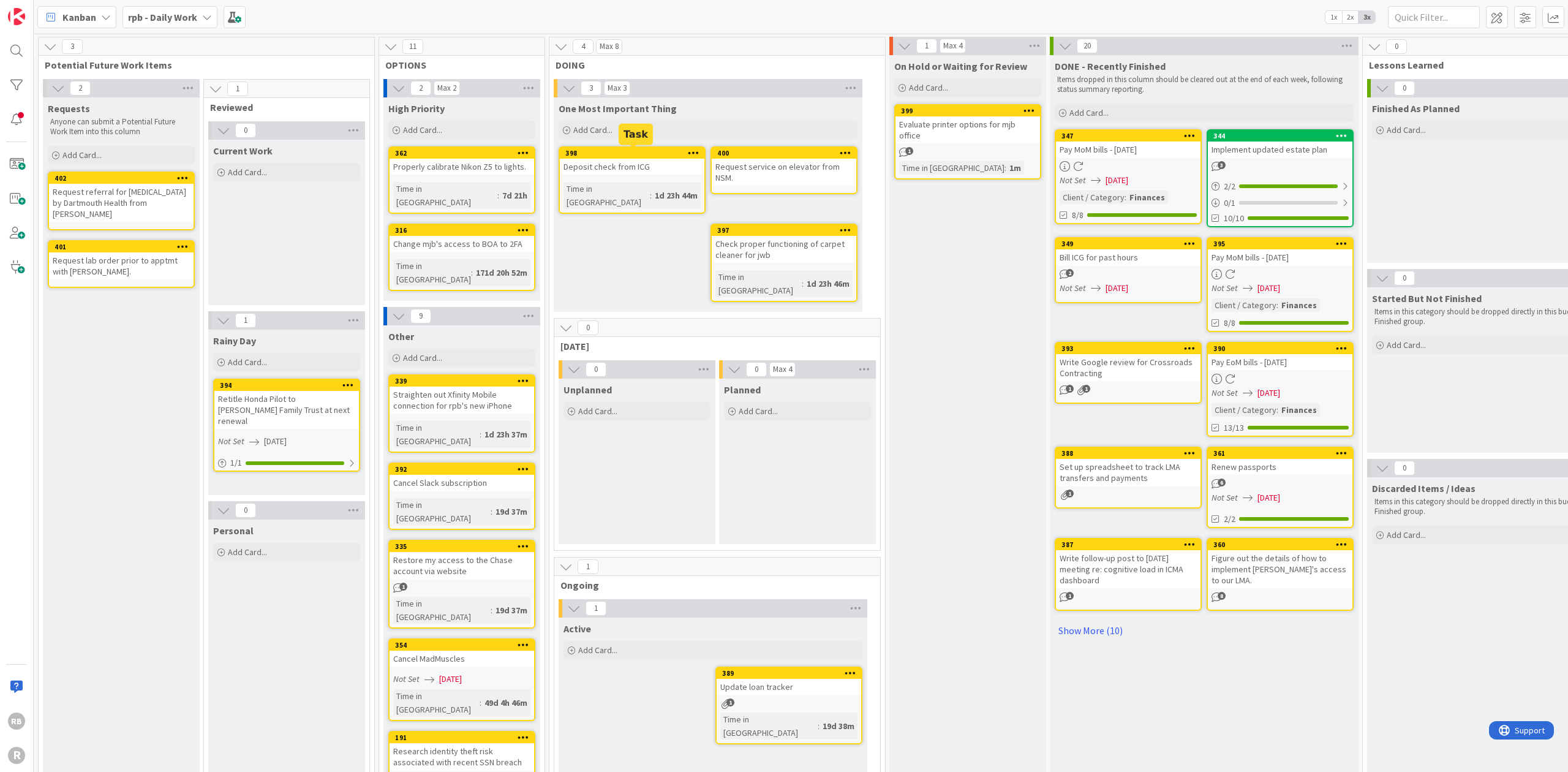
click at [618, 152] on div "398" at bounding box center [635, 153] width 139 height 9
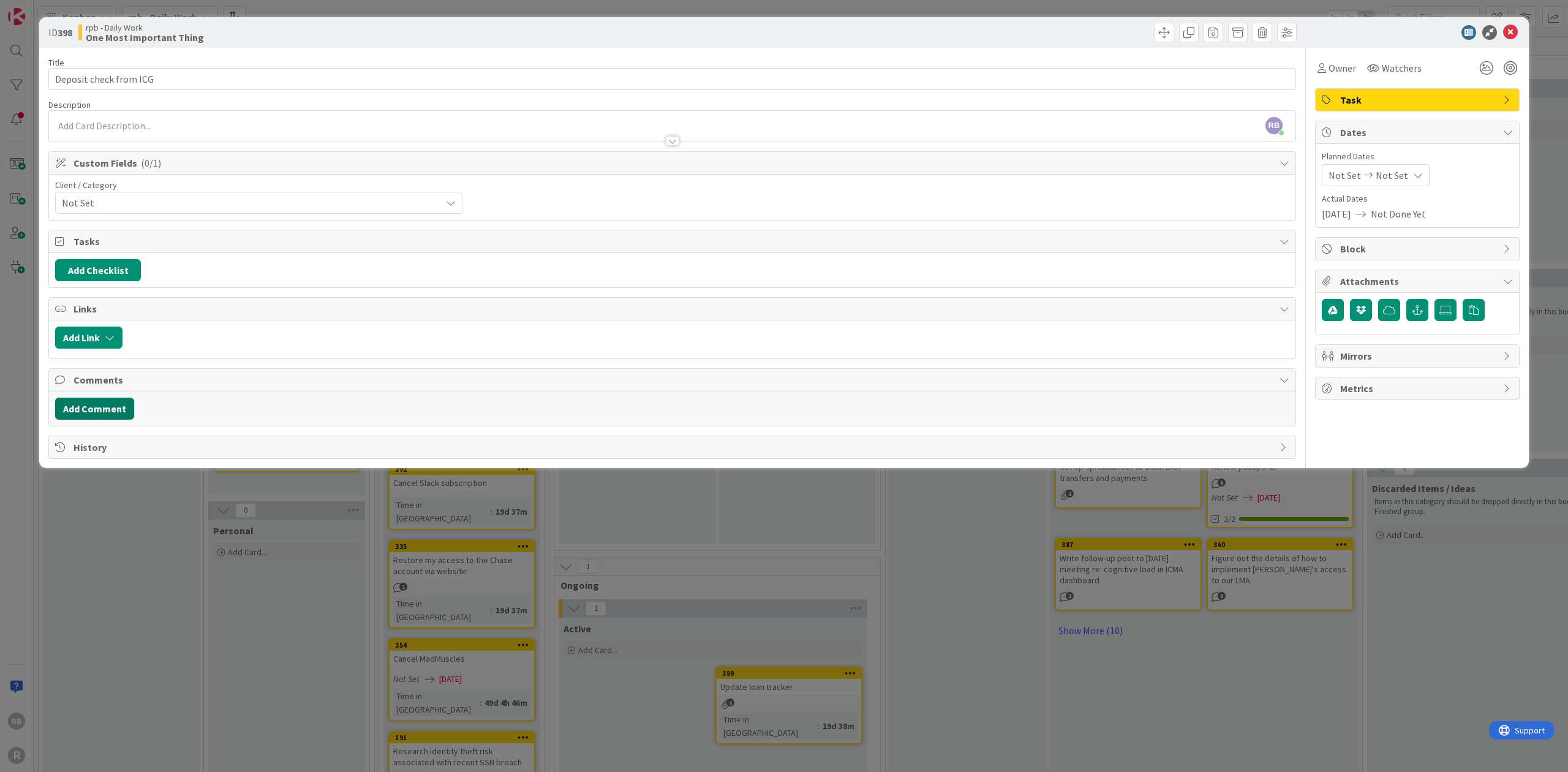
click at [92, 402] on button "Add Comment" at bounding box center [95, 409] width 79 height 22
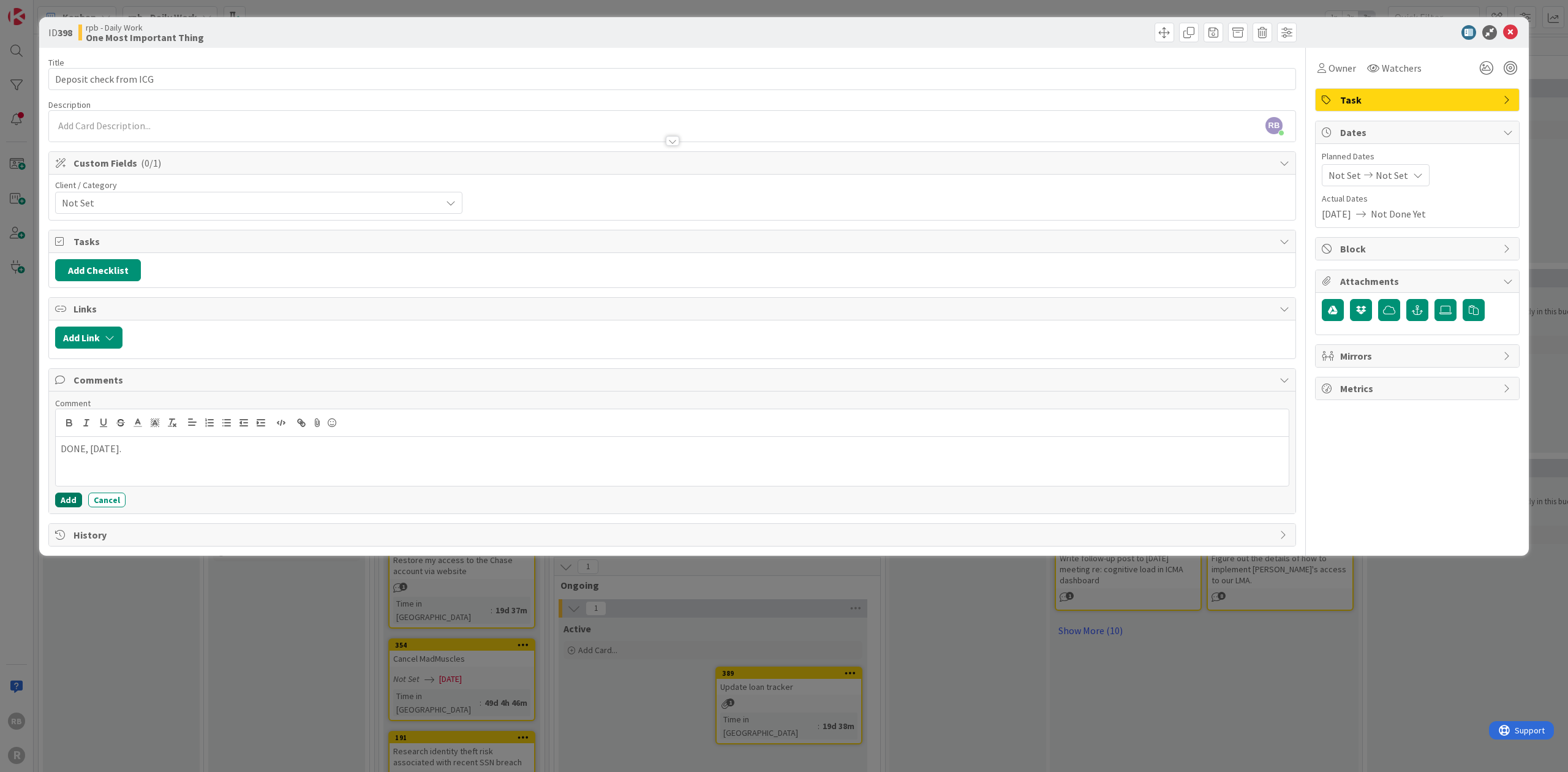
click at [69, 492] on button "Add" at bounding box center [68, 499] width 27 height 15
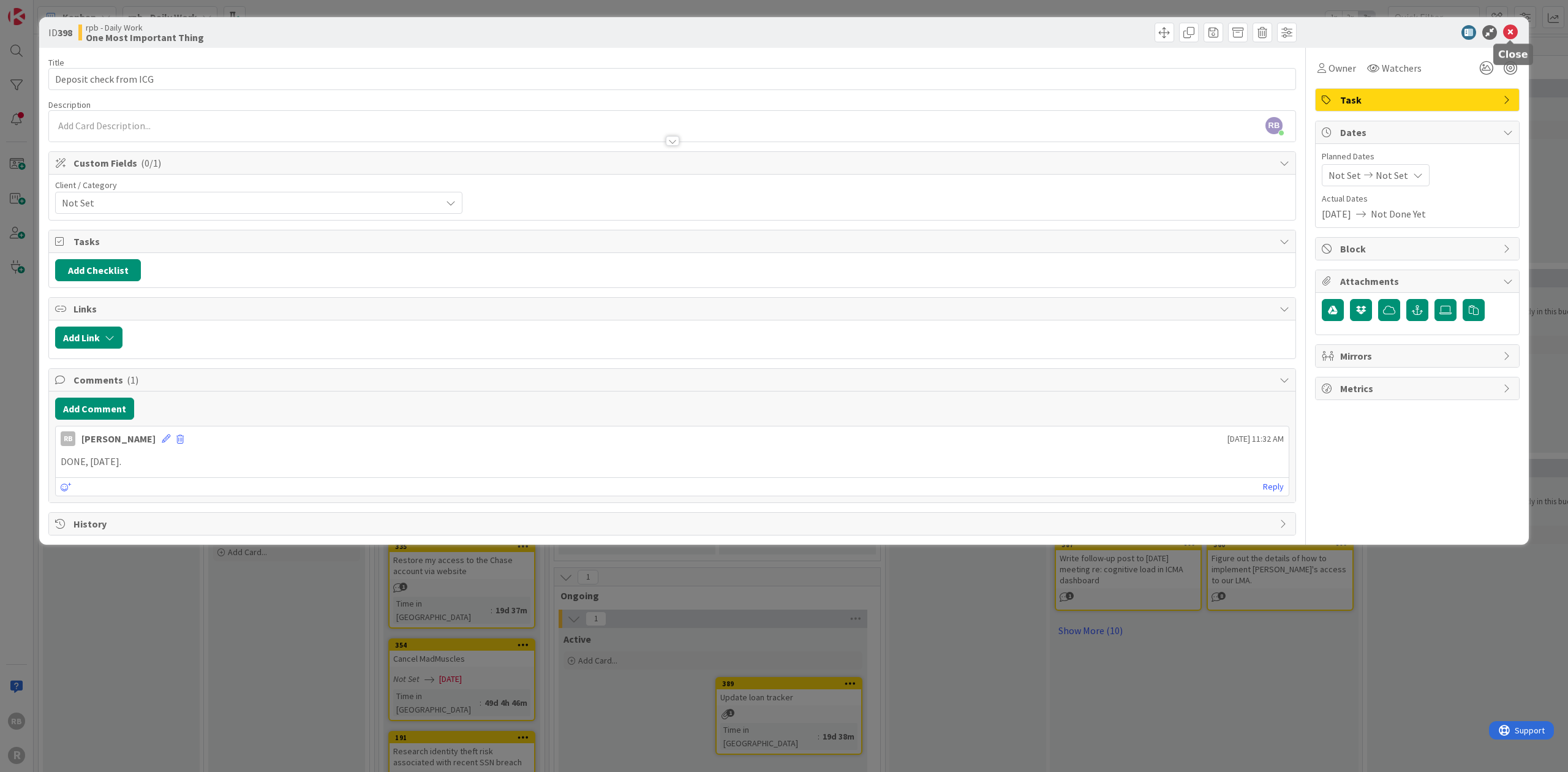
click at [794, 32] on icon at bounding box center [1510, 33] width 15 height 15
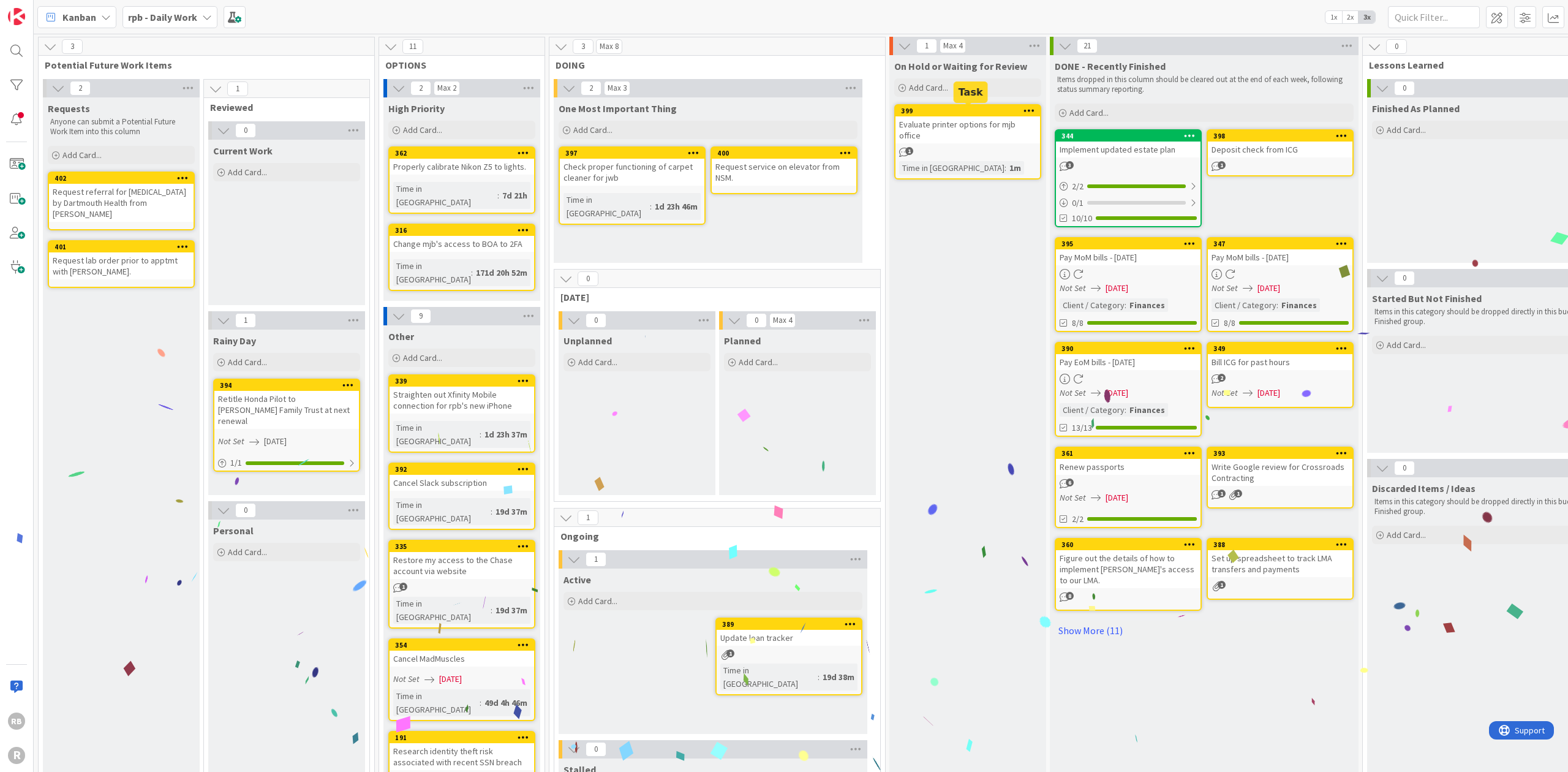
click at [794, 108] on div "399" at bounding box center [970, 111] width 139 height 9
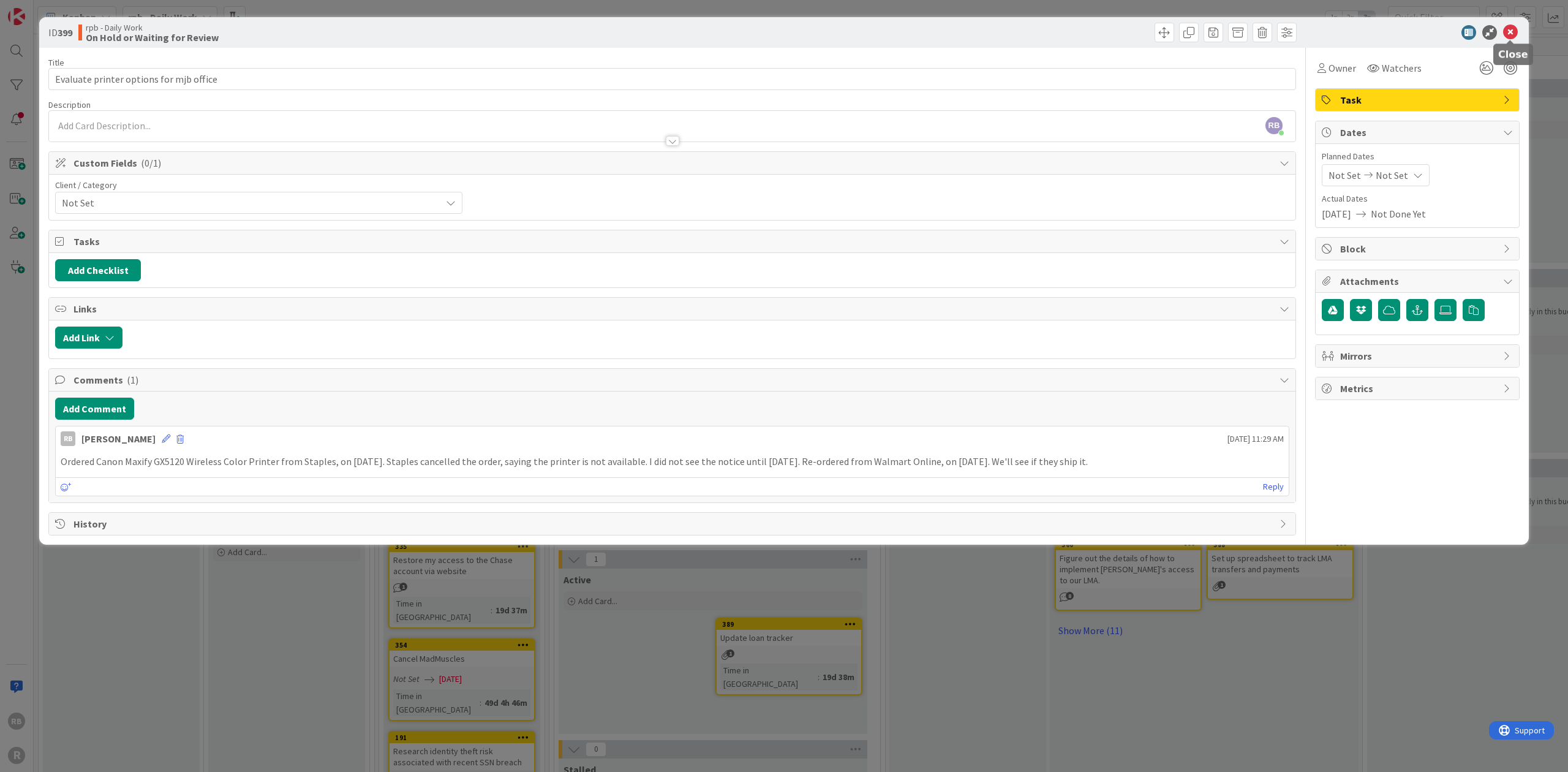
click at [794, 33] on icon at bounding box center [1510, 33] width 15 height 15
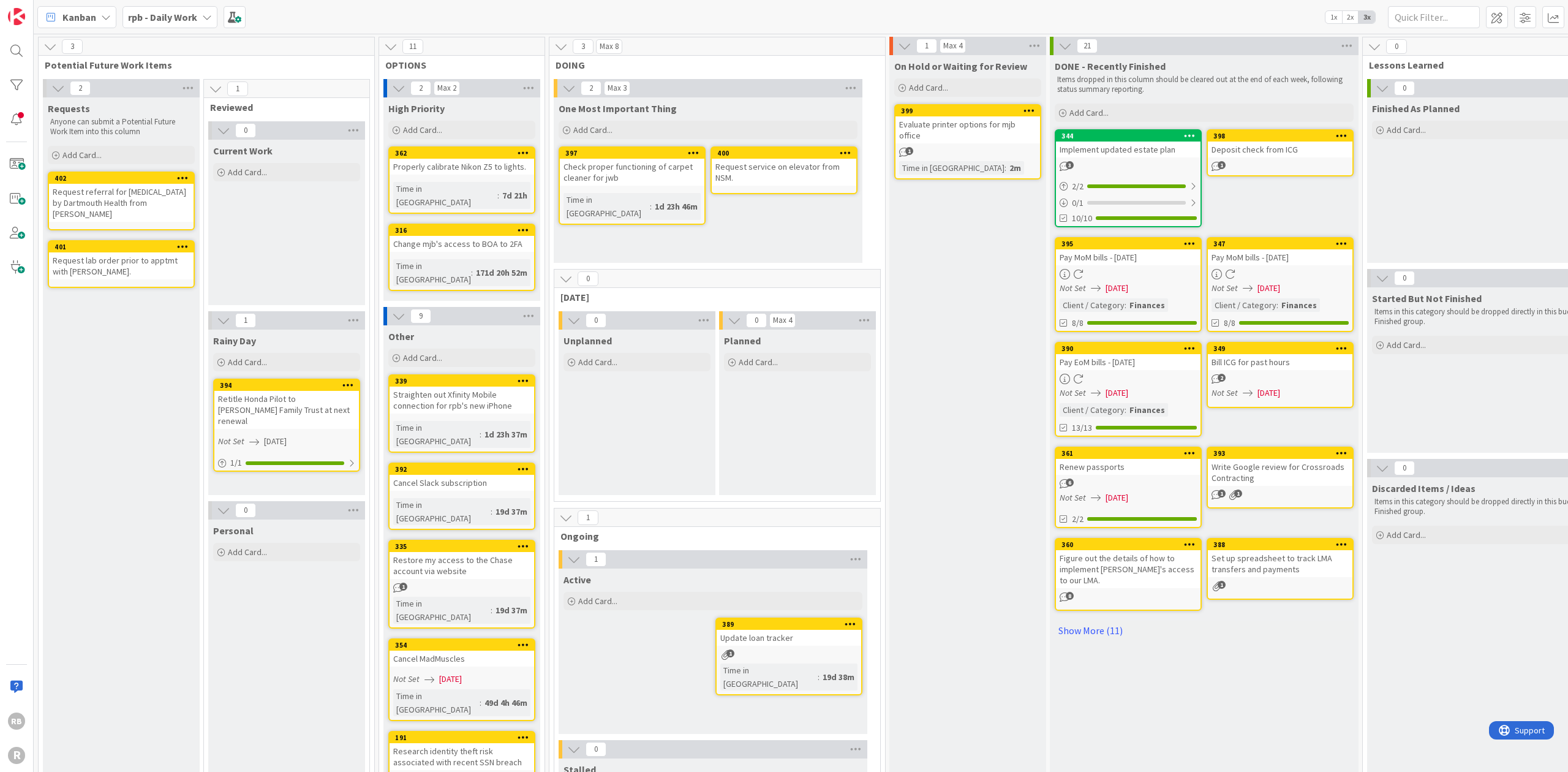
click at [794, 124] on div "Evaluate printer options for mjb office" at bounding box center [968, 129] width 145 height 27
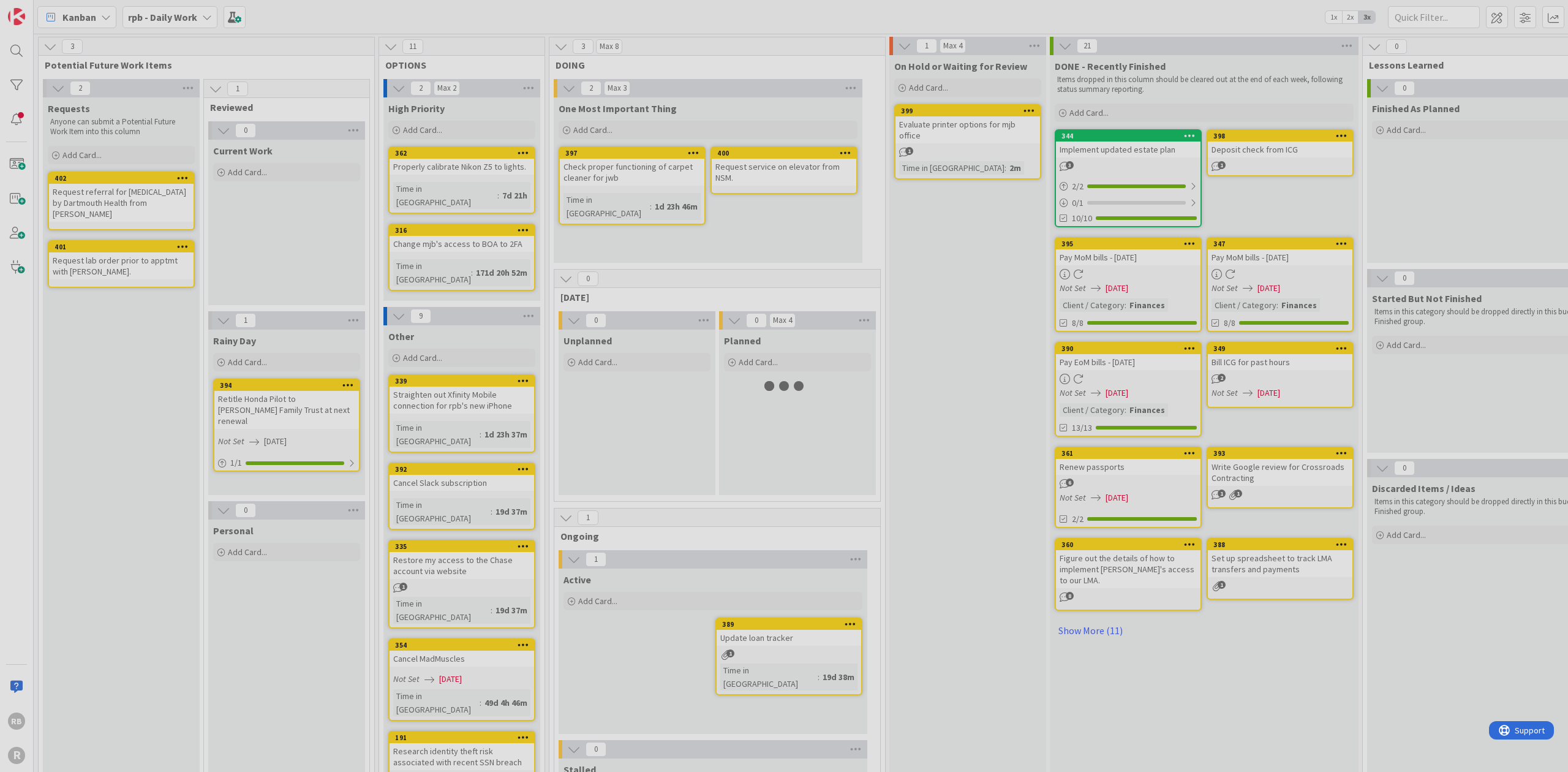
click at [794, 124] on div at bounding box center [784, 386] width 1568 height 772
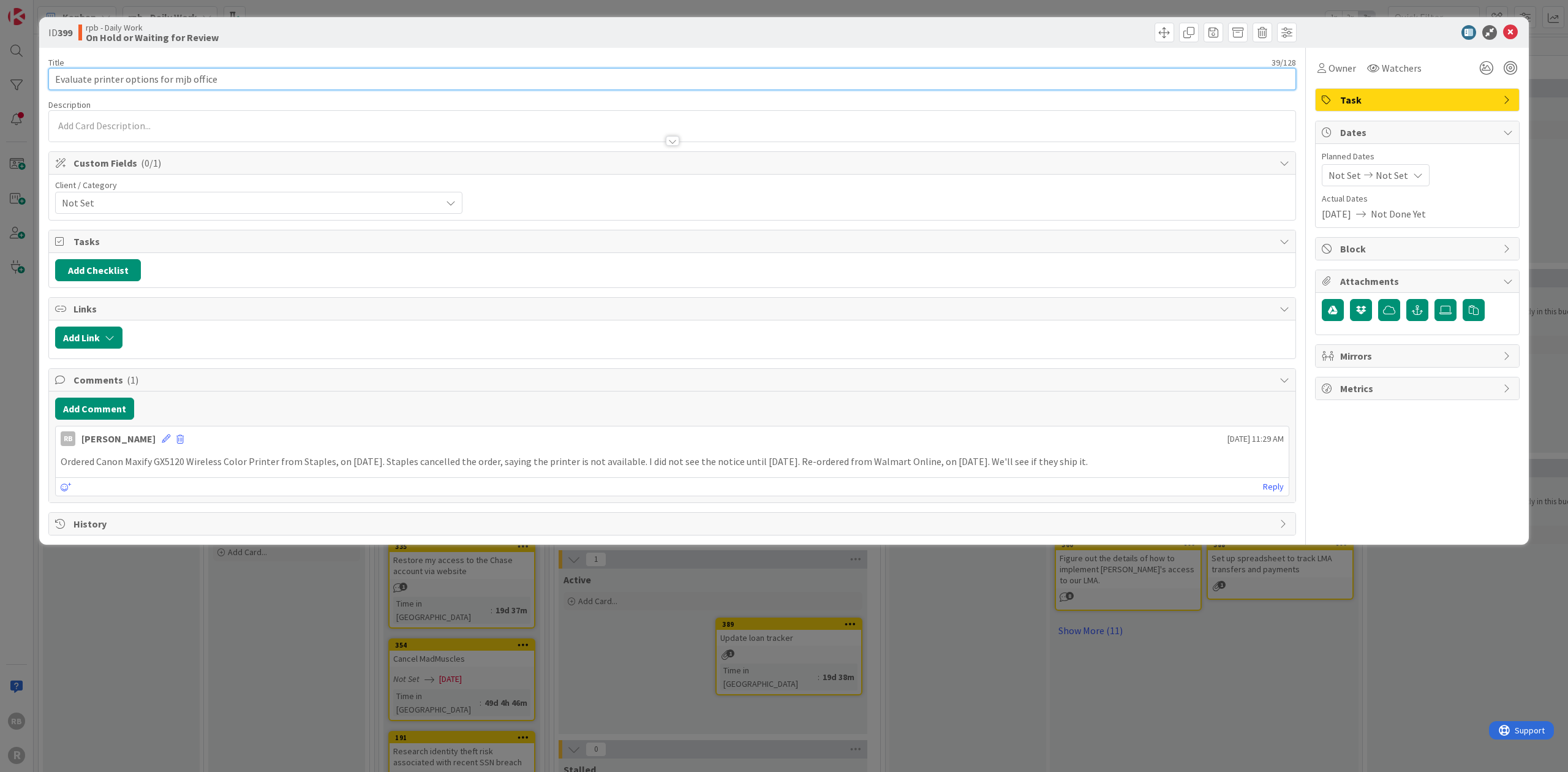
click at [208, 76] on input "Evaluate printer options for mjb office" at bounding box center [672, 79] width 1247 height 22
click at [794, 30] on icon at bounding box center [1510, 33] width 15 height 15
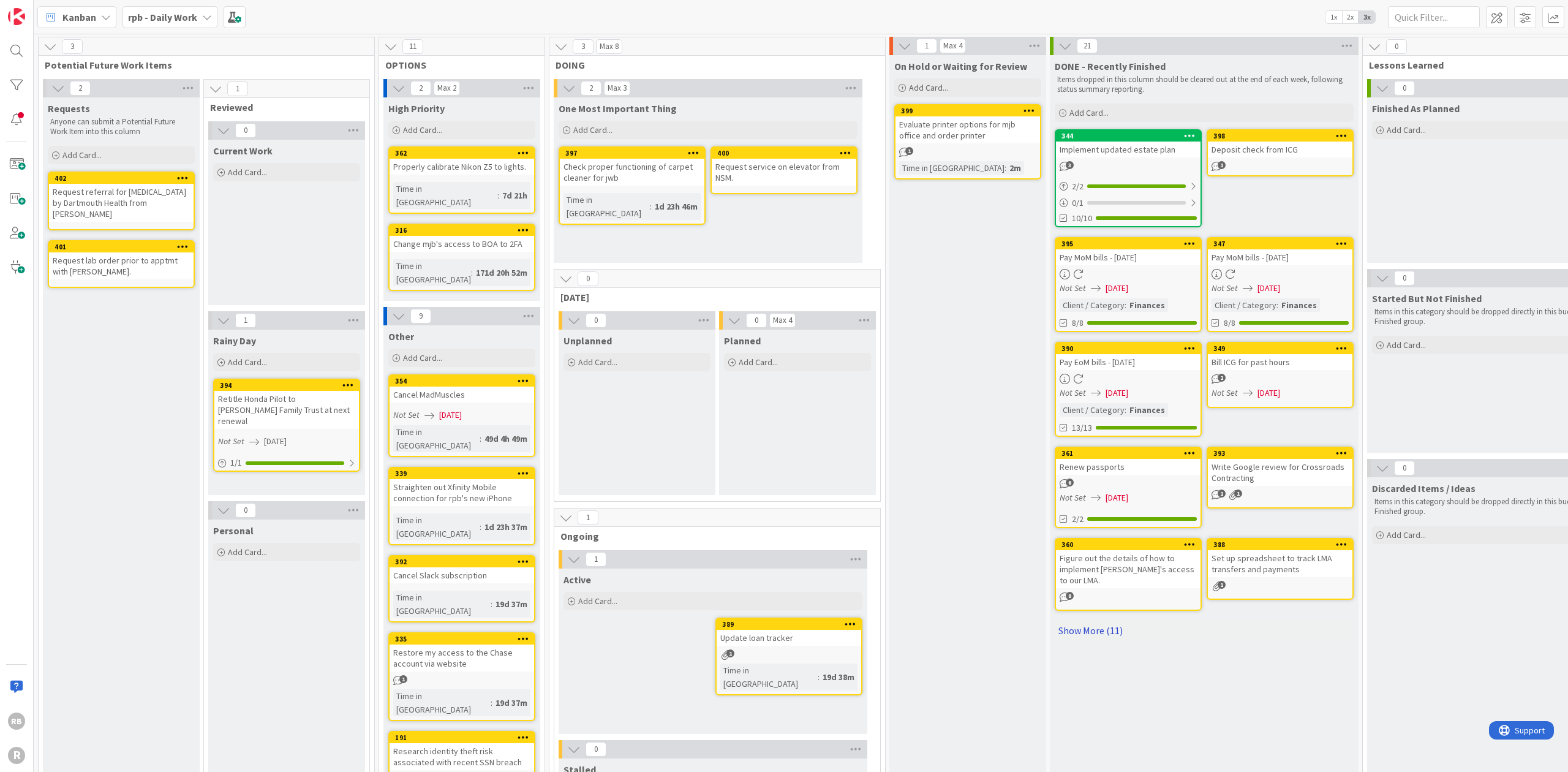
click at [794, 620] on link "Show More (11)" at bounding box center [1204, 630] width 299 height 20
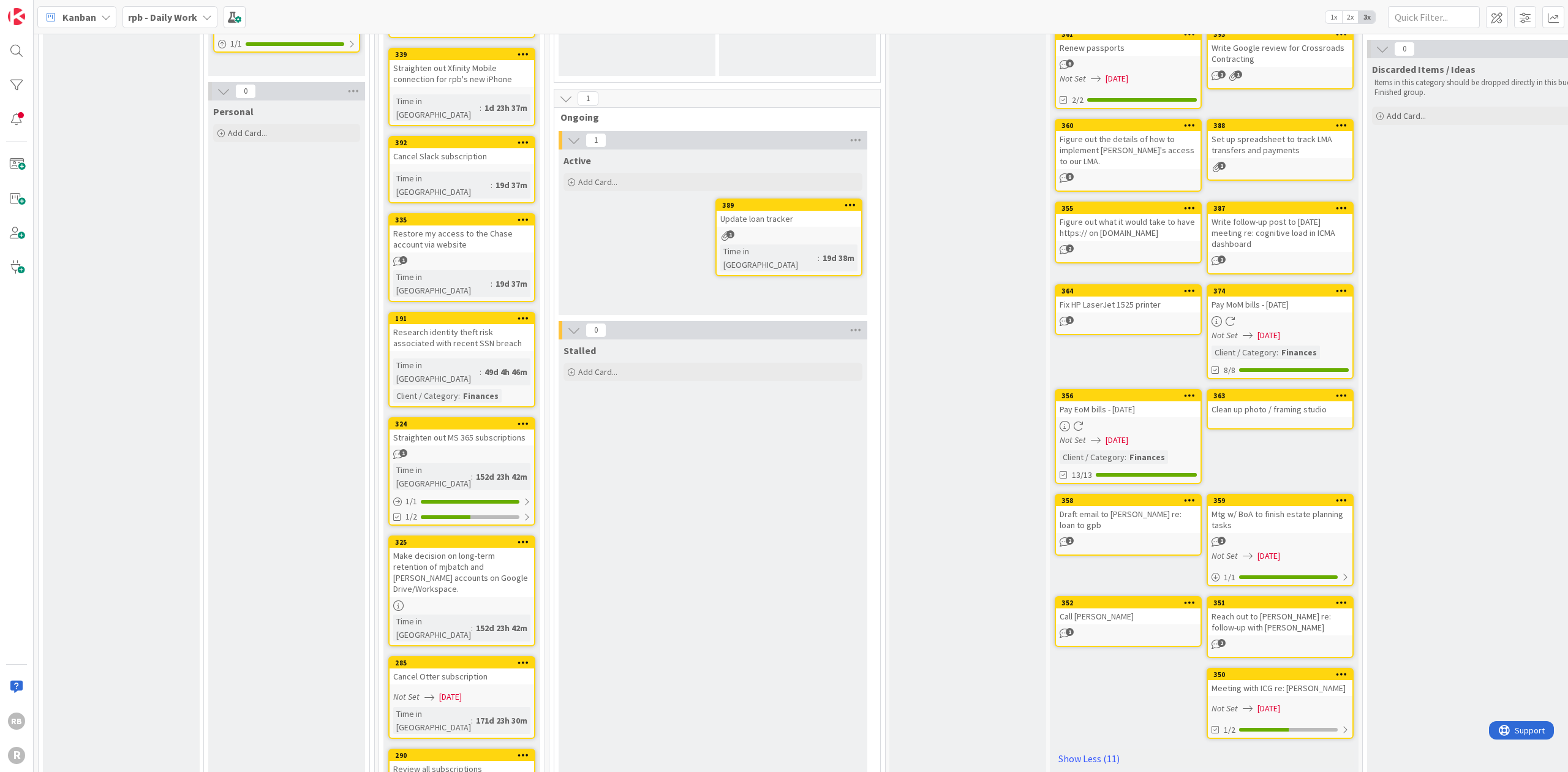
scroll to position [420, 0]
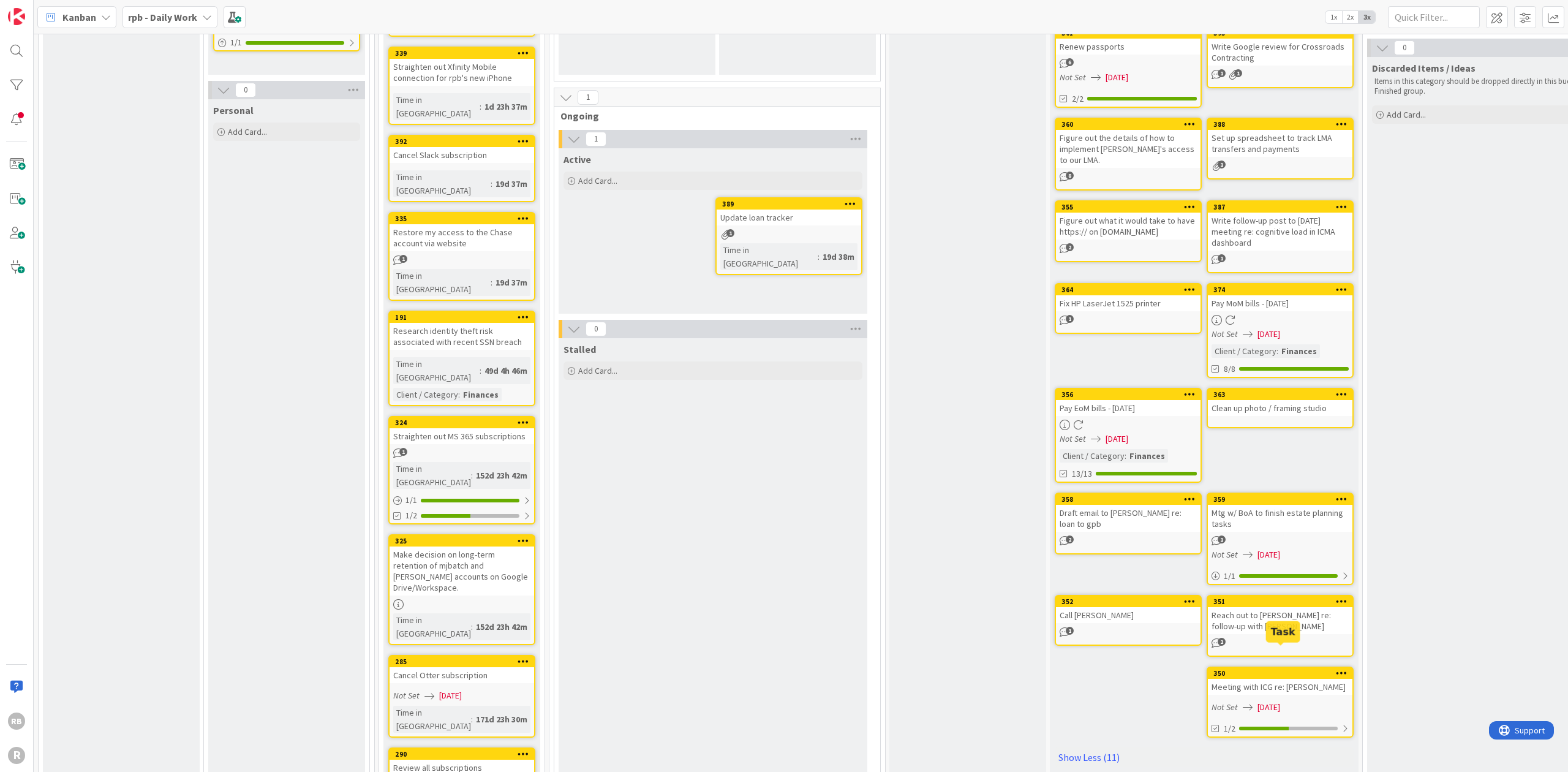
click at [794, 669] on div "350" at bounding box center [1282, 673] width 139 height 9
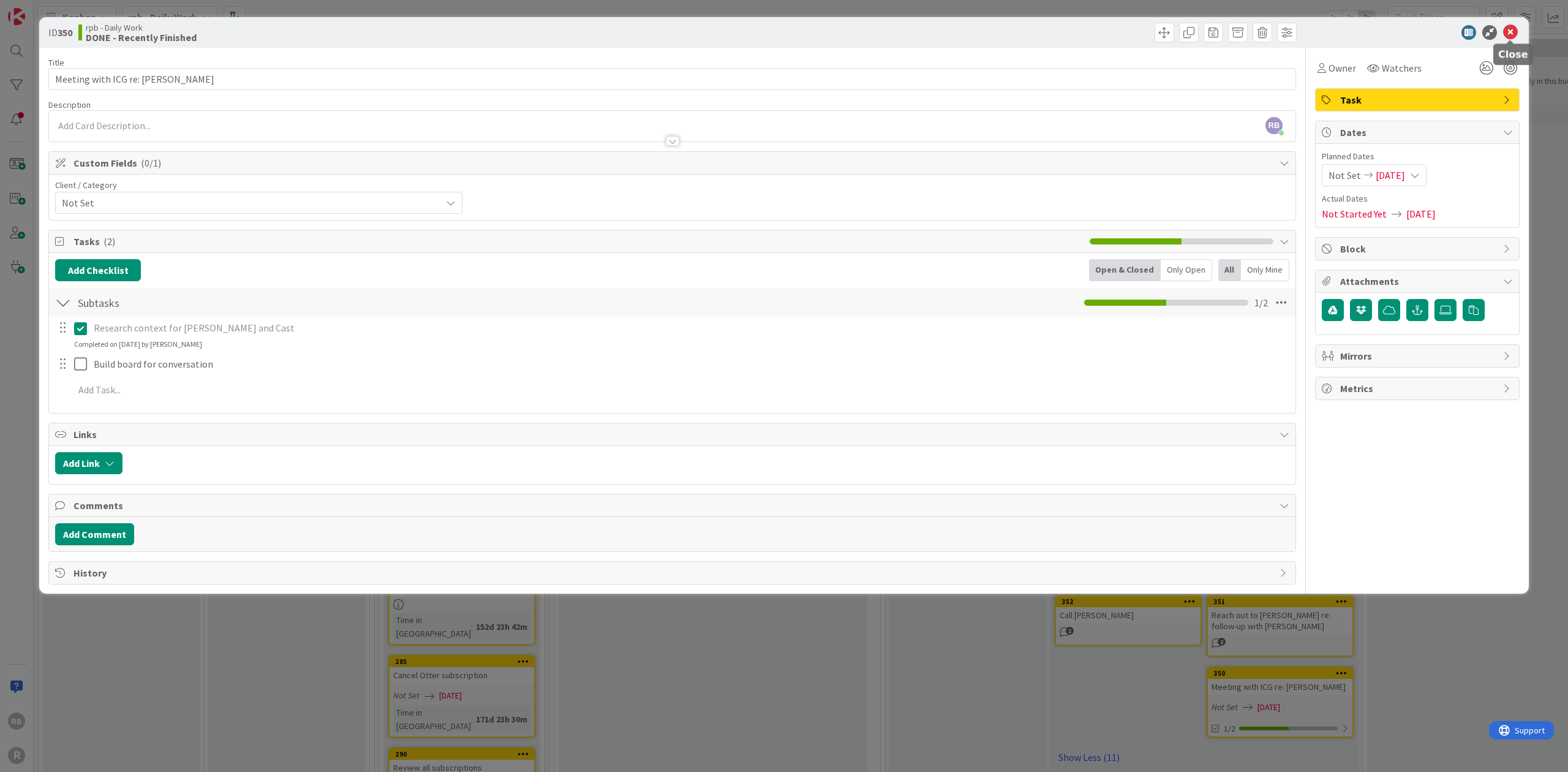
click at [794, 31] on icon at bounding box center [1510, 33] width 15 height 15
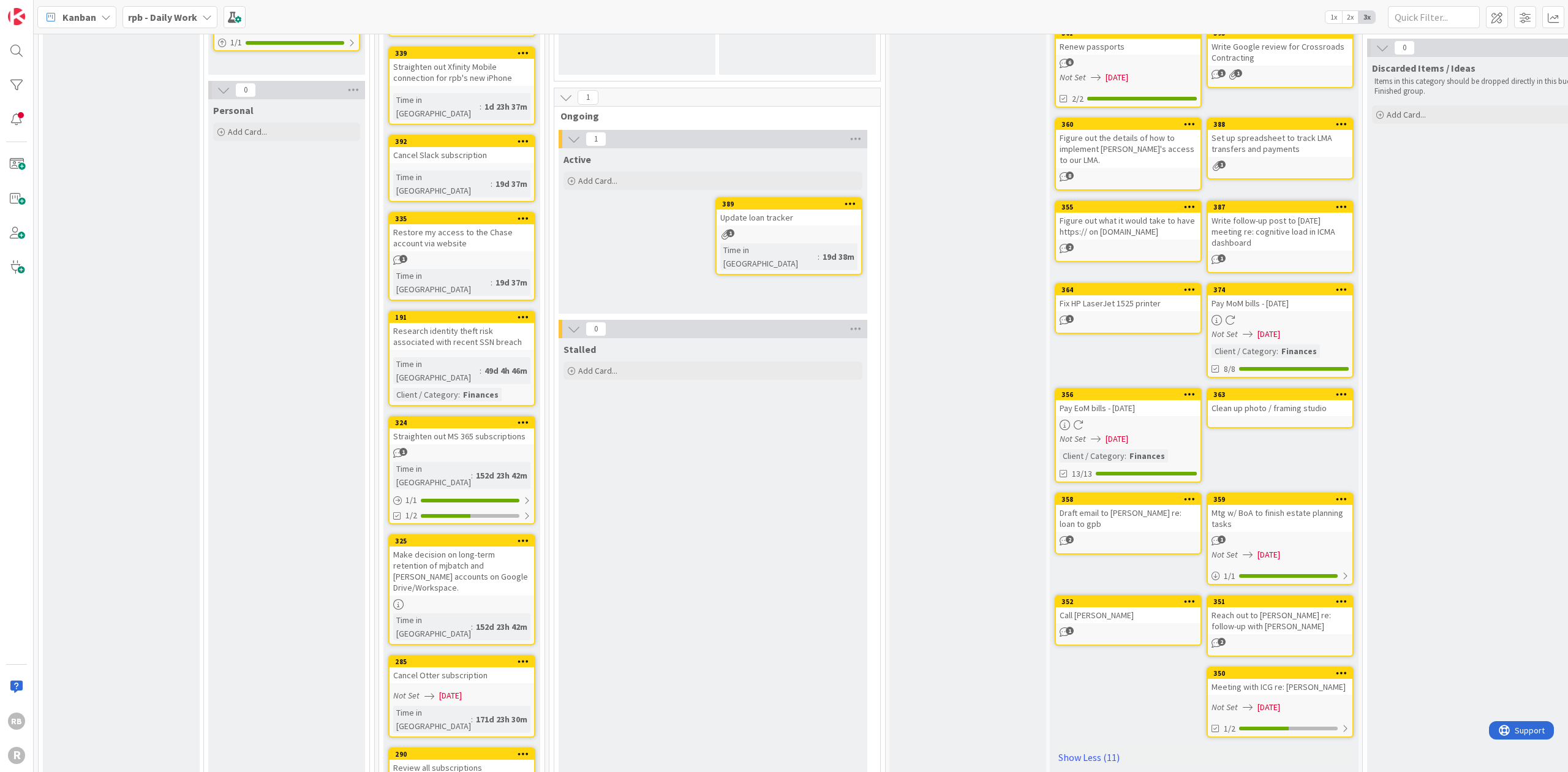
click at [108, 17] on icon at bounding box center [105, 17] width 9 height 9
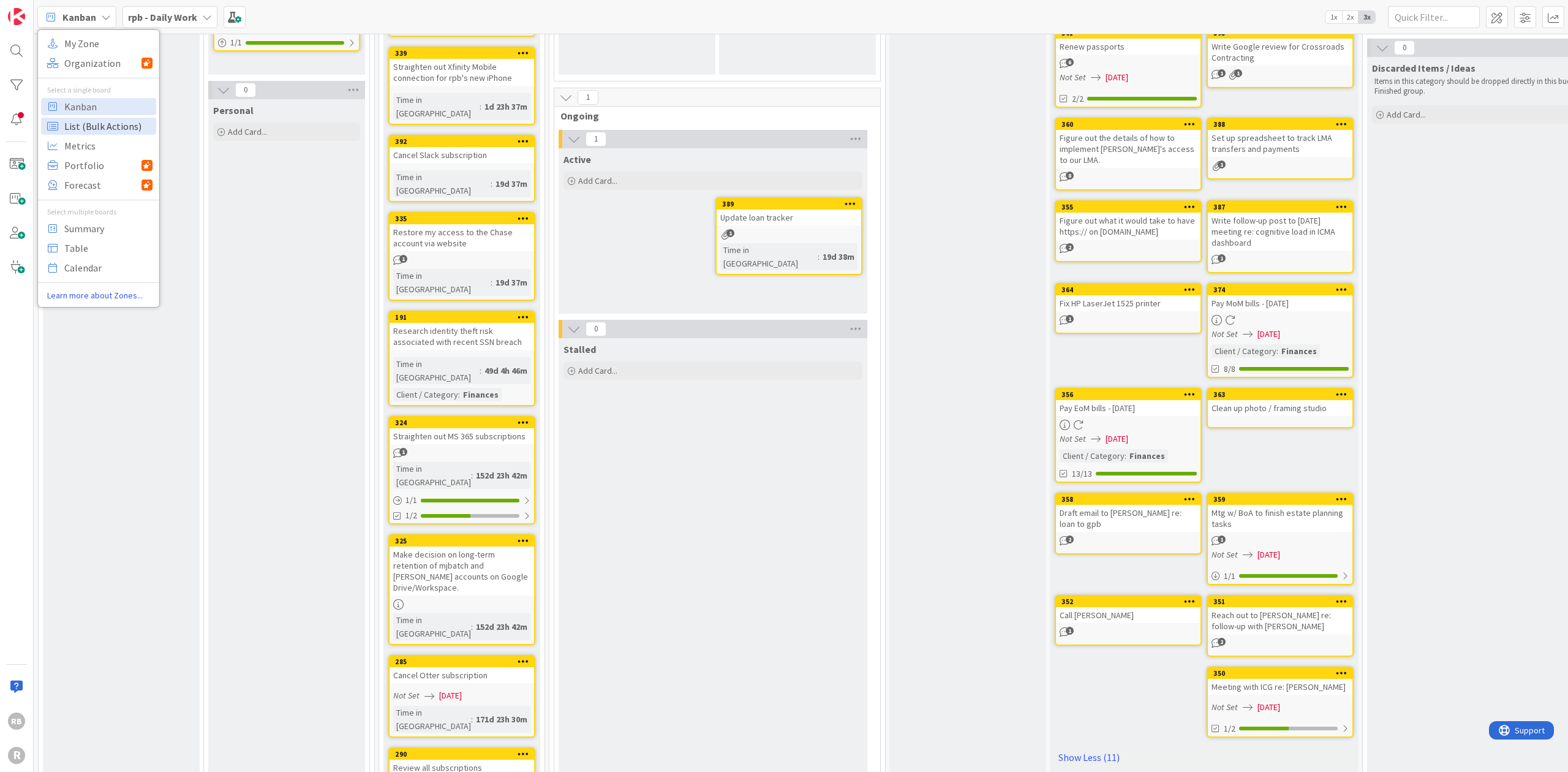
click at [84, 124] on span "List (Bulk Actions)" at bounding box center [108, 126] width 88 height 18
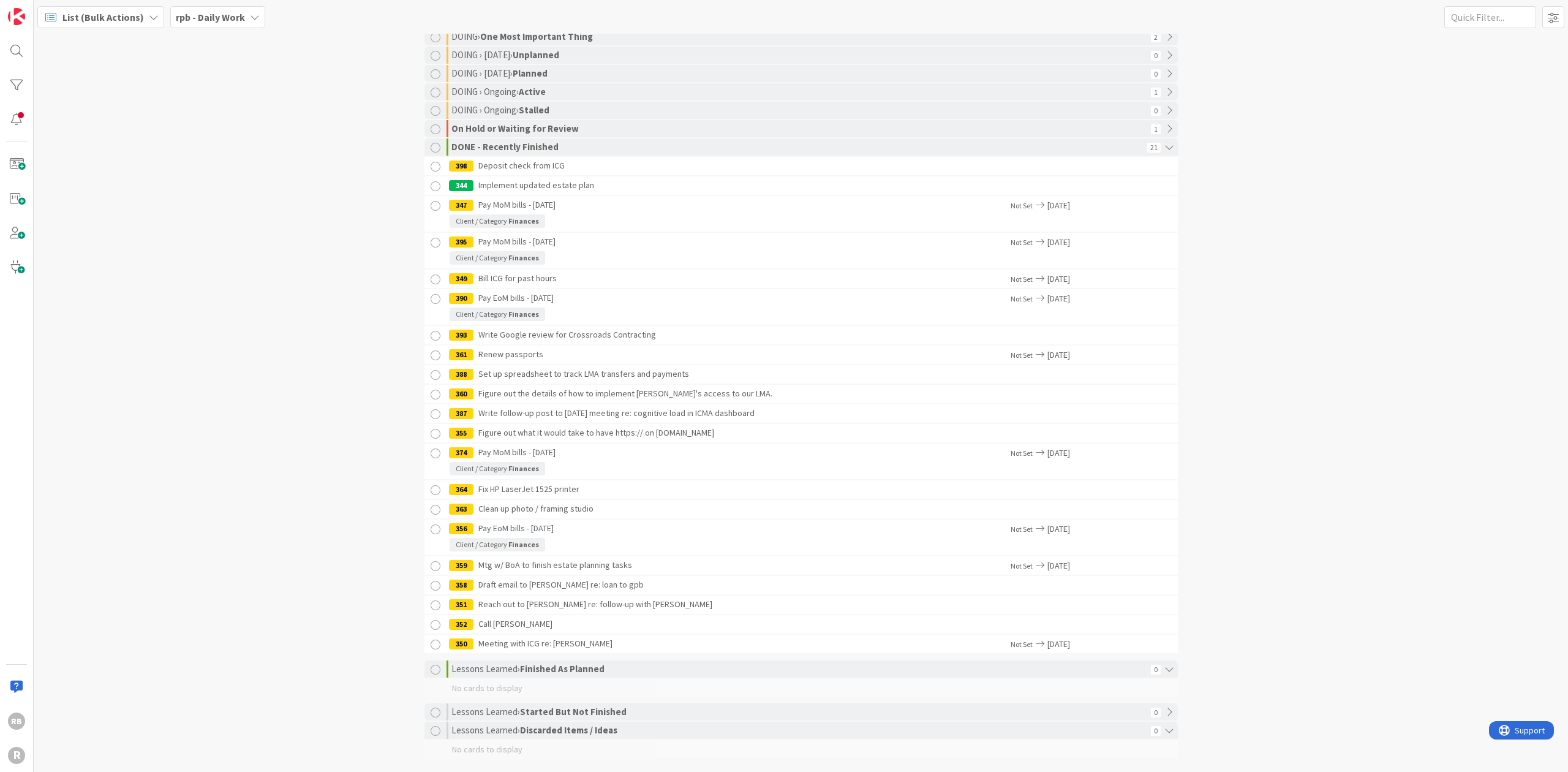
scroll to position [166, 0]
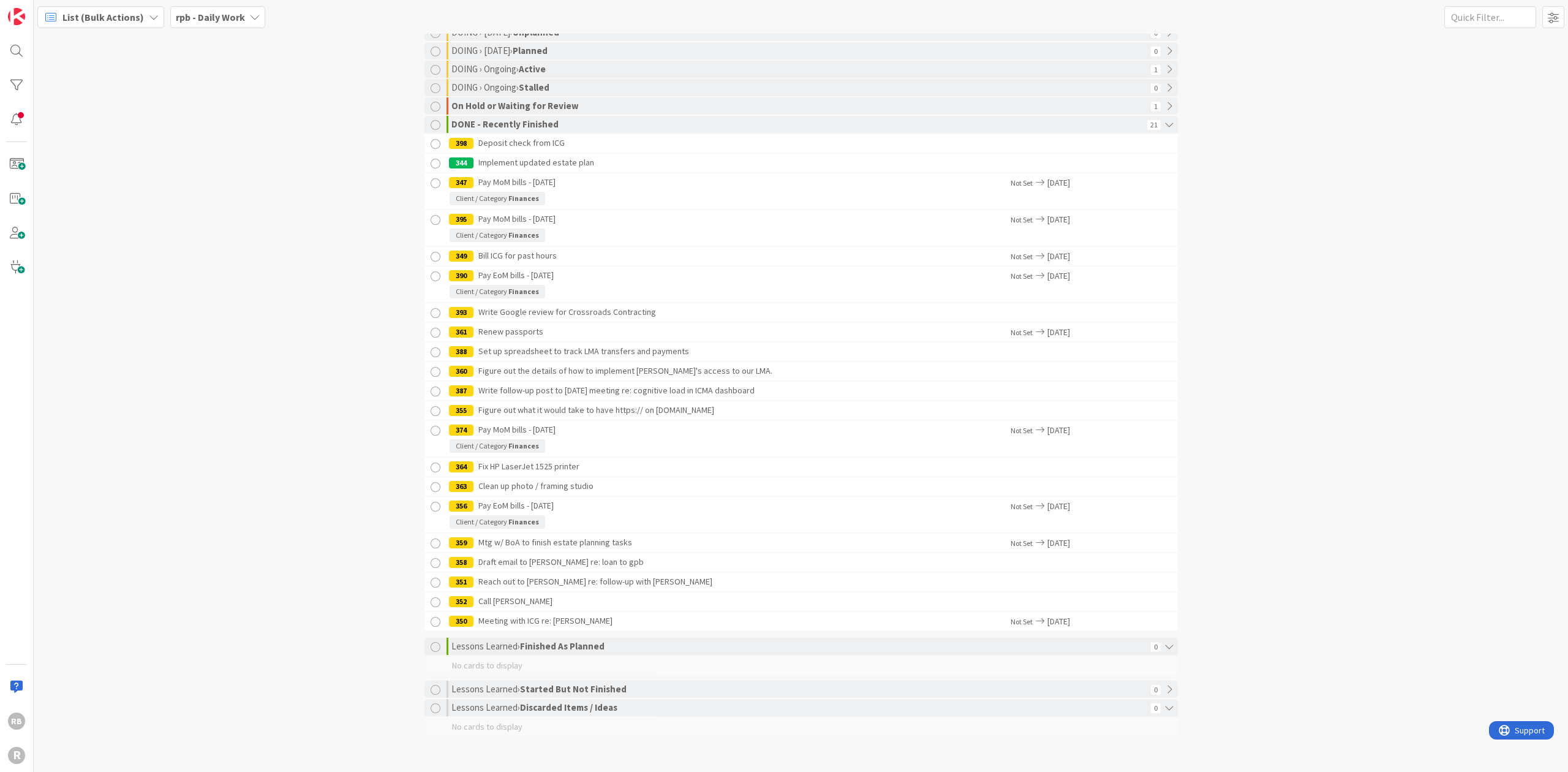
click at [432, 621] on div at bounding box center [435, 622] width 15 height 15
click at [429, 603] on div at bounding box center [435, 602] width 15 height 15
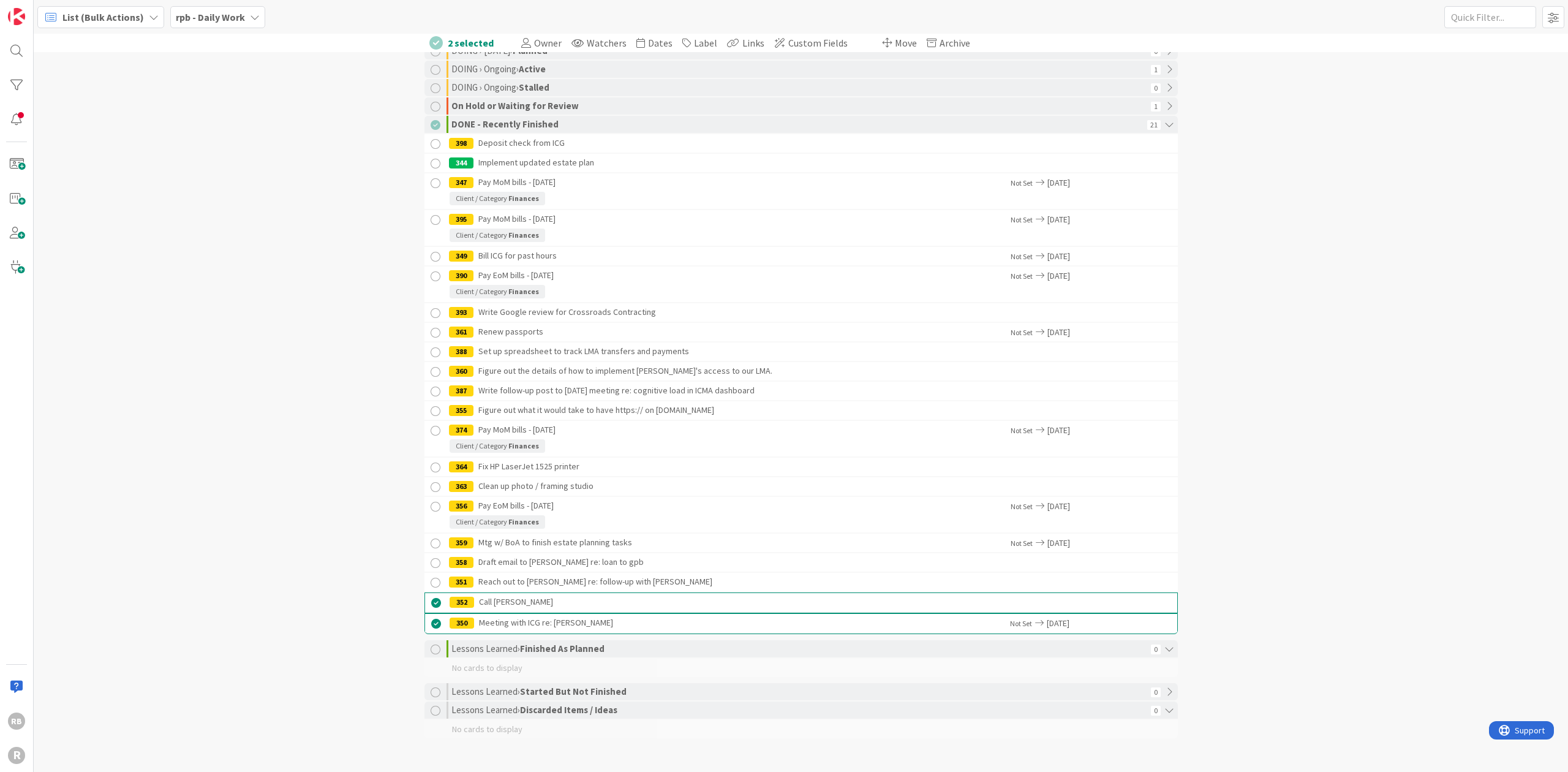
click at [429, 582] on div at bounding box center [435, 582] width 15 height 15
click at [430, 562] on div at bounding box center [435, 563] width 15 height 15
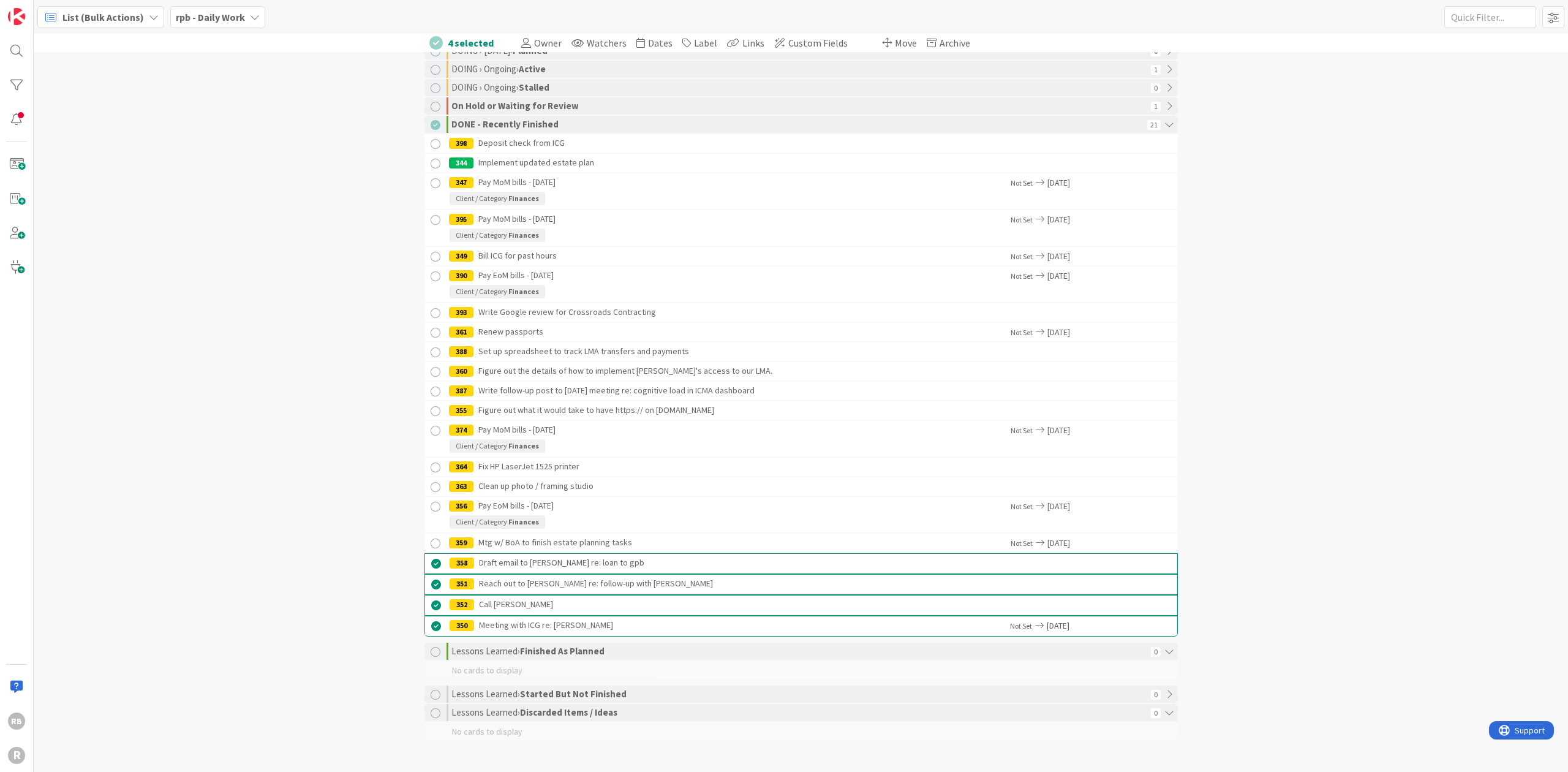
click at [429, 542] on div at bounding box center [435, 543] width 15 height 15
click at [430, 504] on div at bounding box center [435, 507] width 15 height 15
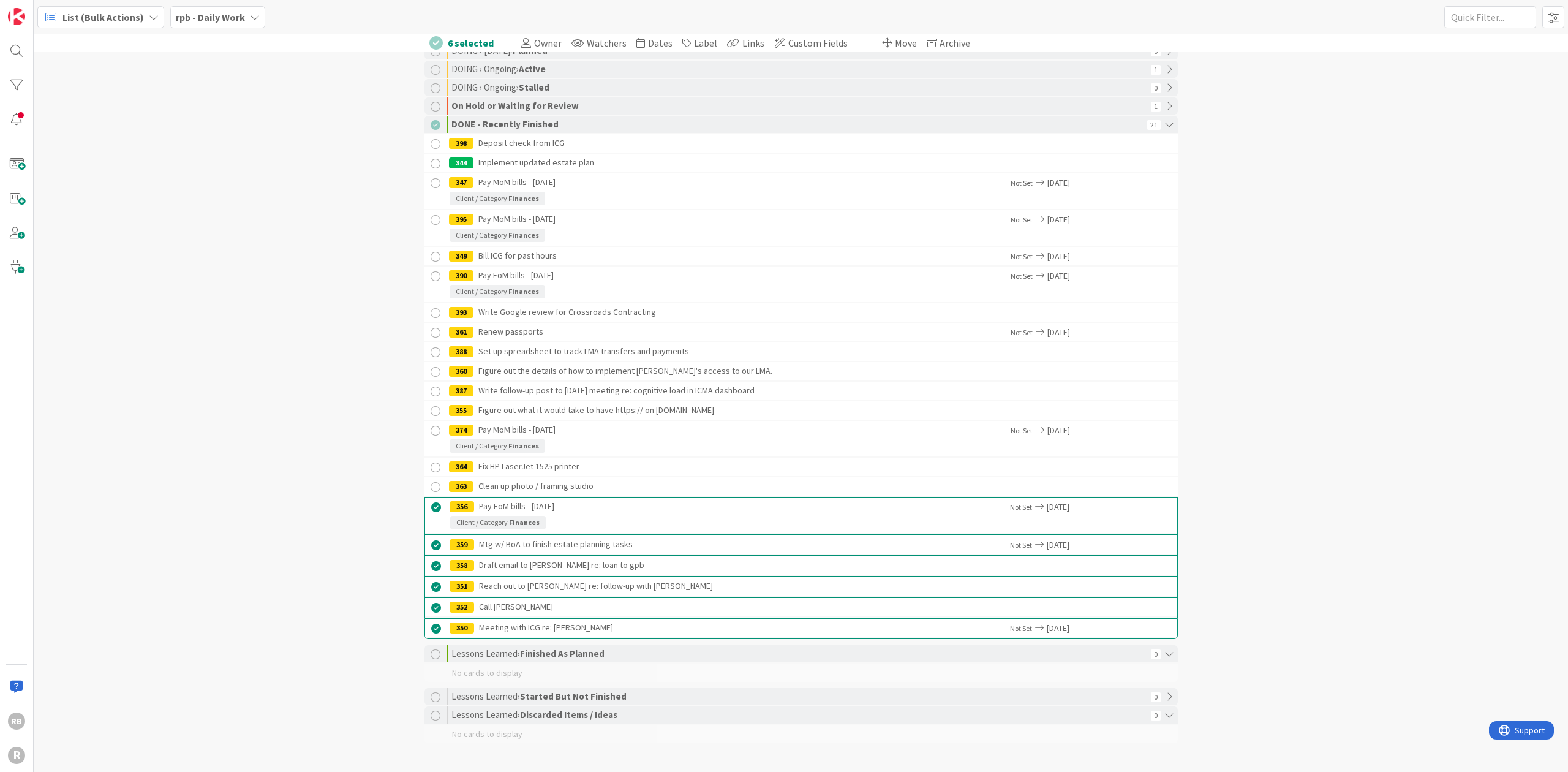
click at [429, 486] on div at bounding box center [435, 487] width 15 height 15
click at [430, 465] on div at bounding box center [435, 467] width 15 height 15
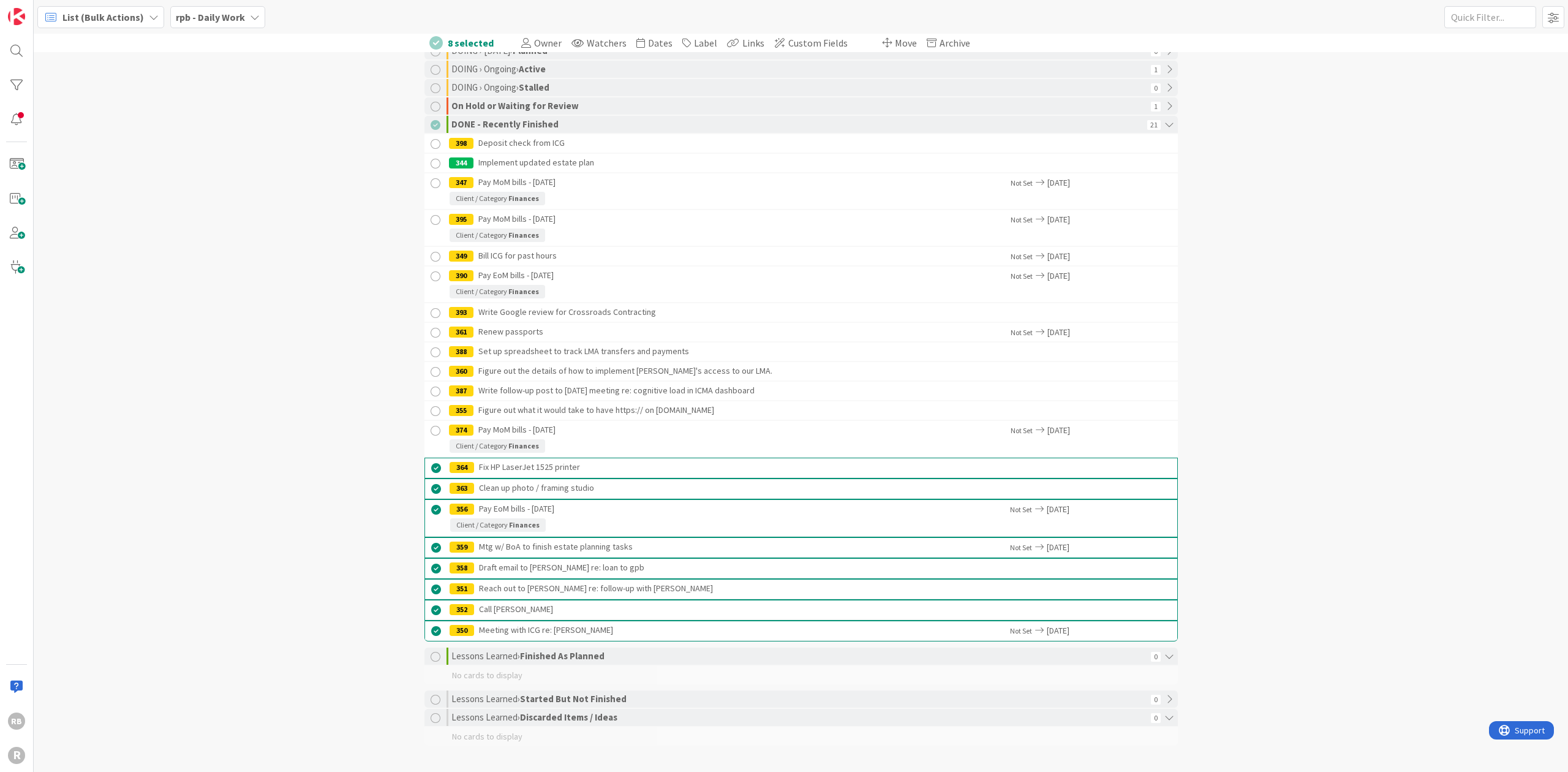
click at [429, 390] on div at bounding box center [435, 391] width 15 height 15
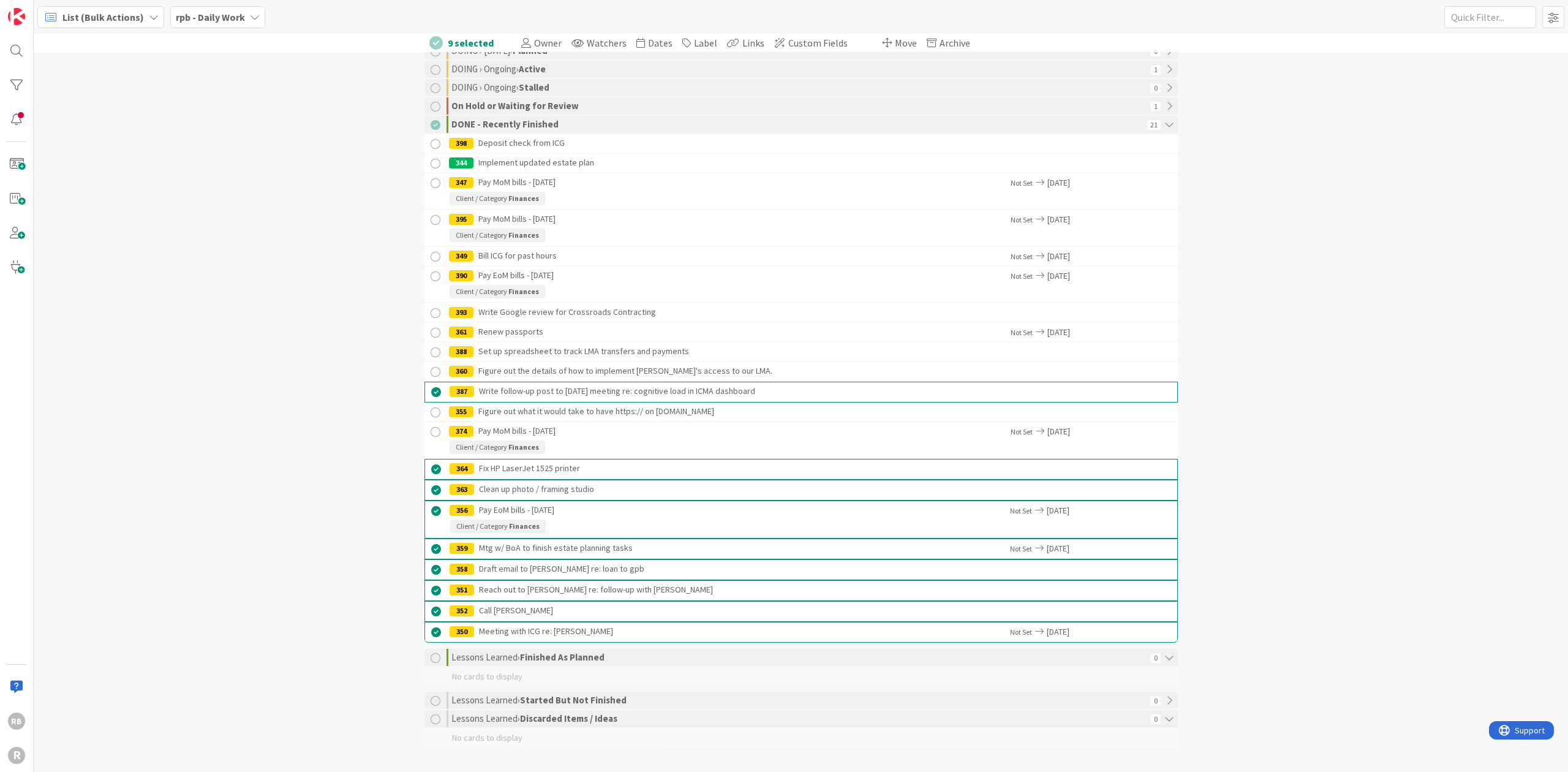
click at [429, 371] on div at bounding box center [435, 371] width 15 height 15
click at [429, 352] on div at bounding box center [435, 352] width 15 height 15
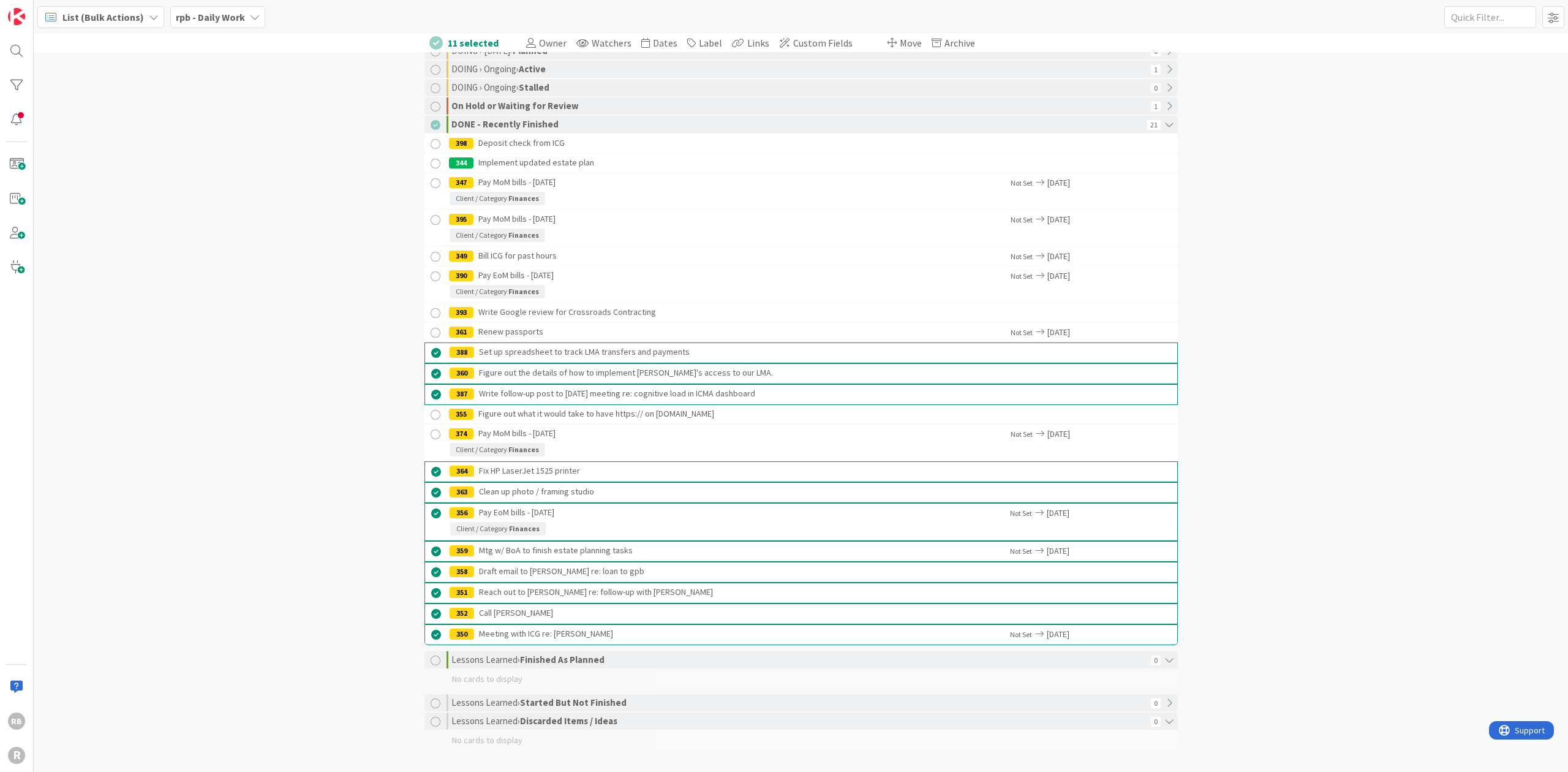
click at [430, 332] on div at bounding box center [435, 332] width 15 height 15
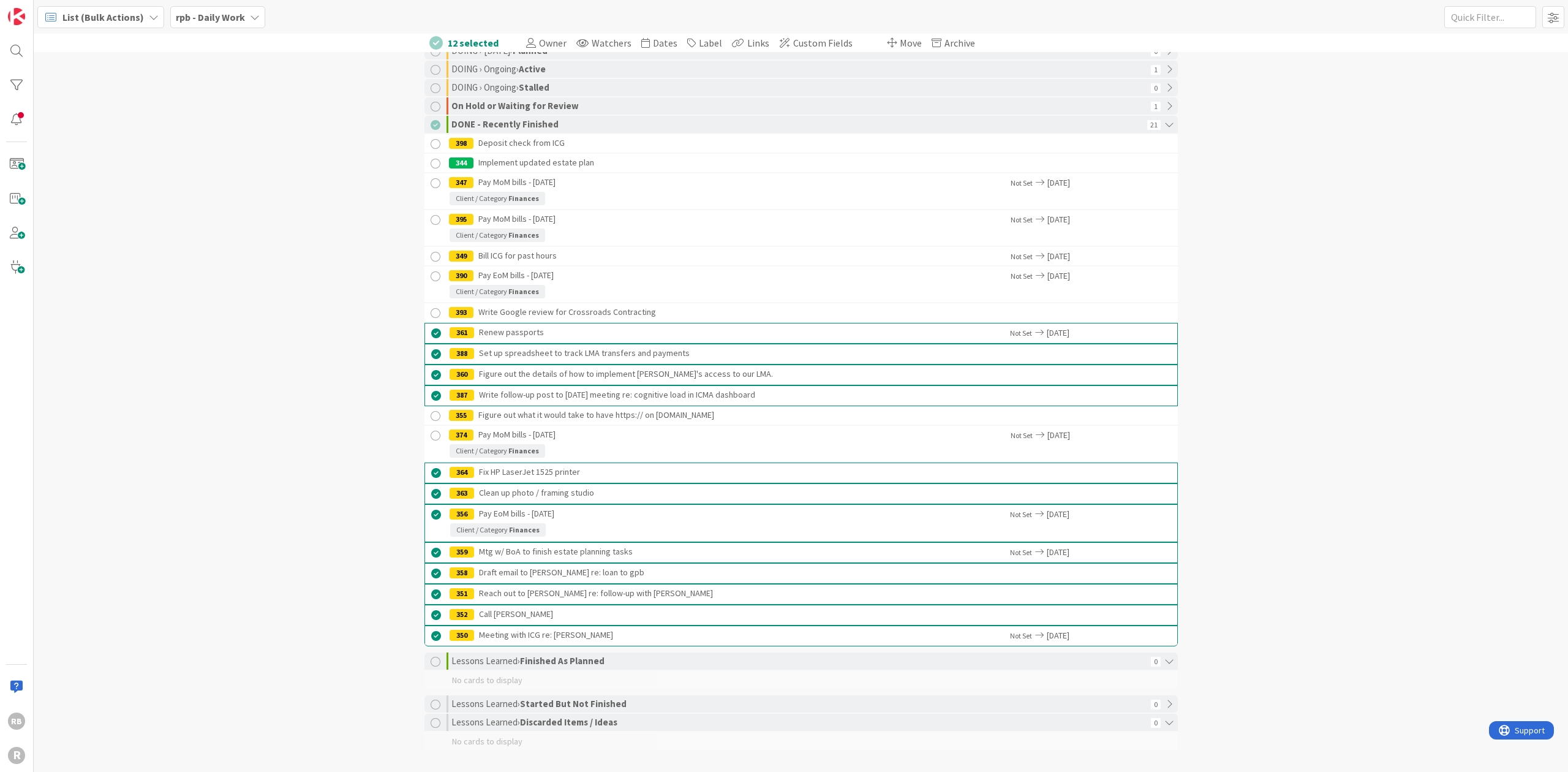
click at [431, 311] on div at bounding box center [435, 313] width 15 height 15
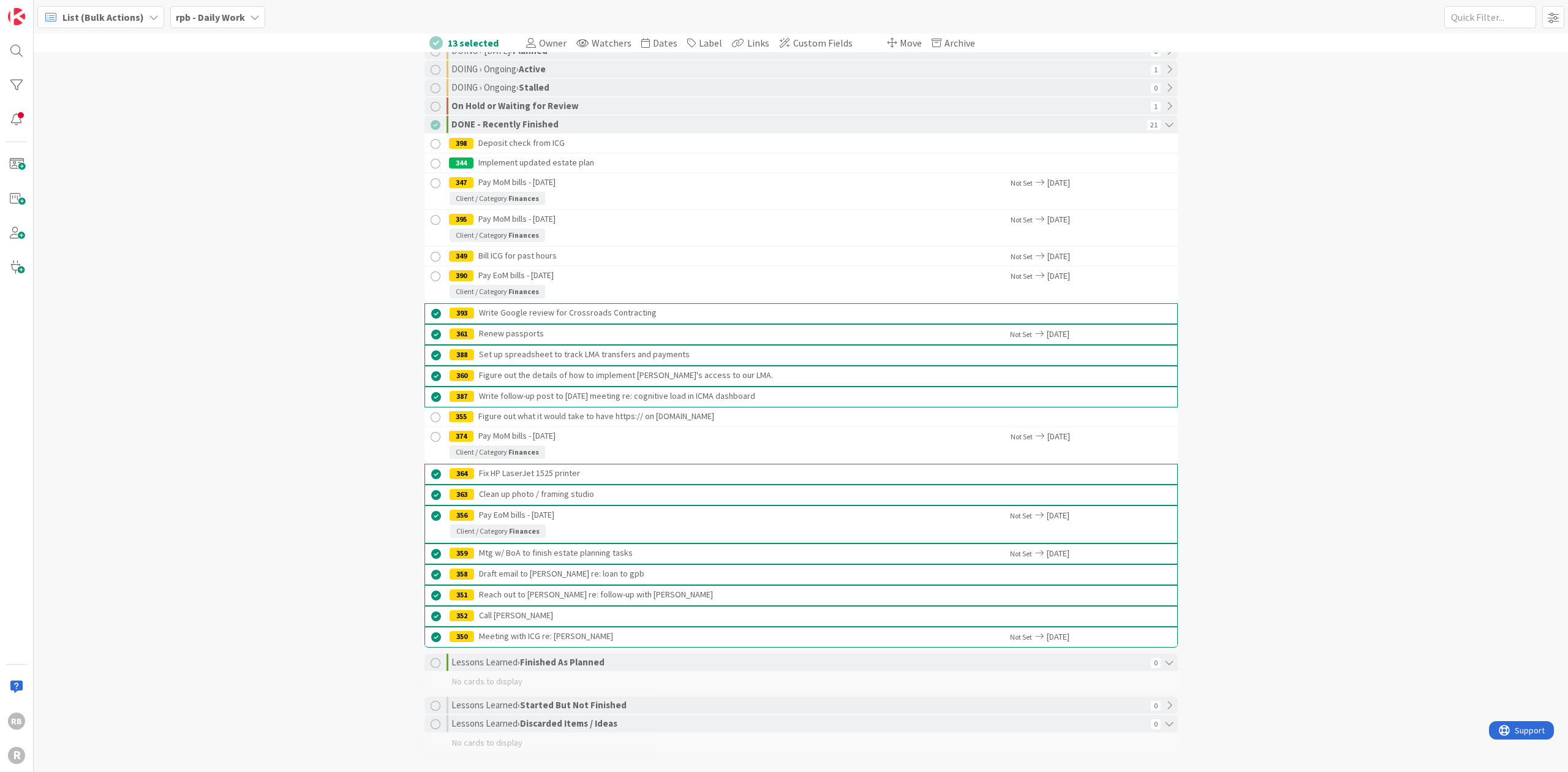
click at [430, 182] on div at bounding box center [435, 183] width 15 height 15
click at [429, 161] on div at bounding box center [435, 164] width 15 height 15
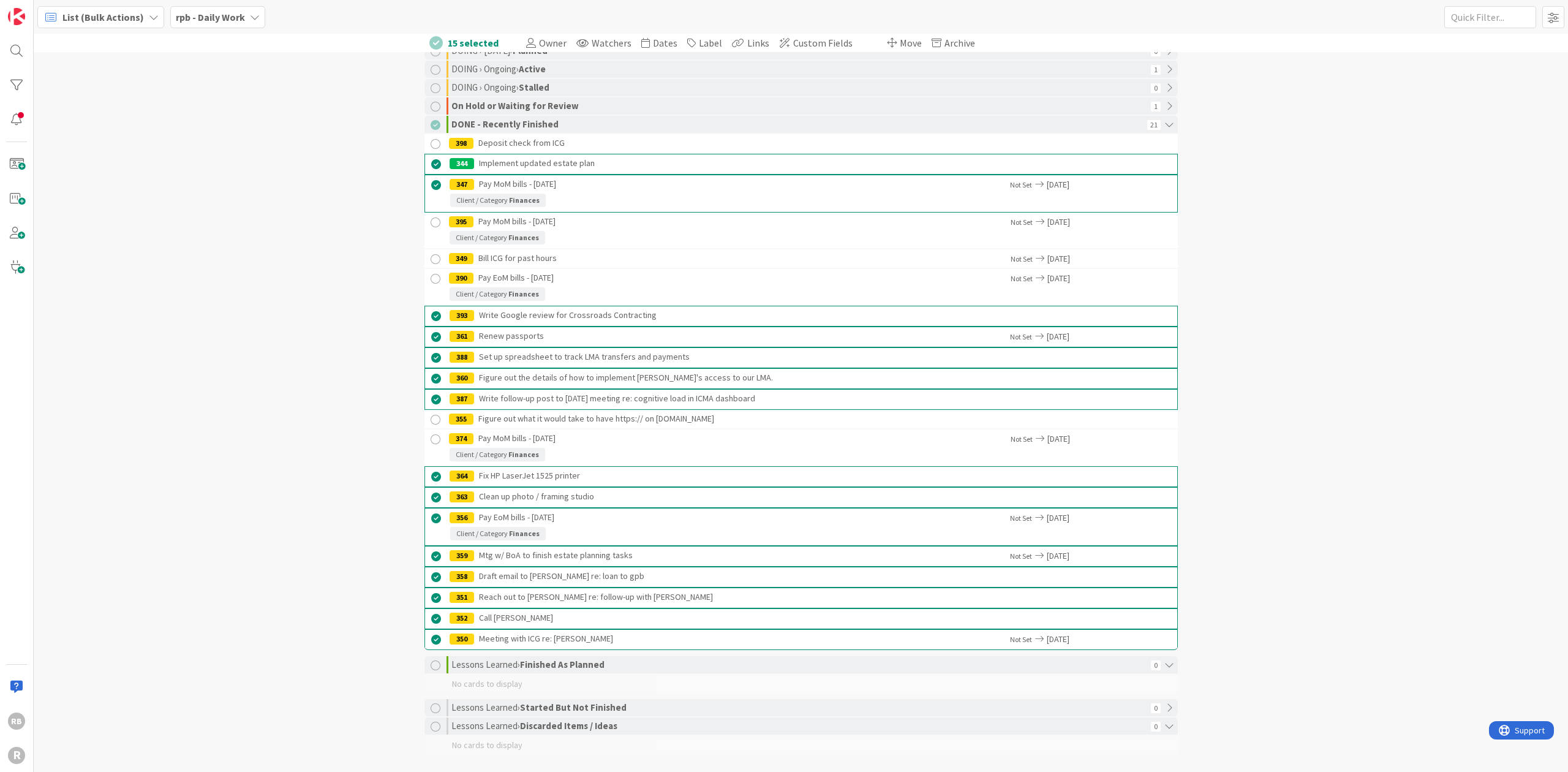
click at [430, 159] on div at bounding box center [436, 164] width 15 height 15
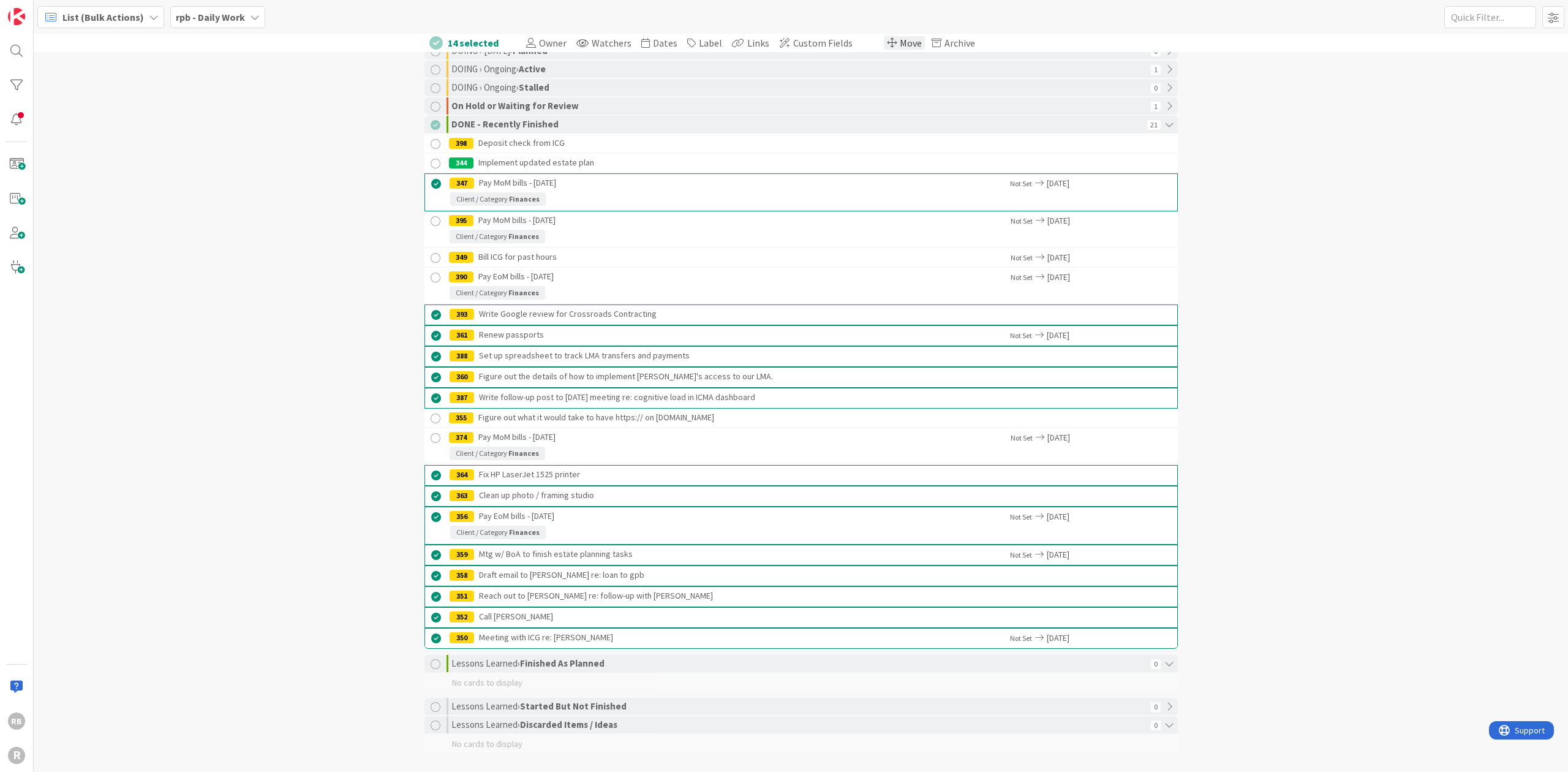
click at [794, 41] on span "Move" at bounding box center [911, 43] width 22 height 12
click at [794, 173] on icon "button" at bounding box center [1061, 175] width 9 height 9
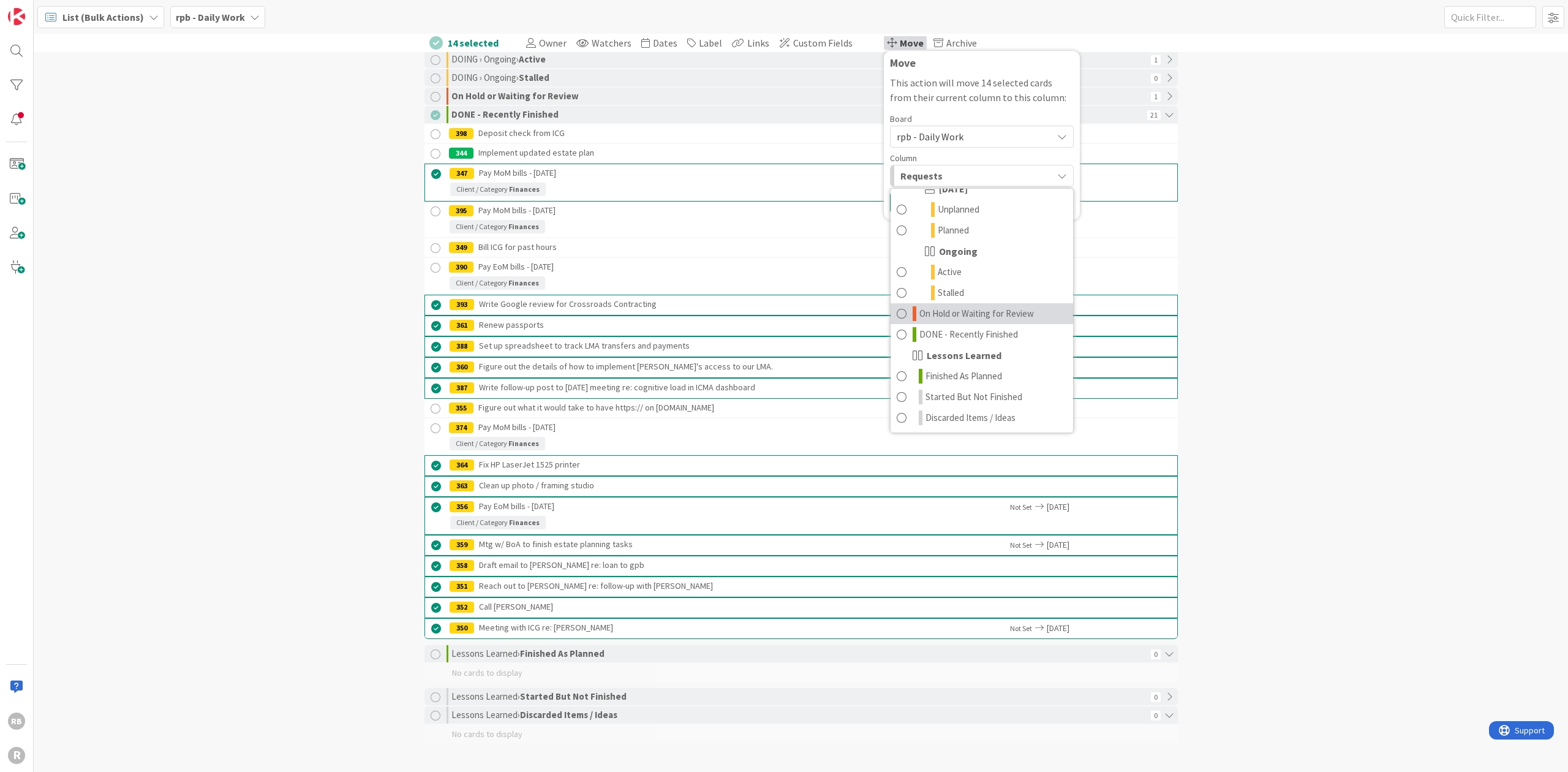
scroll to position [178, 0]
click at [794, 375] on span "Finished As Planned" at bounding box center [963, 376] width 76 height 15
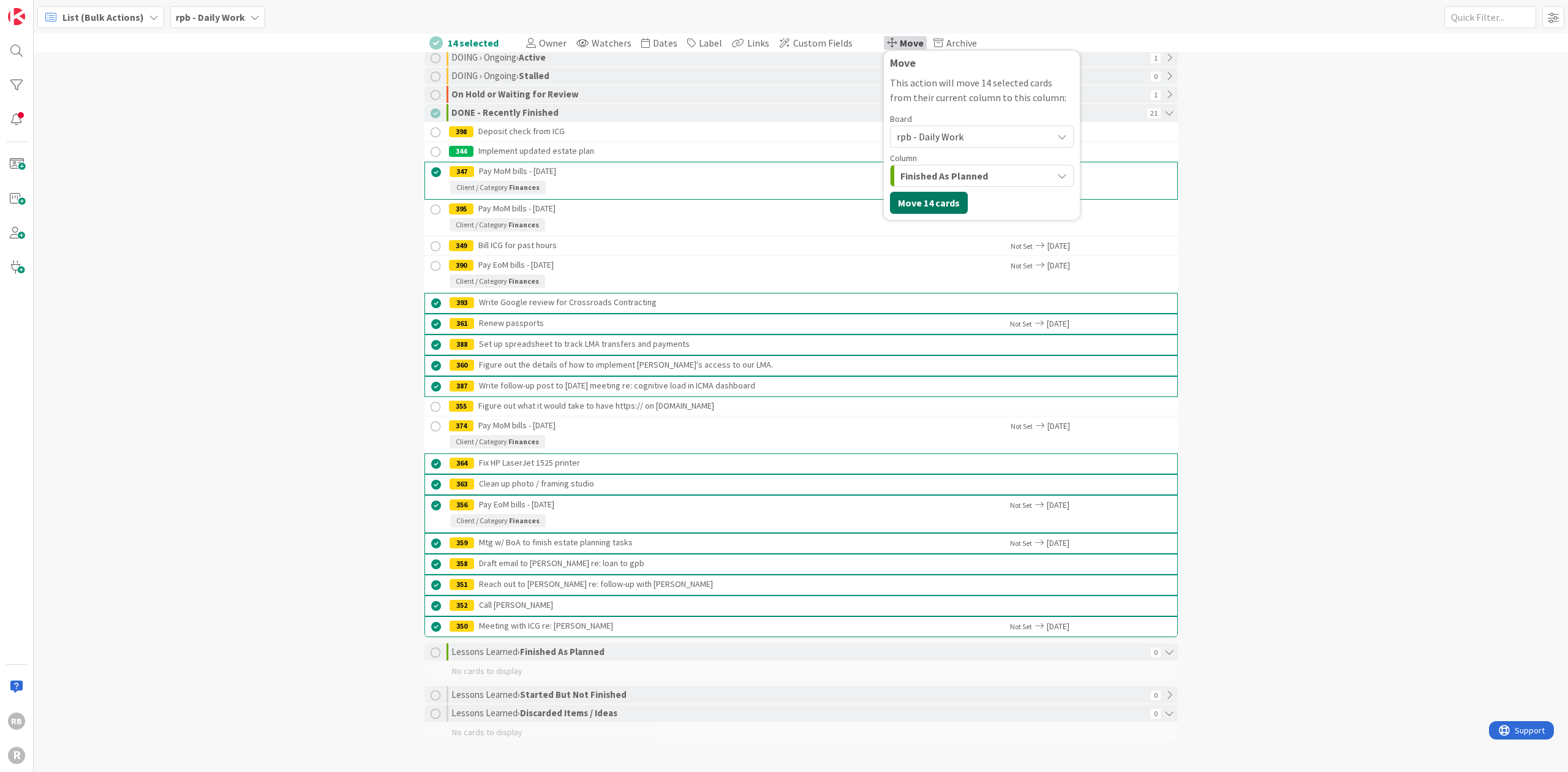
click at [794, 201] on button "Move 14 cards" at bounding box center [928, 203] width 78 height 22
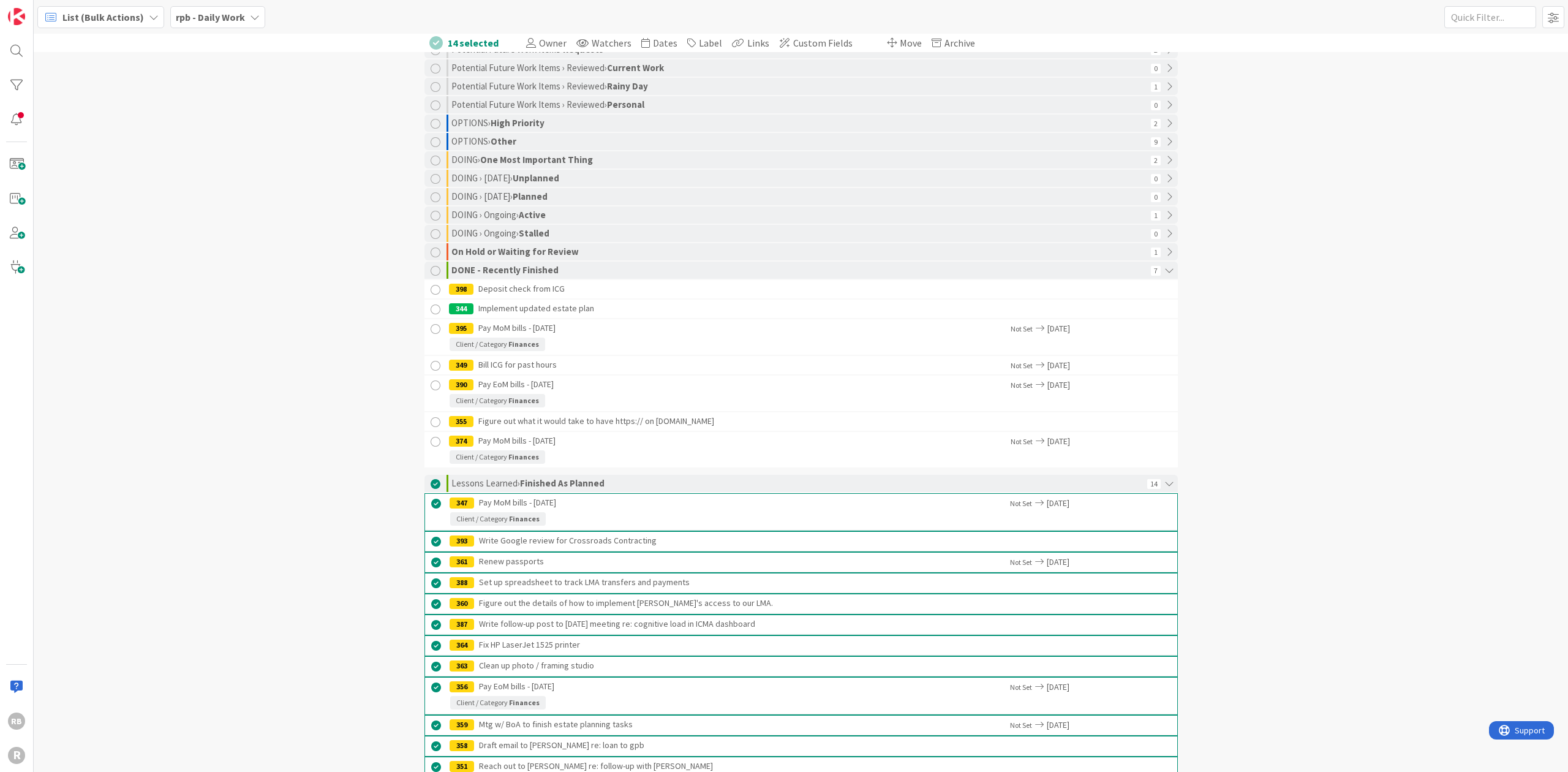
scroll to position [0, 0]
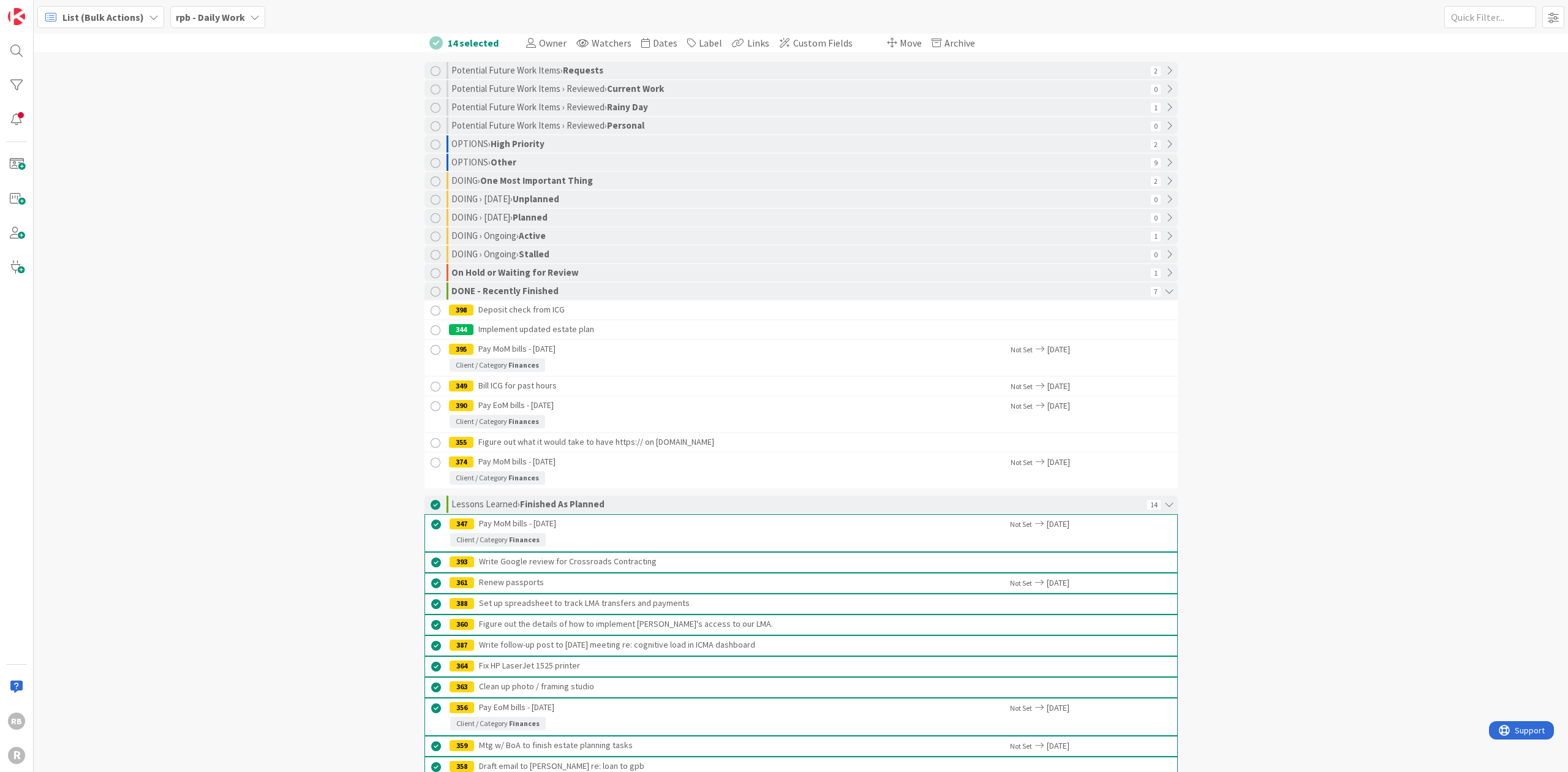
click at [150, 14] on icon at bounding box center [153, 17] width 9 height 9
click at [83, 105] on span "Kanban" at bounding box center [108, 106] width 88 height 18
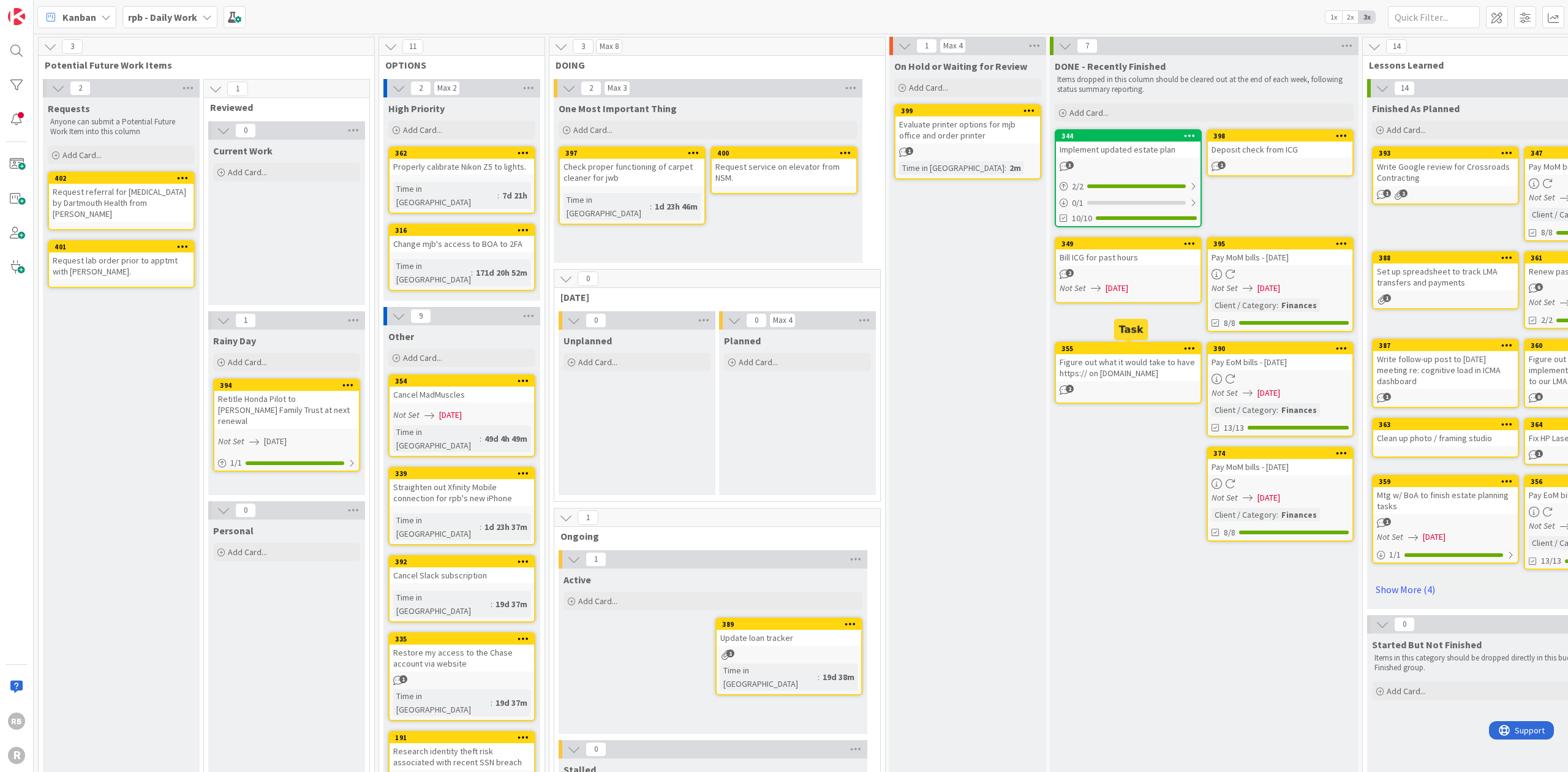
click at [794, 348] on div "355" at bounding box center [1130, 348] width 139 height 9
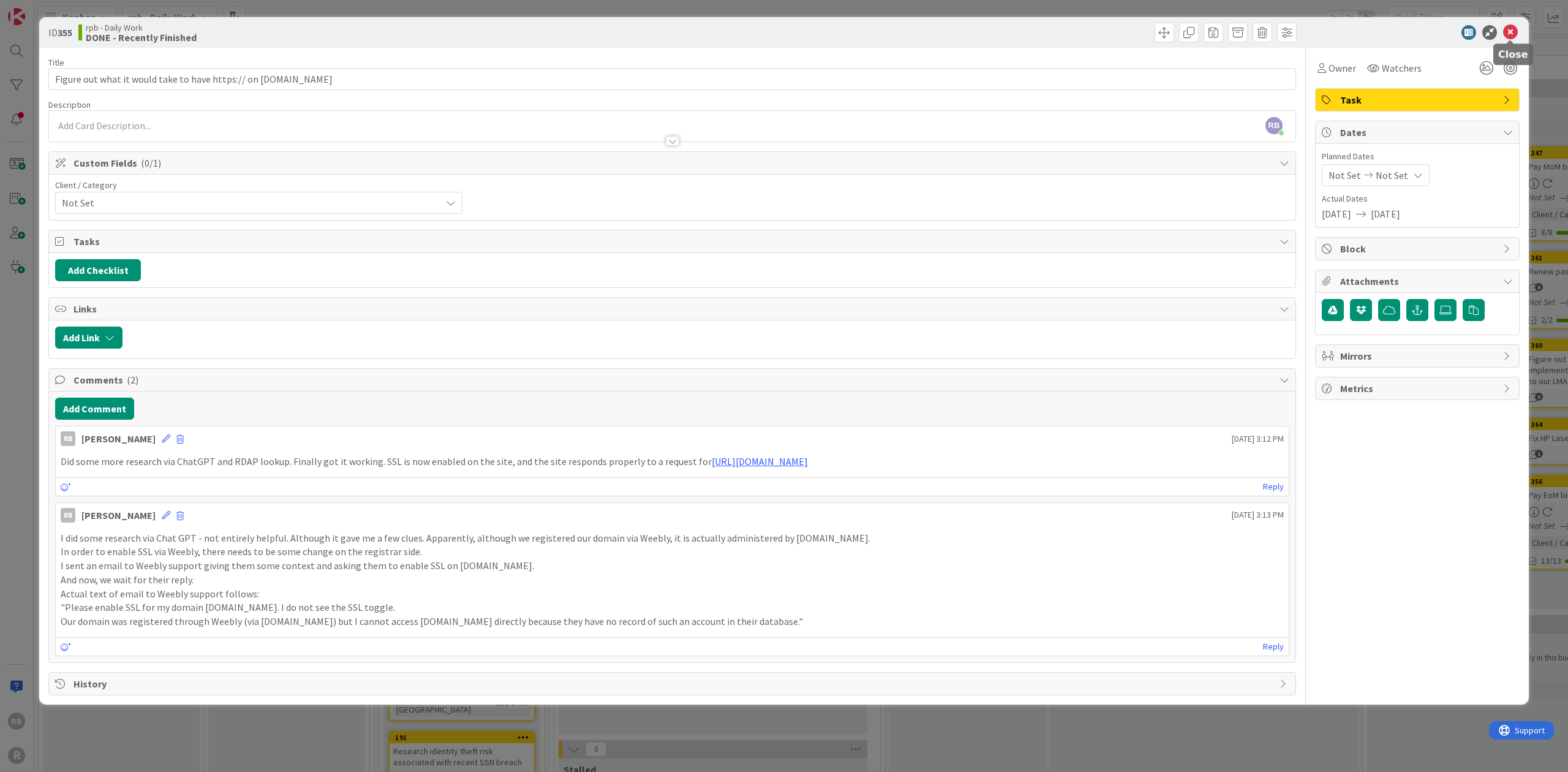
click at [794, 28] on icon at bounding box center [1510, 33] width 15 height 15
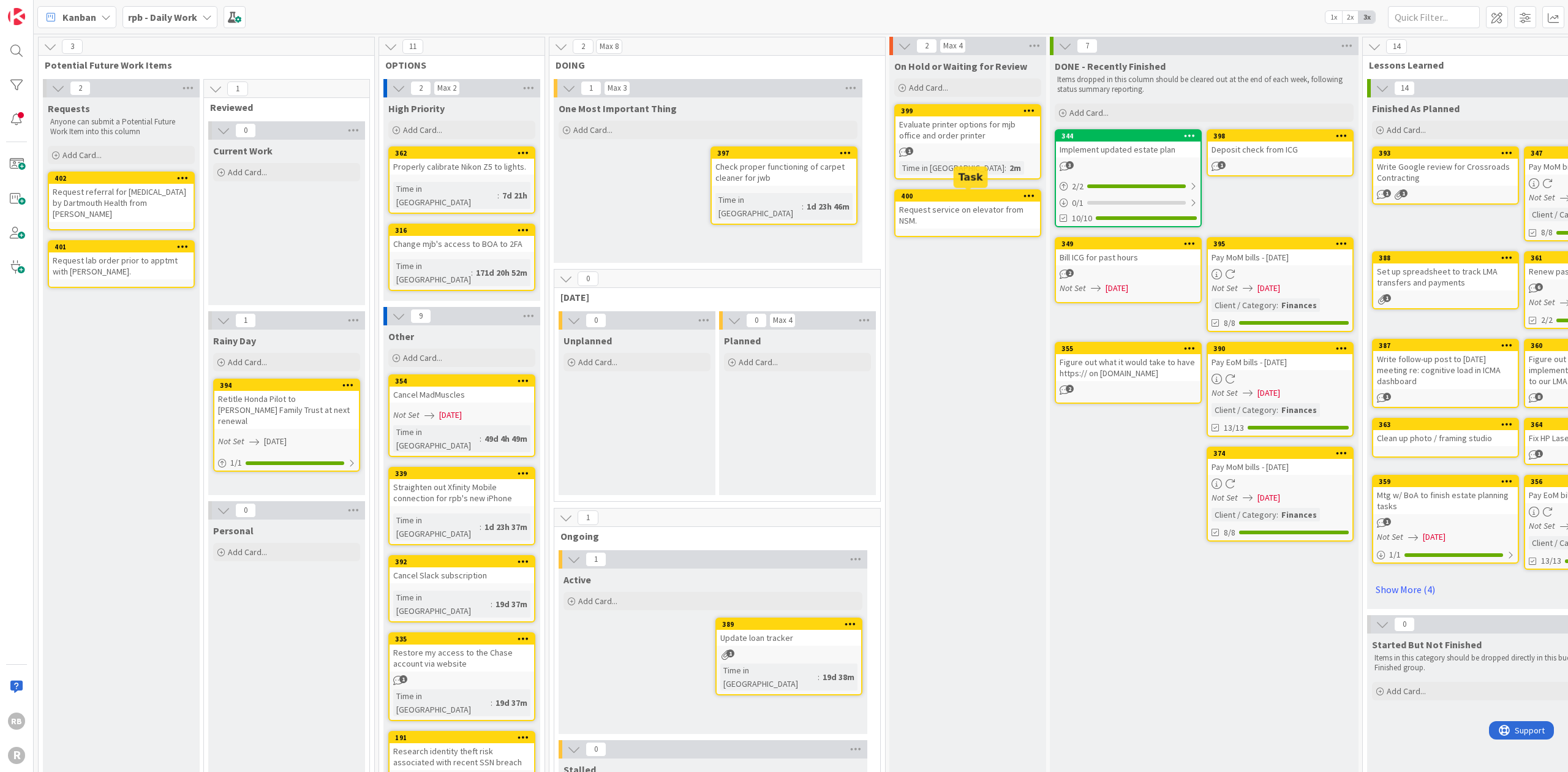
click at [794, 196] on div "400" at bounding box center [970, 196] width 139 height 9
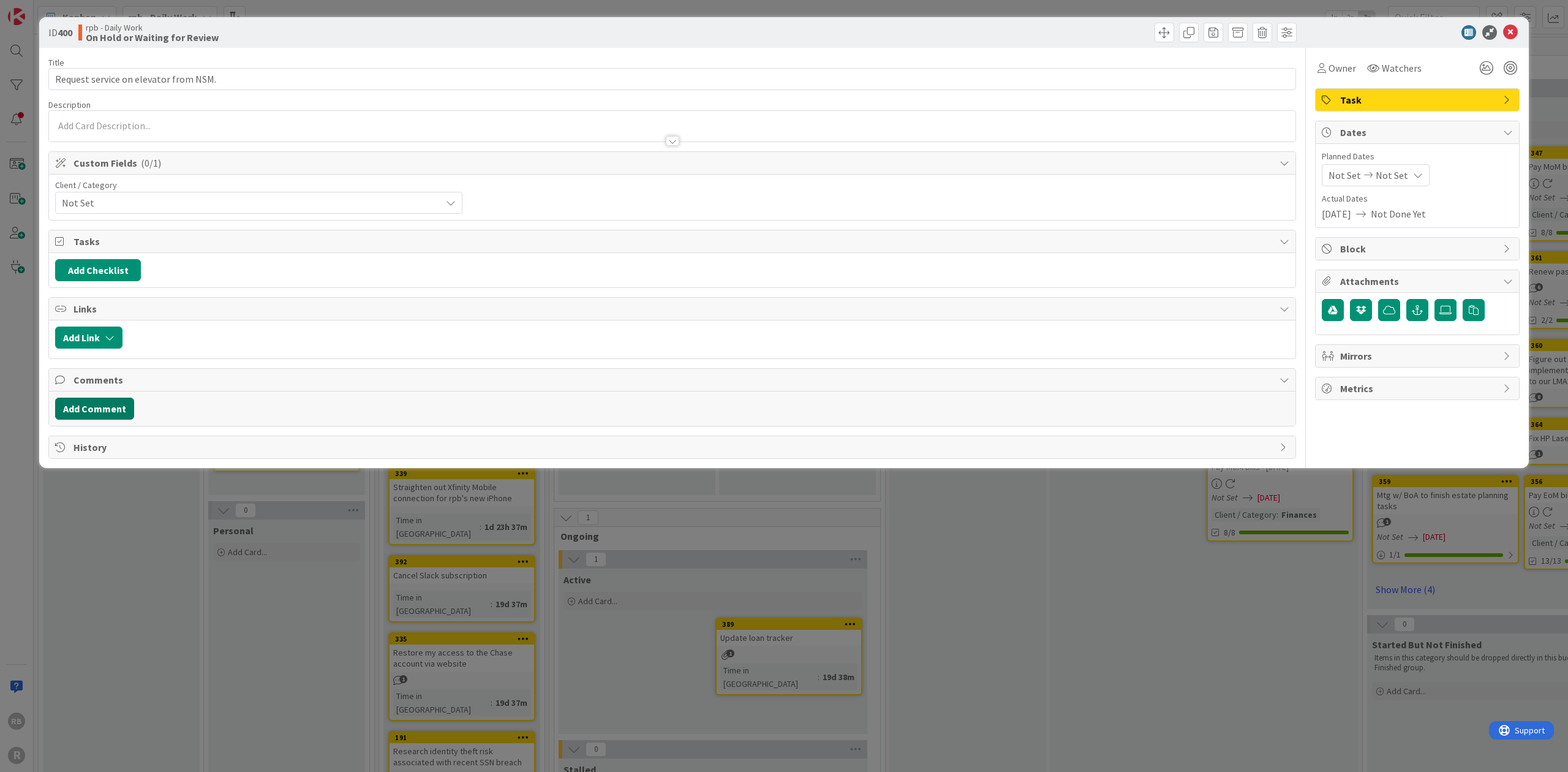
click at [108, 403] on button "Add Comment" at bounding box center [95, 409] width 79 height 22
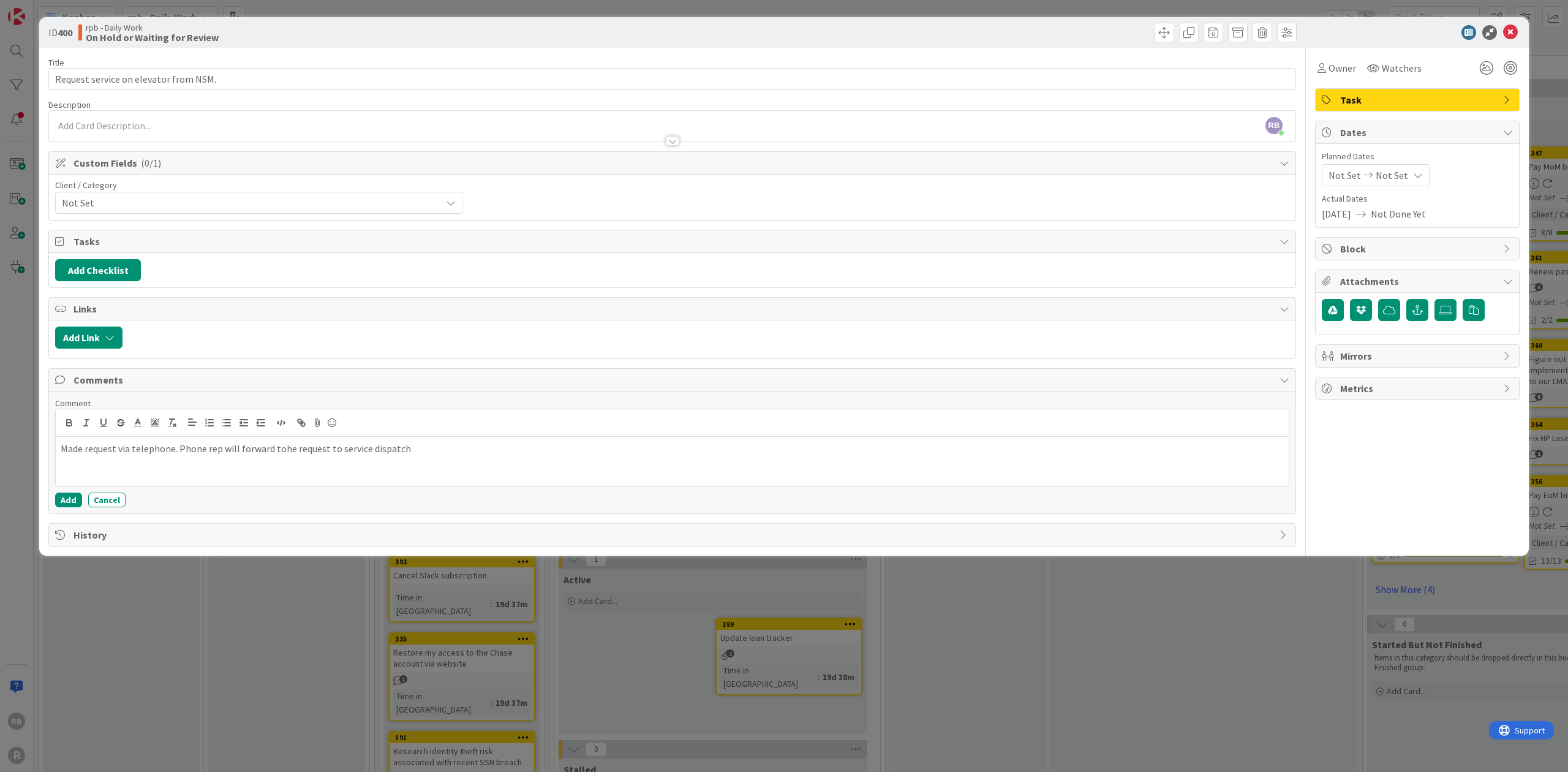
drag, startPoint x: 279, startPoint y: 442, endPoint x: 278, endPoint y: 449, distance: 7.1
click at [279, 442] on p "Made request via telephone. Phone rep will forward tohe request to service disp…" at bounding box center [672, 448] width 1223 height 14
click at [400, 444] on p "Made request via telephone. Phone rep will forward the request to service dispa…" at bounding box center [672, 448] width 1223 height 14
click at [430, 445] on p "Made request via telephone. Phone rep will forward the request to service dispa…" at bounding box center [672, 448] width 1223 height 14
drag, startPoint x: 543, startPoint y: 449, endPoint x: 536, endPoint y: 445, distance: 8.1
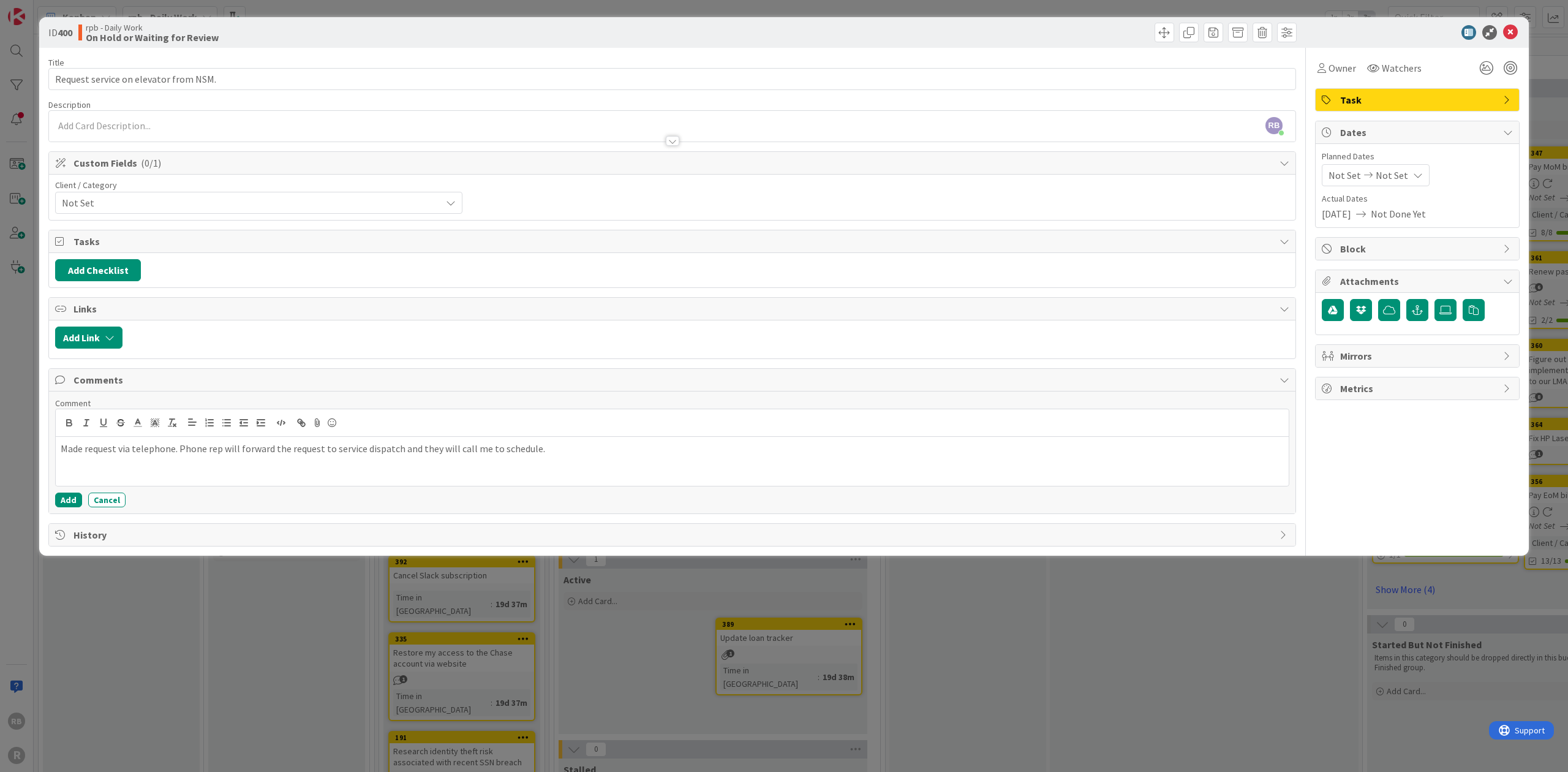
click at [539, 448] on p "Made request via telephone. Phone rep will forward the request to service dispa…" at bounding box center [672, 448] width 1223 height 14
click at [64, 492] on button "Add" at bounding box center [68, 499] width 27 height 15
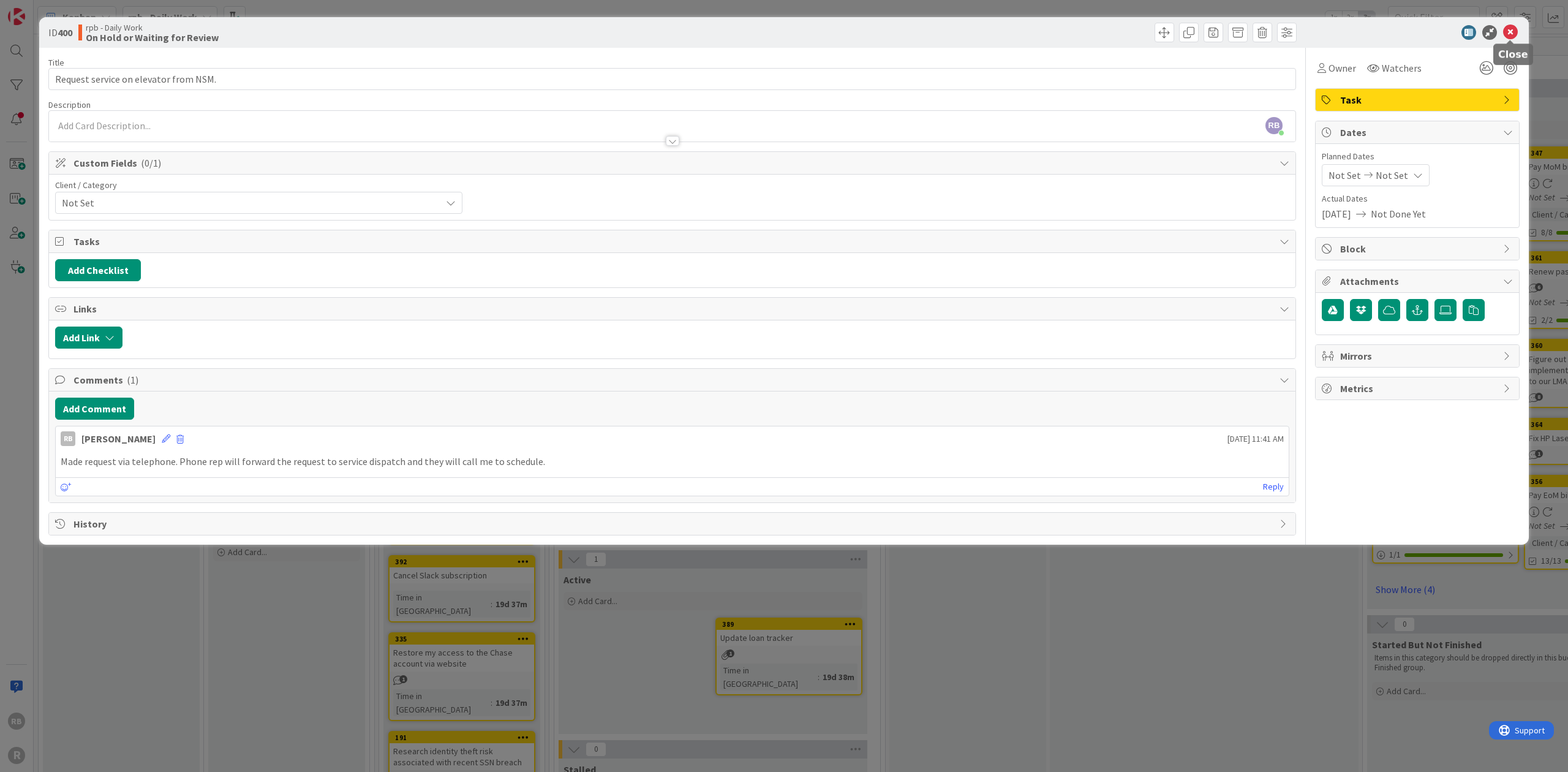
click at [794, 31] on icon at bounding box center [1510, 33] width 15 height 15
